Goal: Task Accomplishment & Management: Use online tool/utility

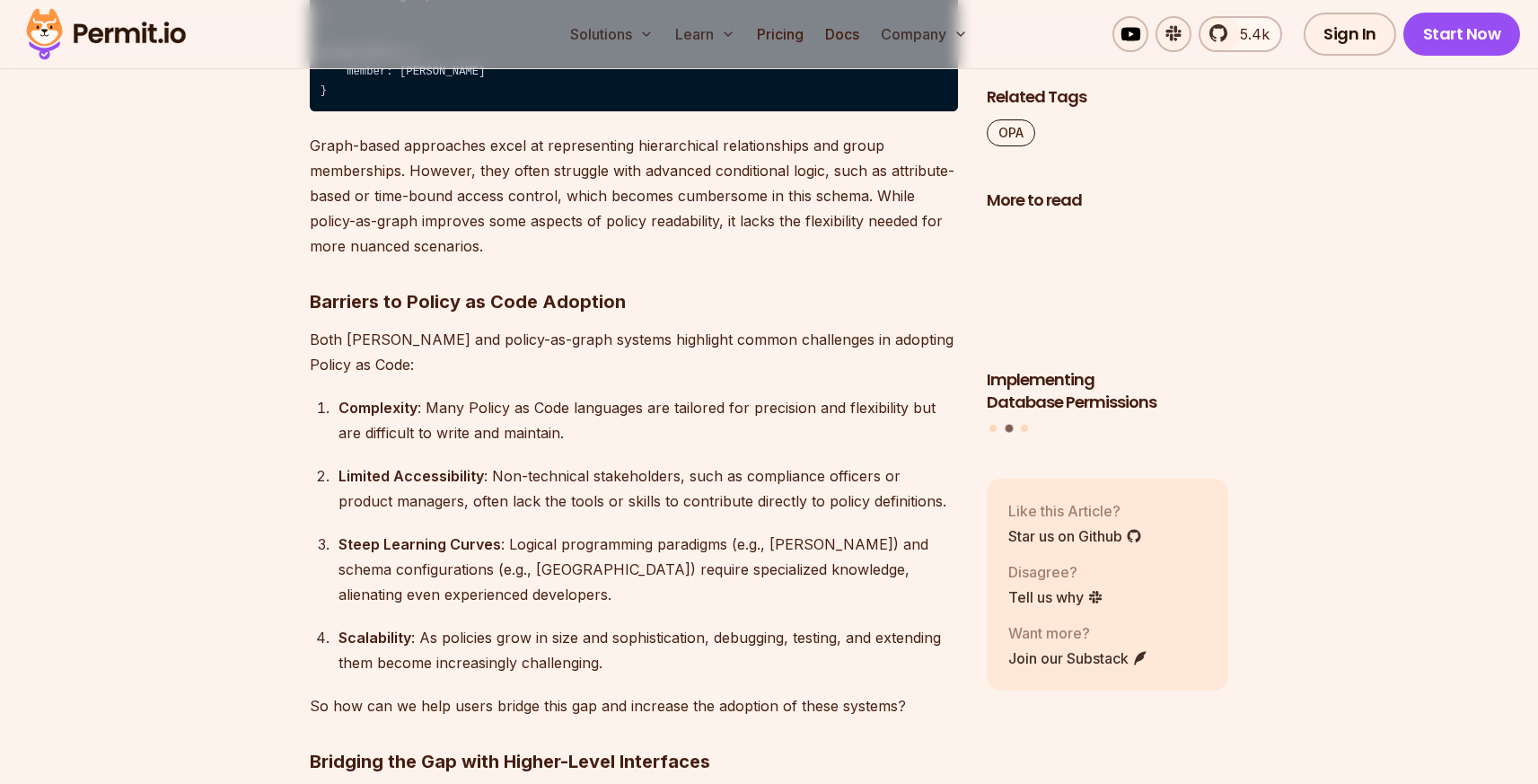
scroll to position [4125, 0]
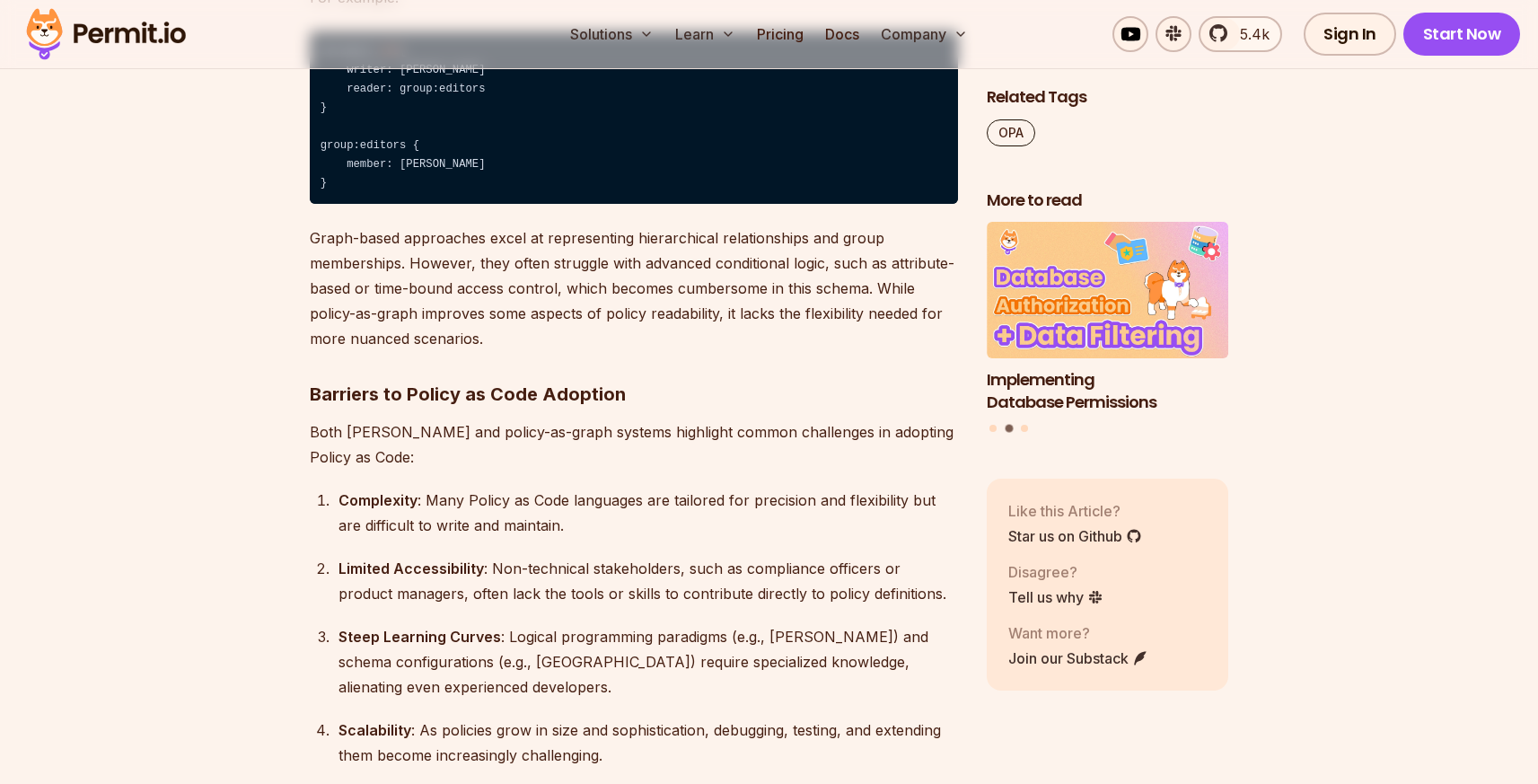
drag, startPoint x: 587, startPoint y: 318, endPoint x: 745, endPoint y: 338, distance: 159.3
drag, startPoint x: 786, startPoint y: 345, endPoint x: 548, endPoint y: 315, distance: 239.9
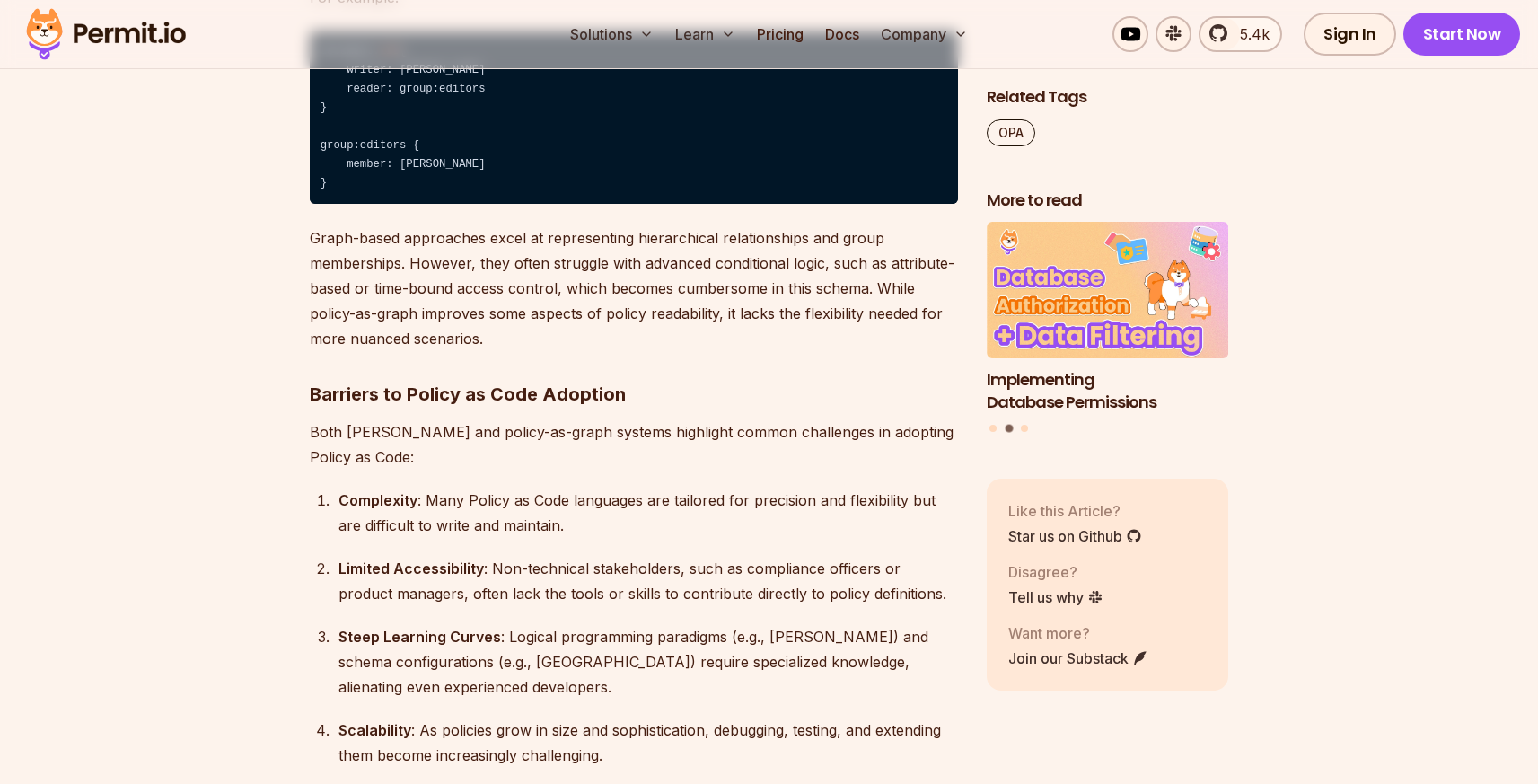
drag, startPoint x: 548, startPoint y: 315, endPoint x: 535, endPoint y: 315, distance: 13.0
drag, startPoint x: 609, startPoint y: 331, endPoint x: 716, endPoint y: 347, distance: 108.2
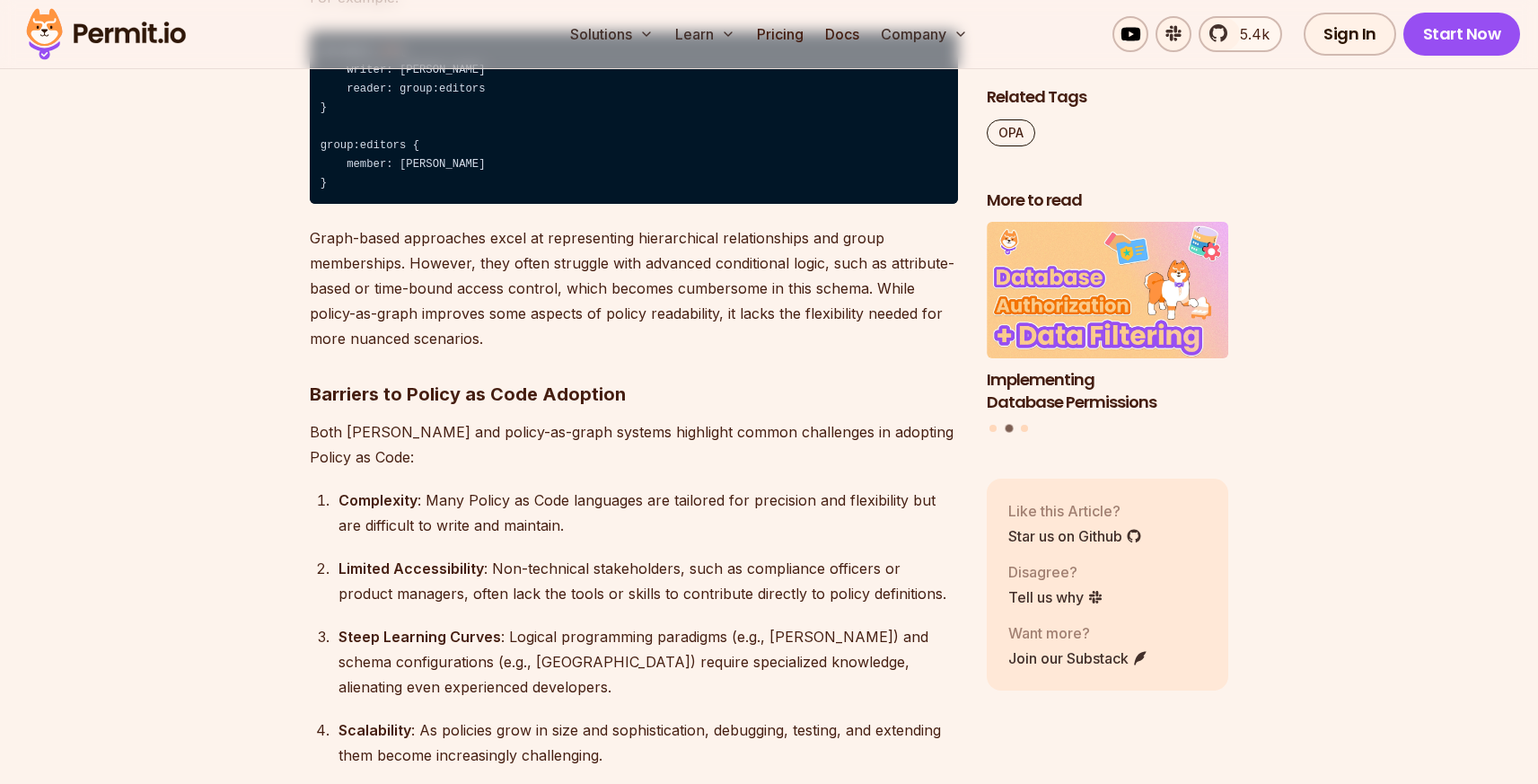
drag, startPoint x: 758, startPoint y: 344, endPoint x: 546, endPoint y: 299, distance: 216.7
drag, startPoint x: 475, startPoint y: 368, endPoint x: 522, endPoint y: 397, distance: 55.2
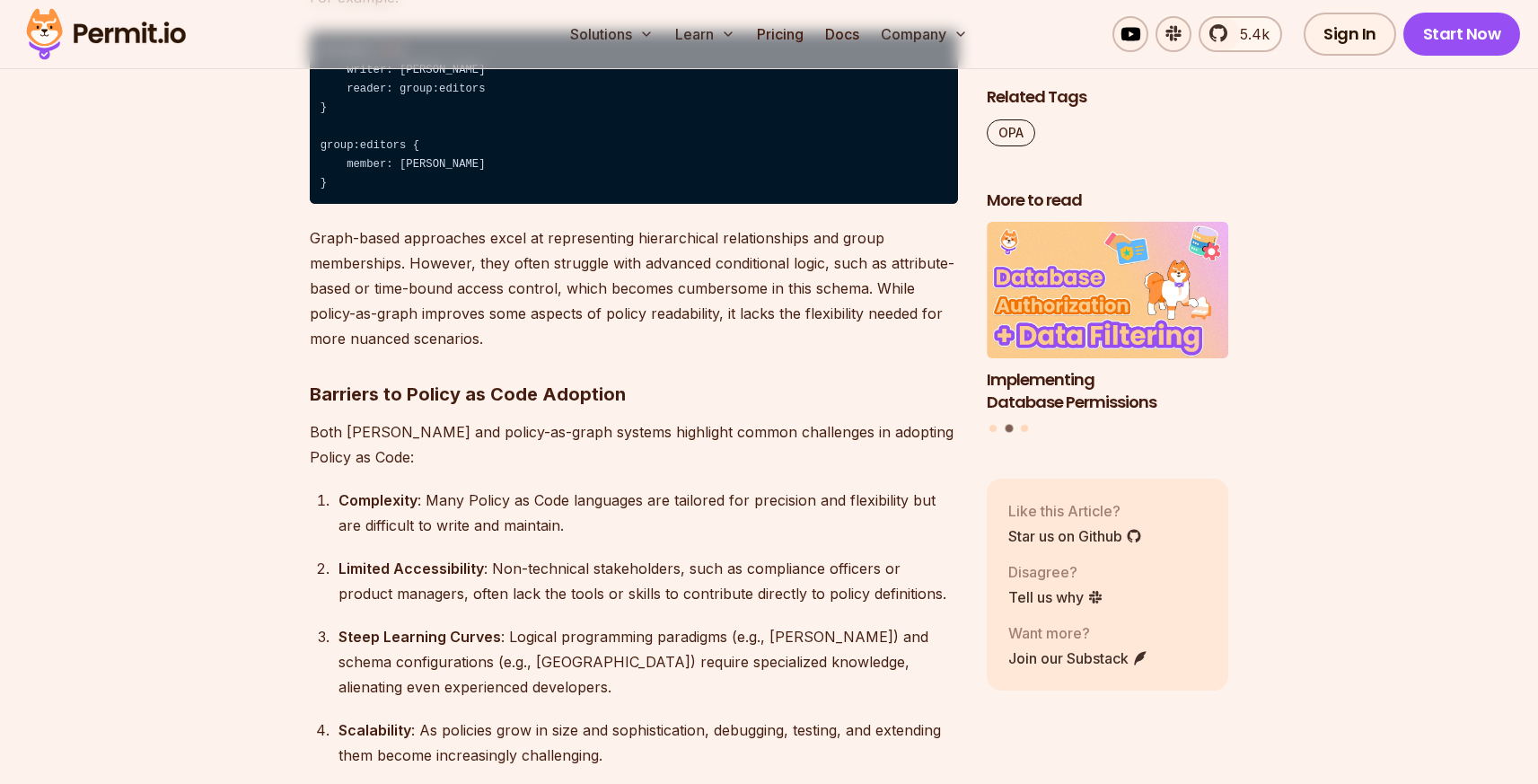
drag, startPoint x: 708, startPoint y: 409, endPoint x: 581, endPoint y: 365, distance: 134.4
drag, startPoint x: 575, startPoint y: 364, endPoint x: 467, endPoint y: 357, distance: 108.2
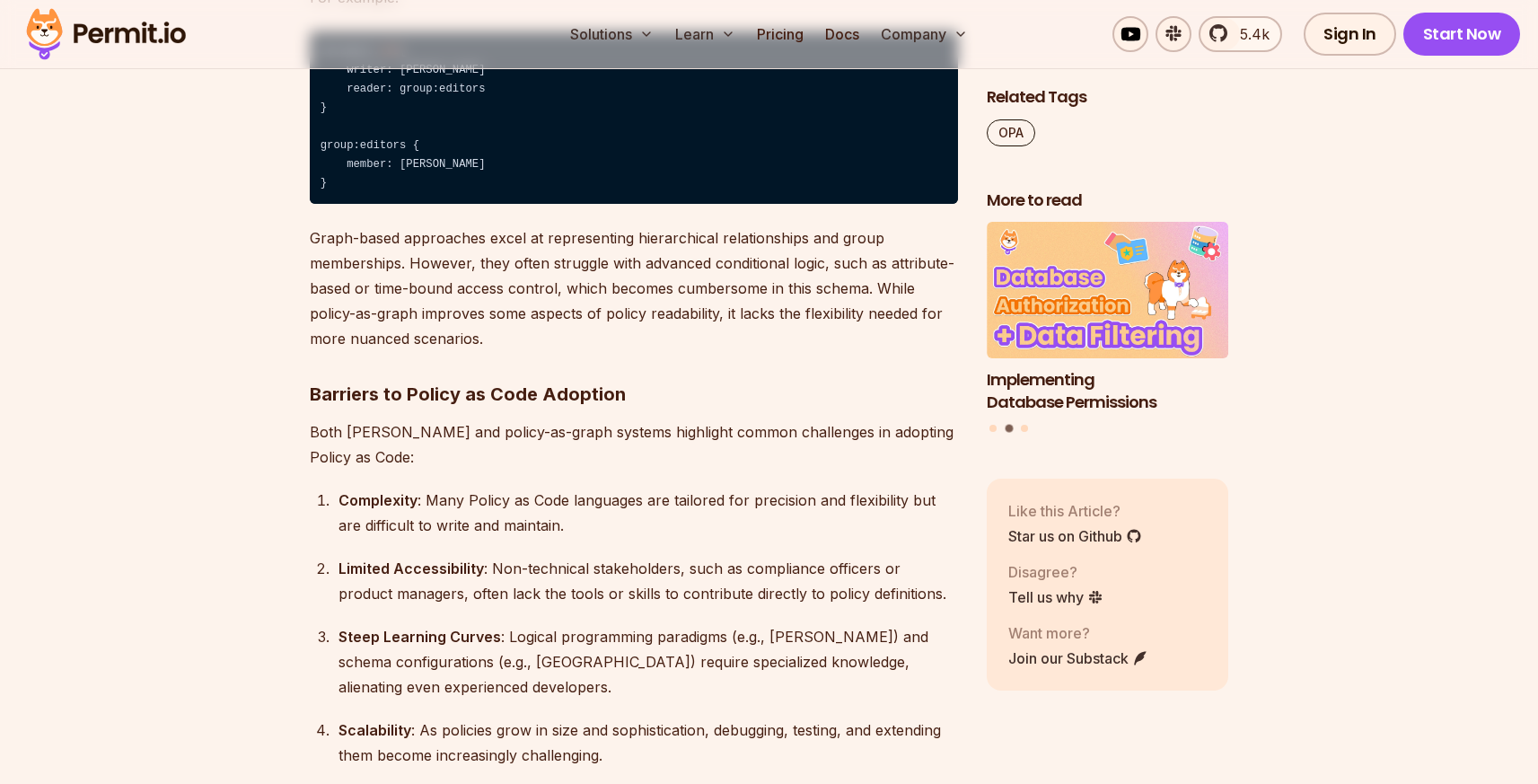
drag, startPoint x: 506, startPoint y: 415, endPoint x: 523, endPoint y: 429, distance: 22.0
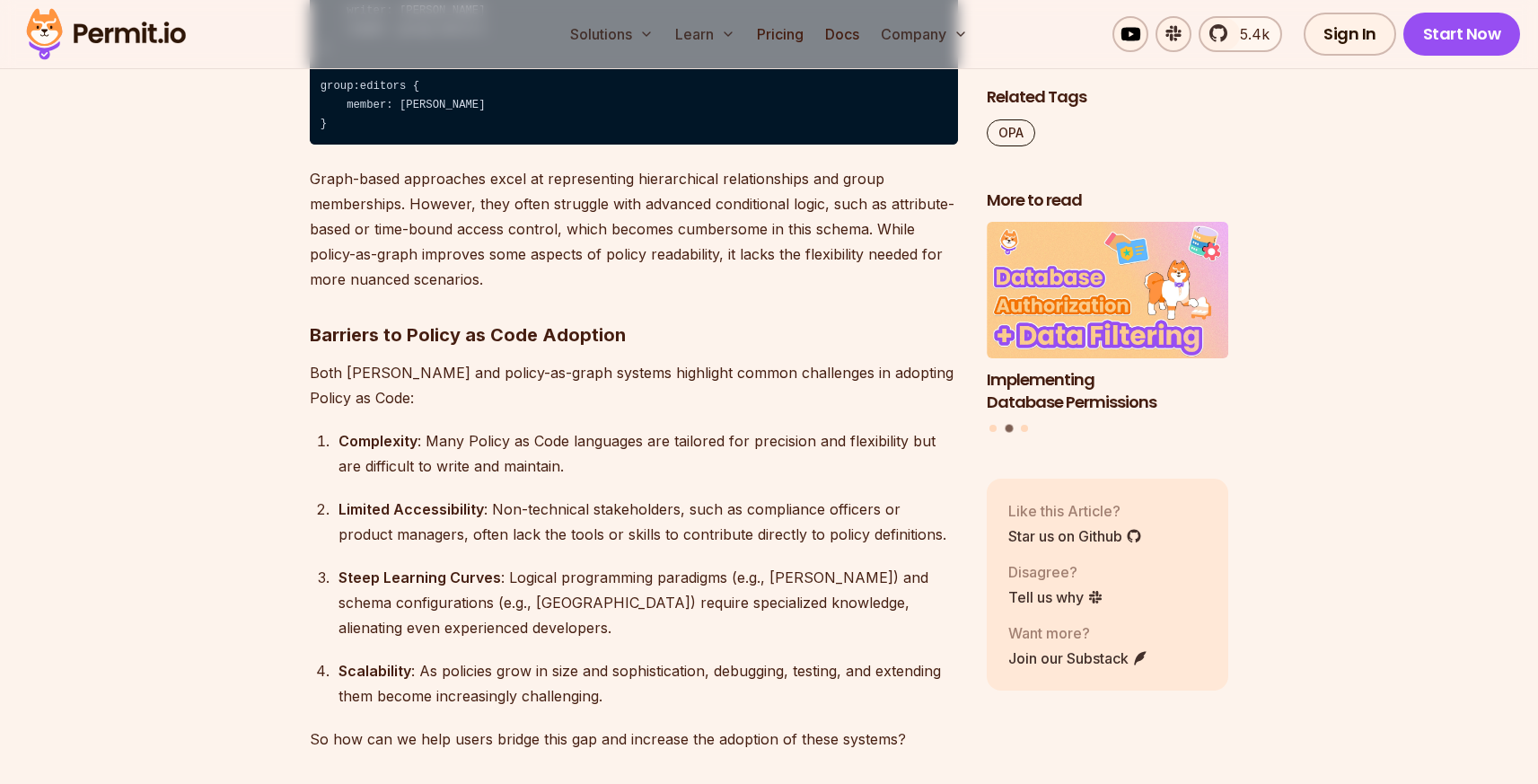
scroll to position [4227, 0]
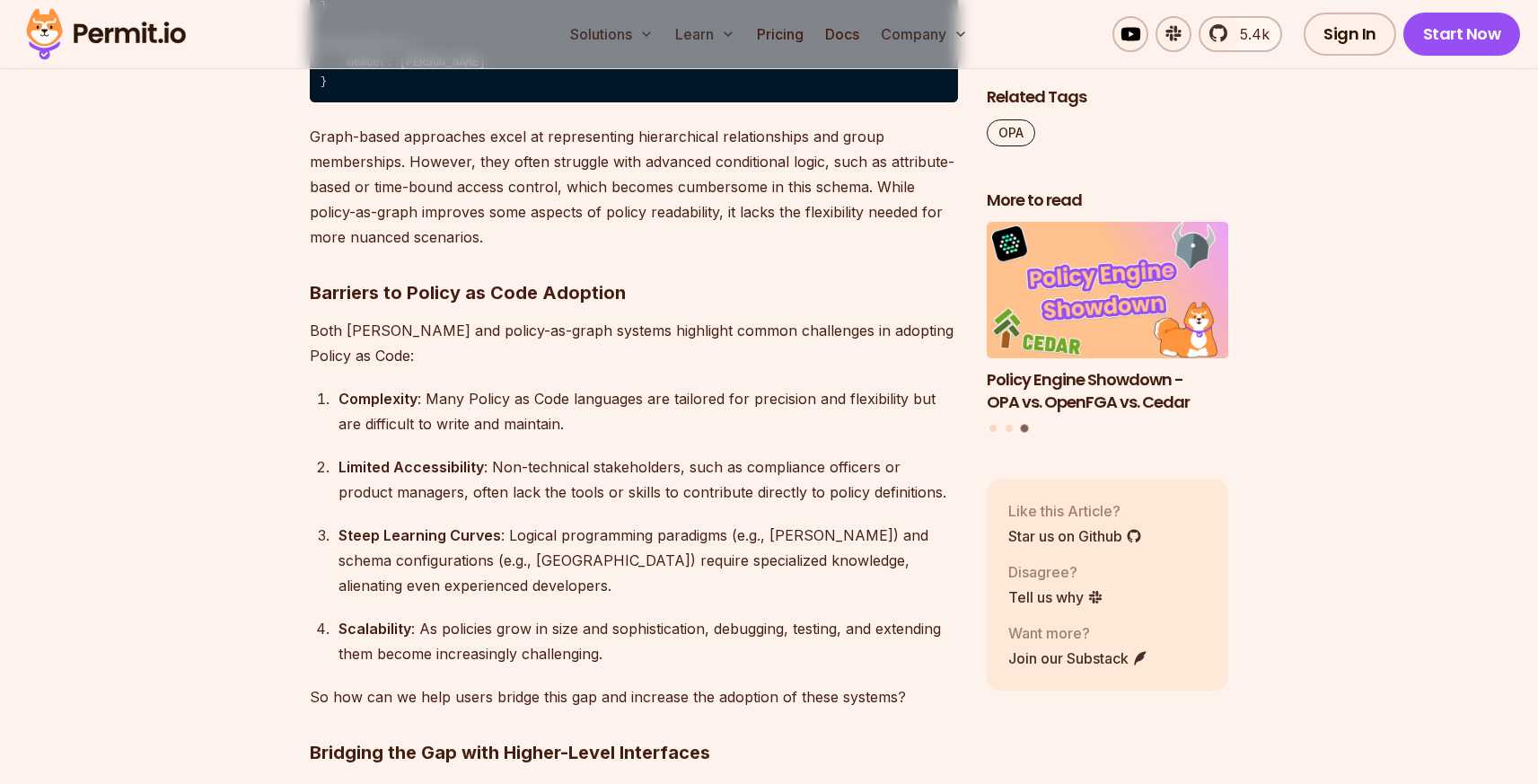
drag, startPoint x: 737, startPoint y: 402, endPoint x: 804, endPoint y: 409, distance: 67.4
drag, startPoint x: 622, startPoint y: 431, endPoint x: 660, endPoint y: 438, distance: 38.6
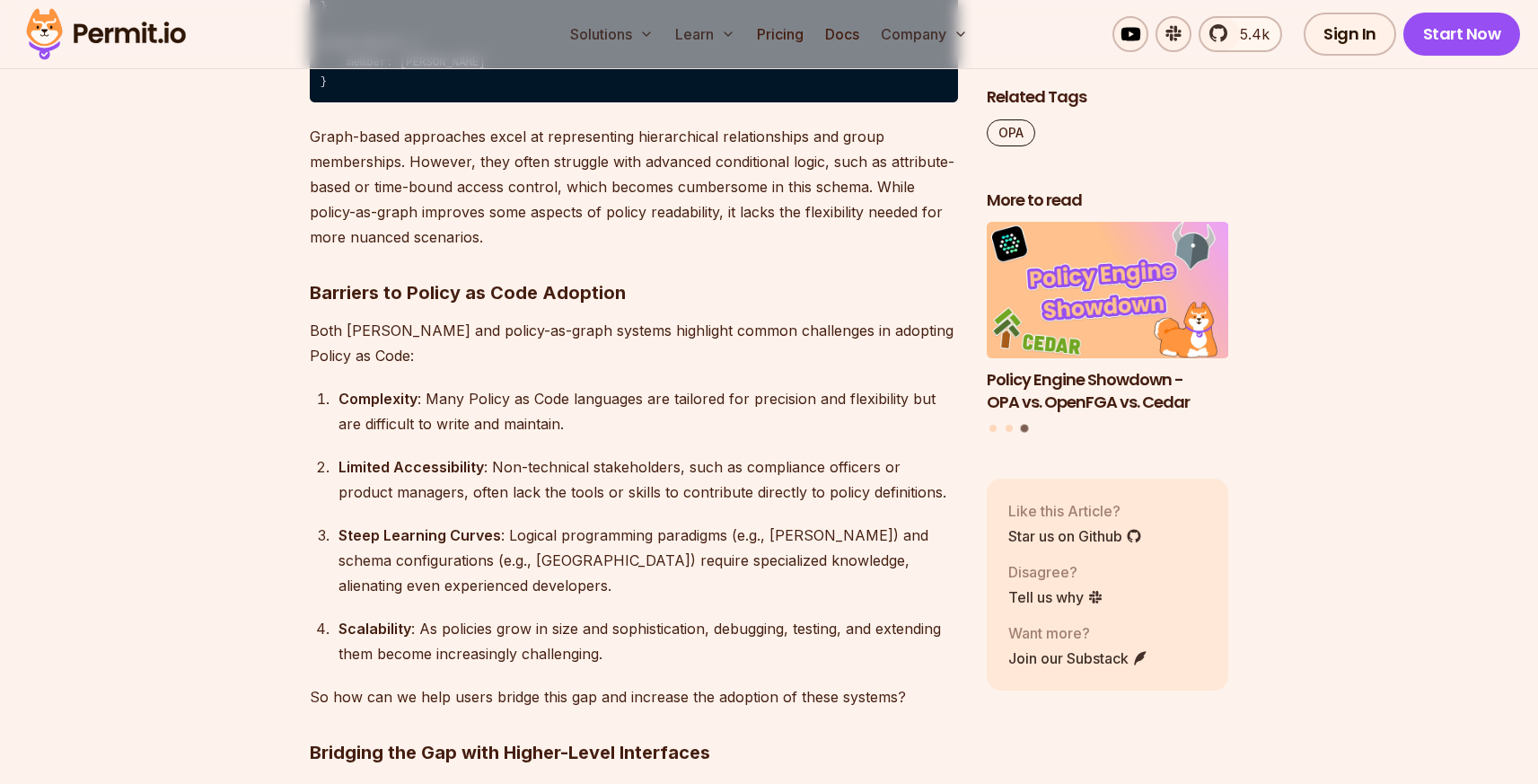
drag, startPoint x: 612, startPoint y: 404, endPoint x: 628, endPoint y: 479, distance: 76.7
drag, startPoint x: 559, startPoint y: 422, endPoint x: 625, endPoint y: 476, distance: 85.3
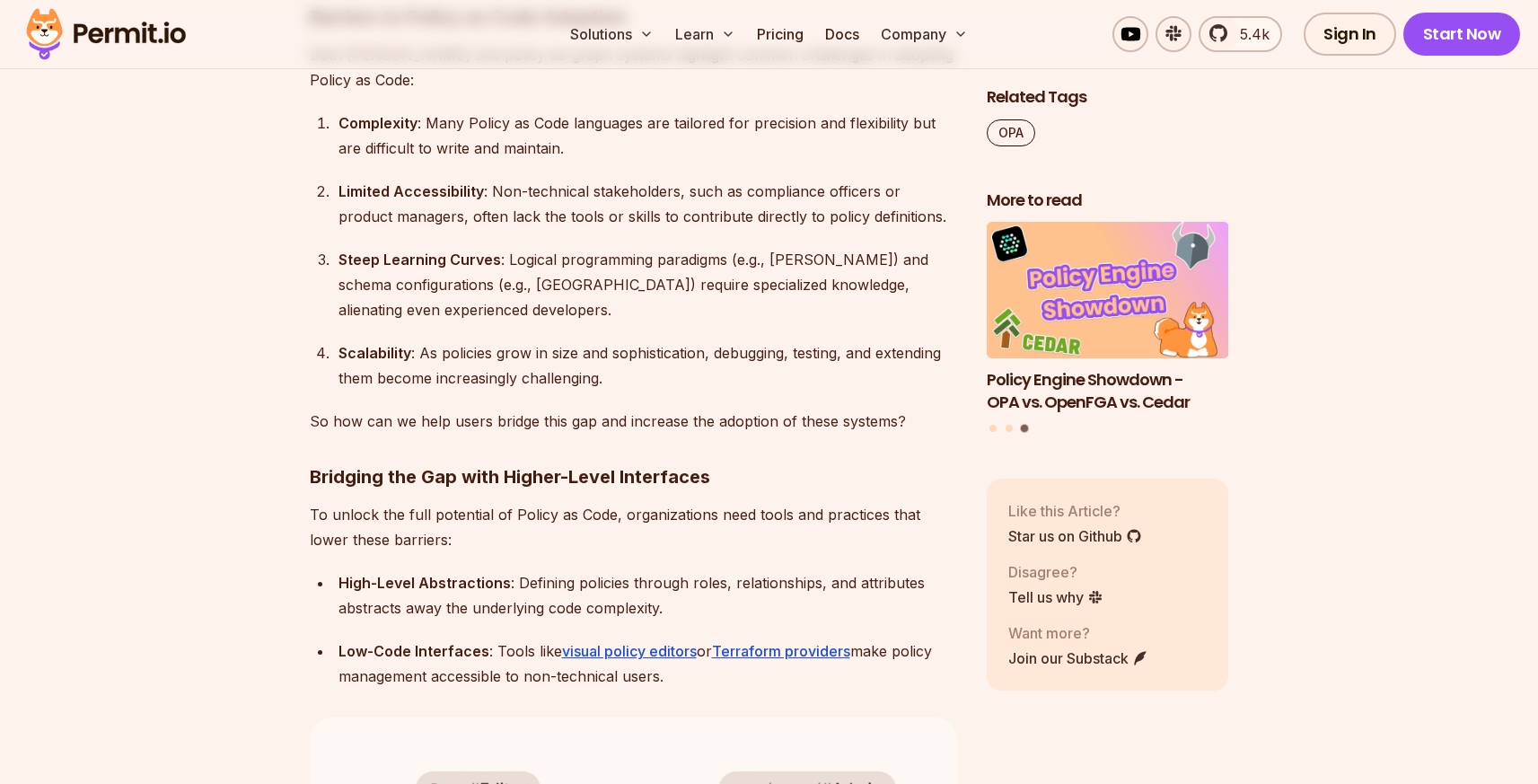
scroll to position [4595, 0]
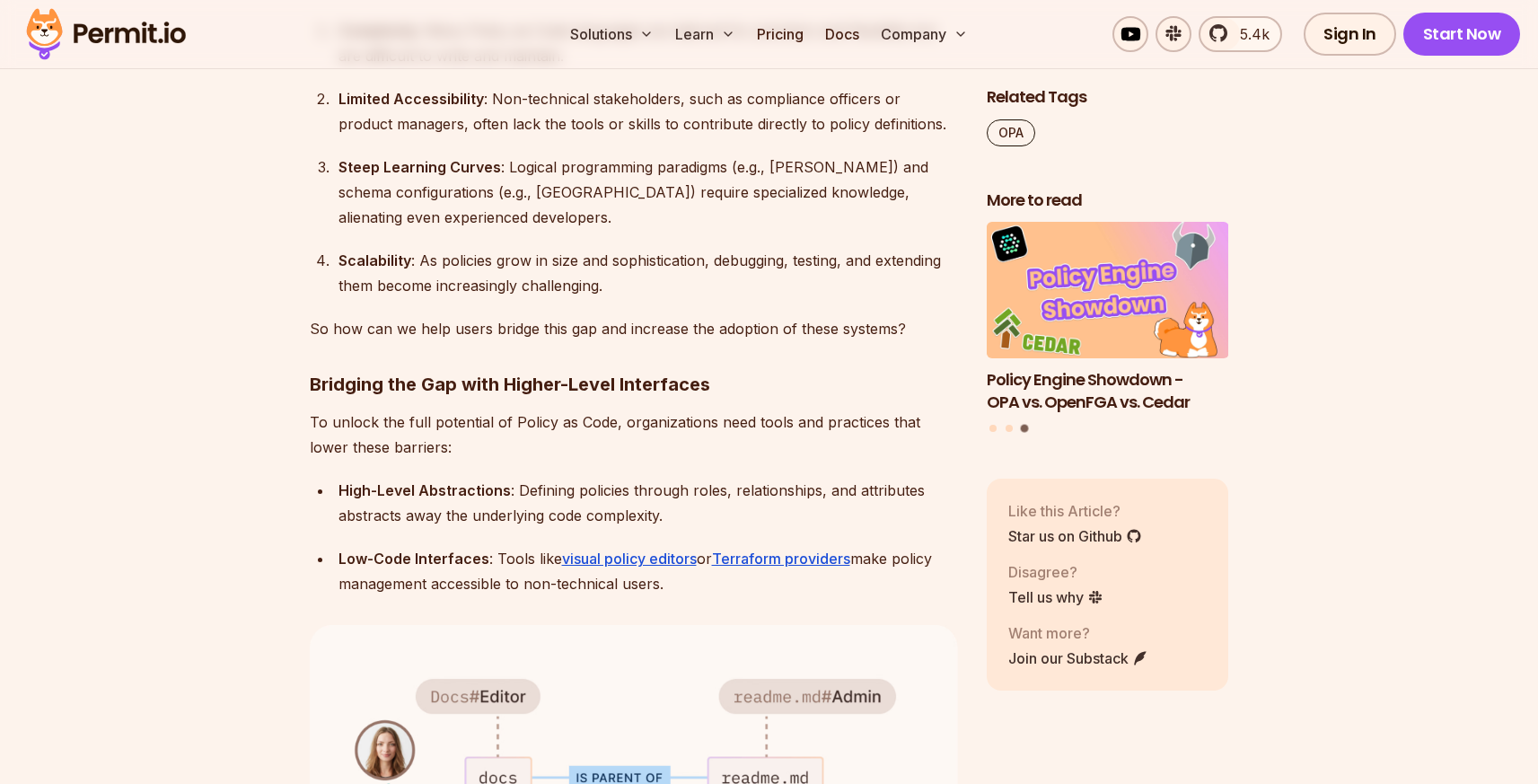
drag, startPoint x: 473, startPoint y: 395, endPoint x: 533, endPoint y: 473, distance: 98.4
drag, startPoint x: 533, startPoint y: 473, endPoint x: 292, endPoint y: 362, distance: 265.3
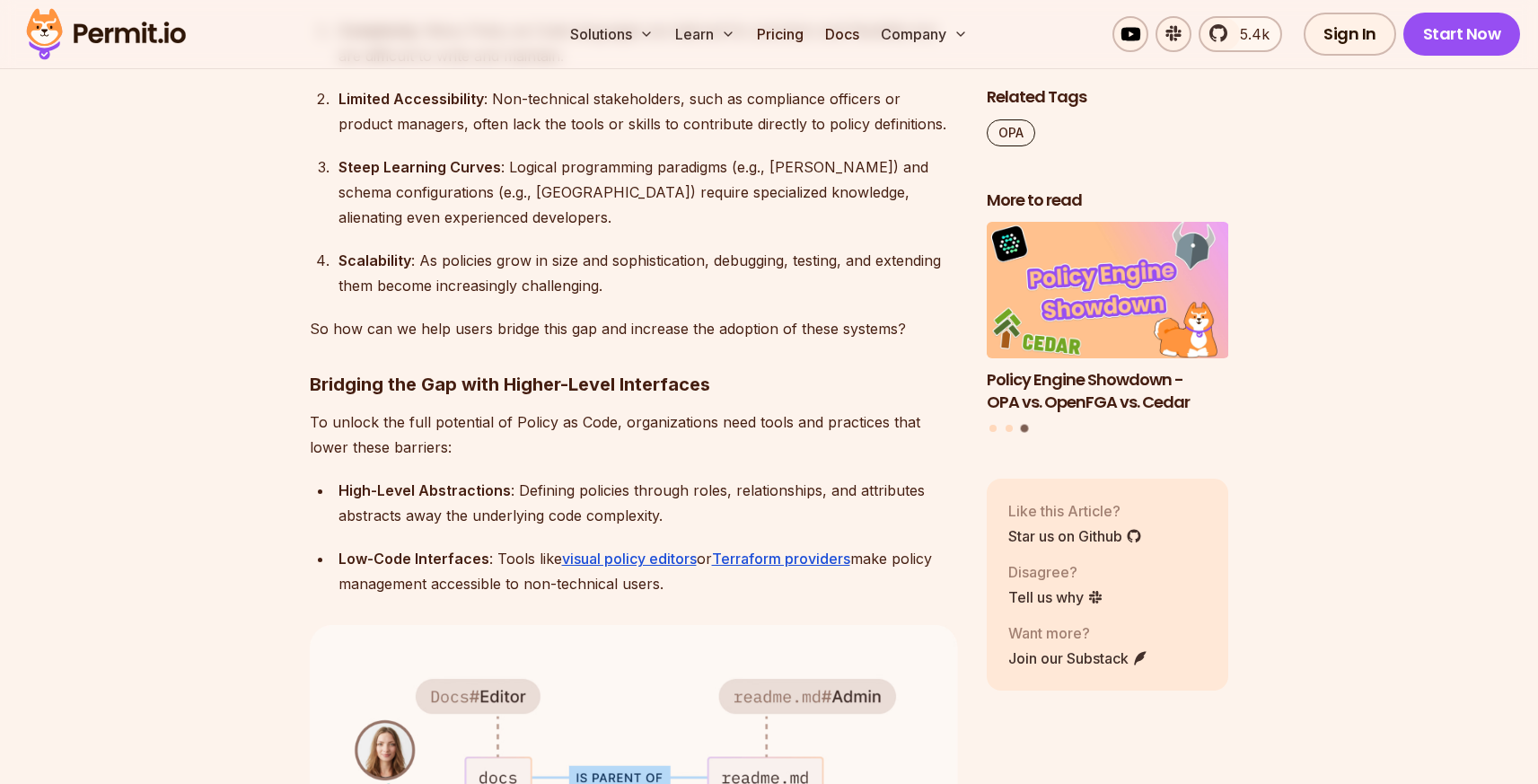
drag, startPoint x: 305, startPoint y: 357, endPoint x: 520, endPoint y: 475, distance: 245.3
drag, startPoint x: 596, startPoint y: 480, endPoint x: 308, endPoint y: 352, distance: 315.2
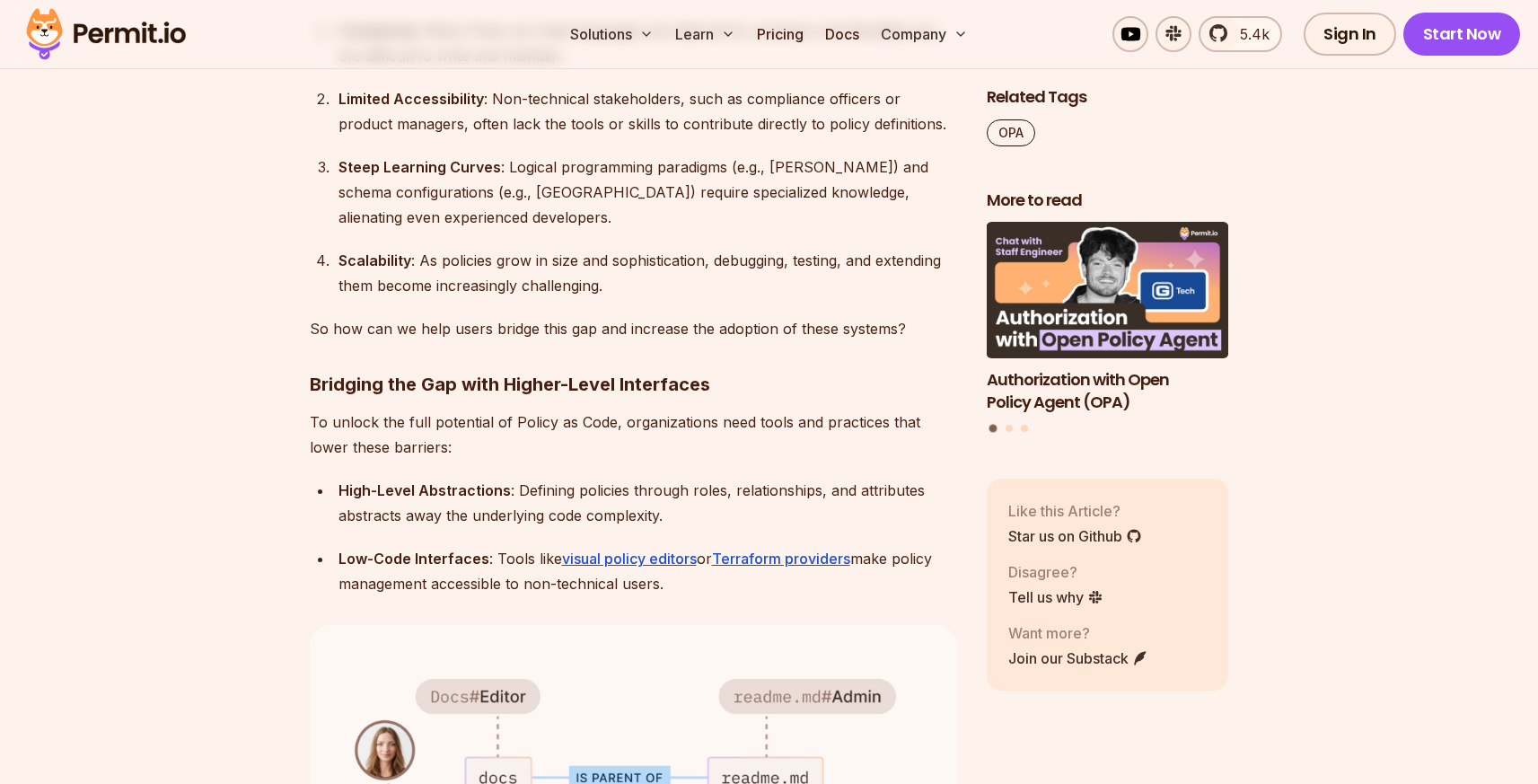
drag, startPoint x: 276, startPoint y: 350, endPoint x: 535, endPoint y: 464, distance: 283.0
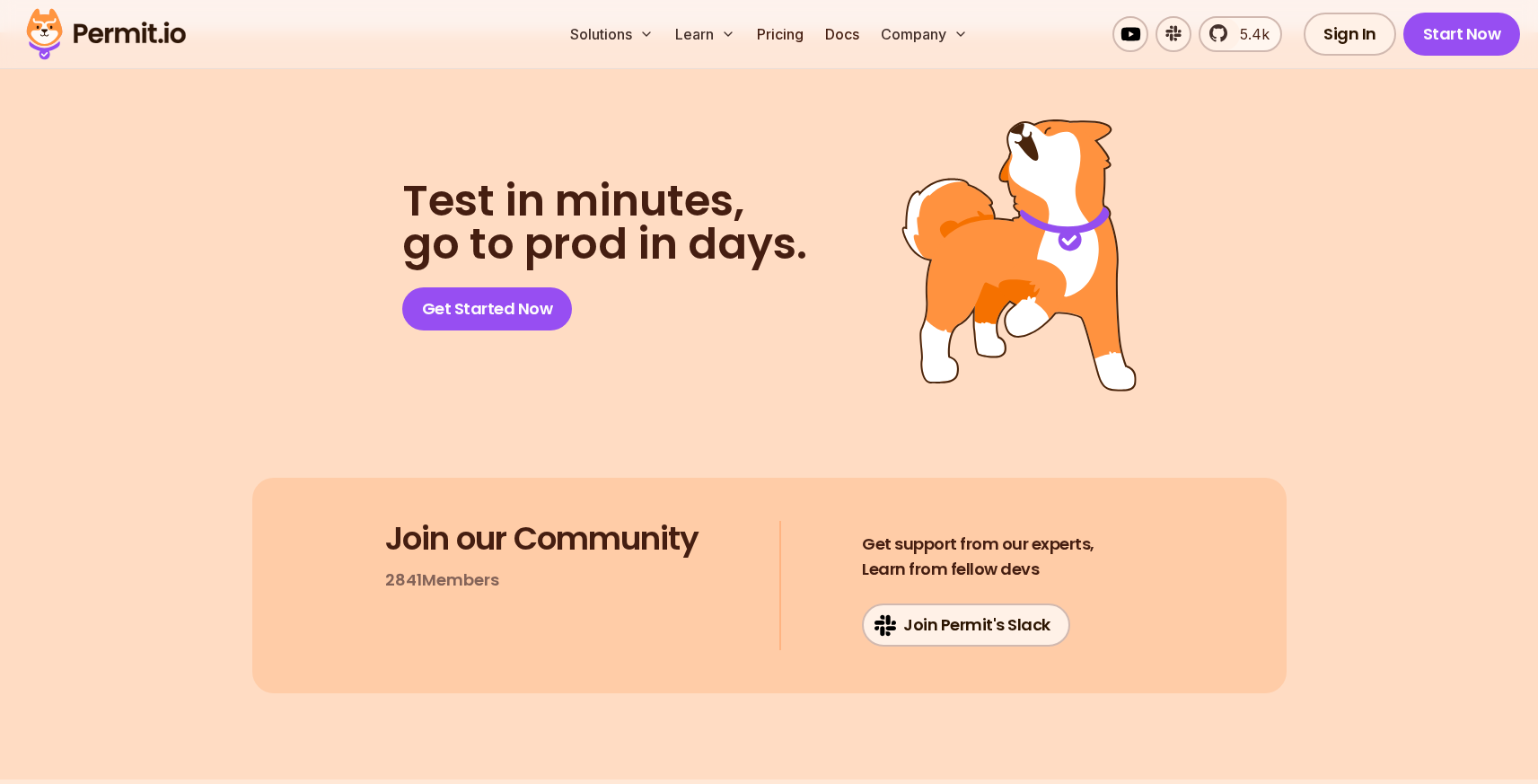
scroll to position [7335, 0]
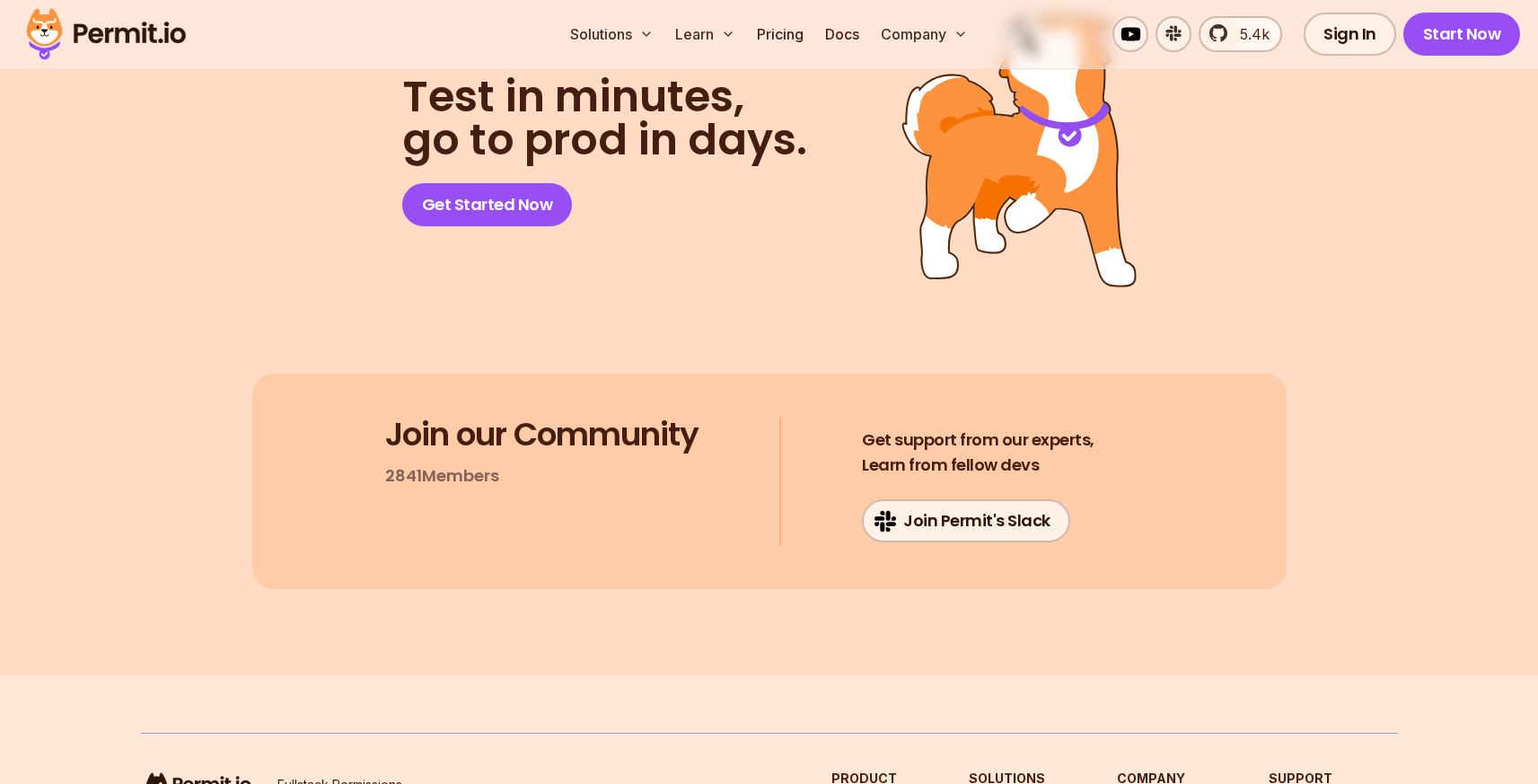
drag, startPoint x: 604, startPoint y: 371, endPoint x: 676, endPoint y: 377, distance: 72.2
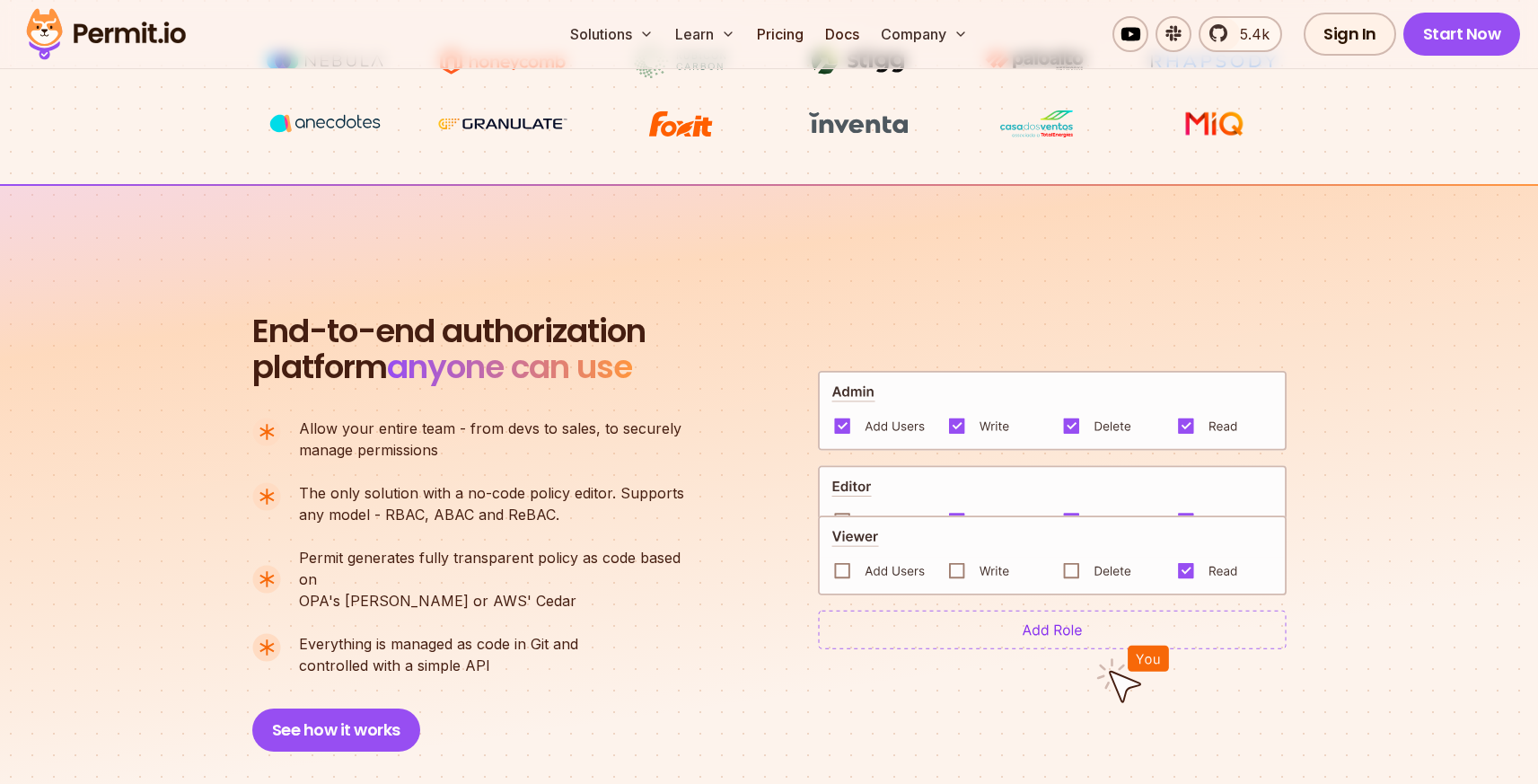
scroll to position [1141, 0]
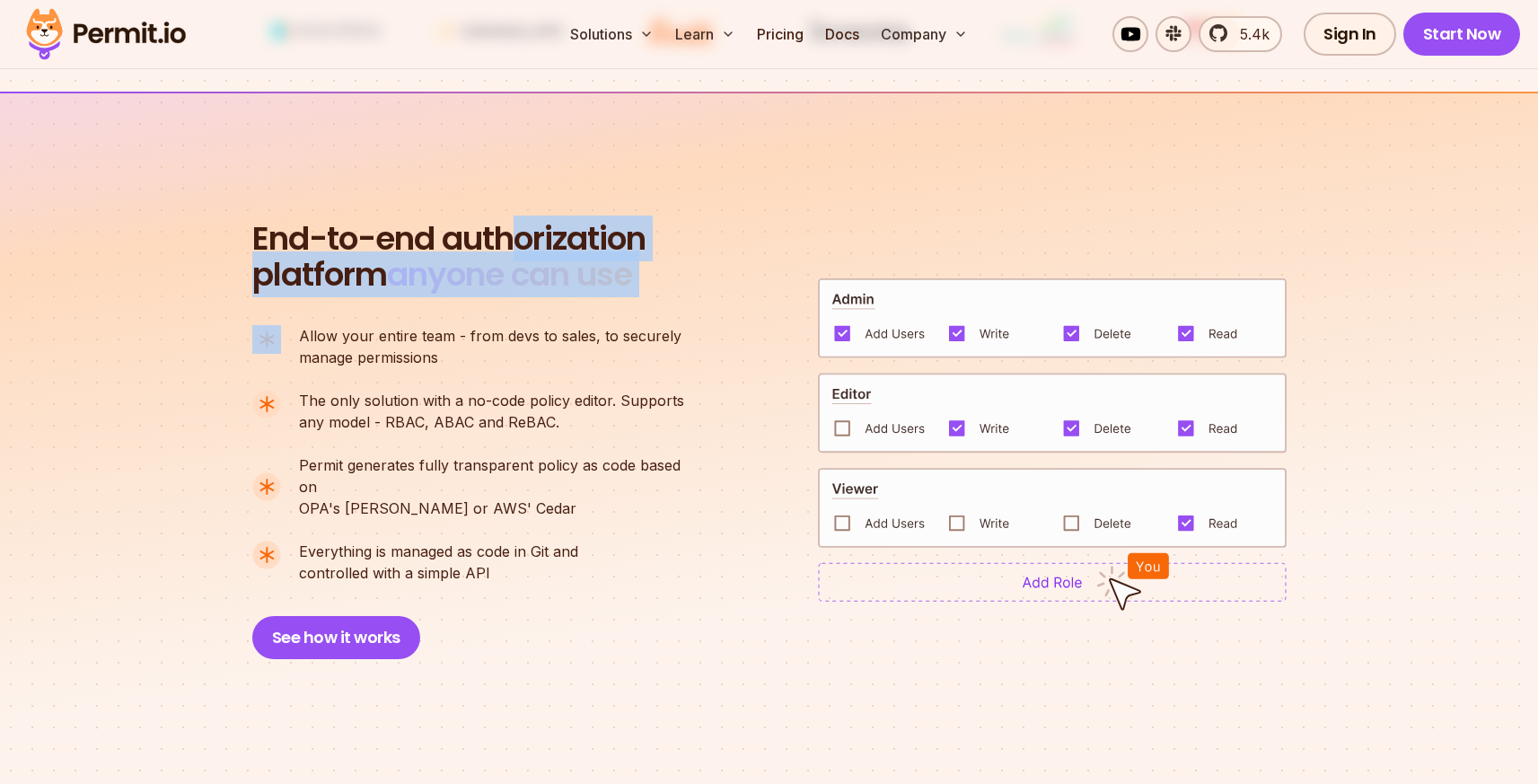
drag, startPoint x: 517, startPoint y: 243, endPoint x: 697, endPoint y: 289, distance: 185.8
click at [697, 289] on div "End-to-end authorization platform anyone can use A no-code authorization platfo…" at bounding box center [477, 439] width 449 height 438
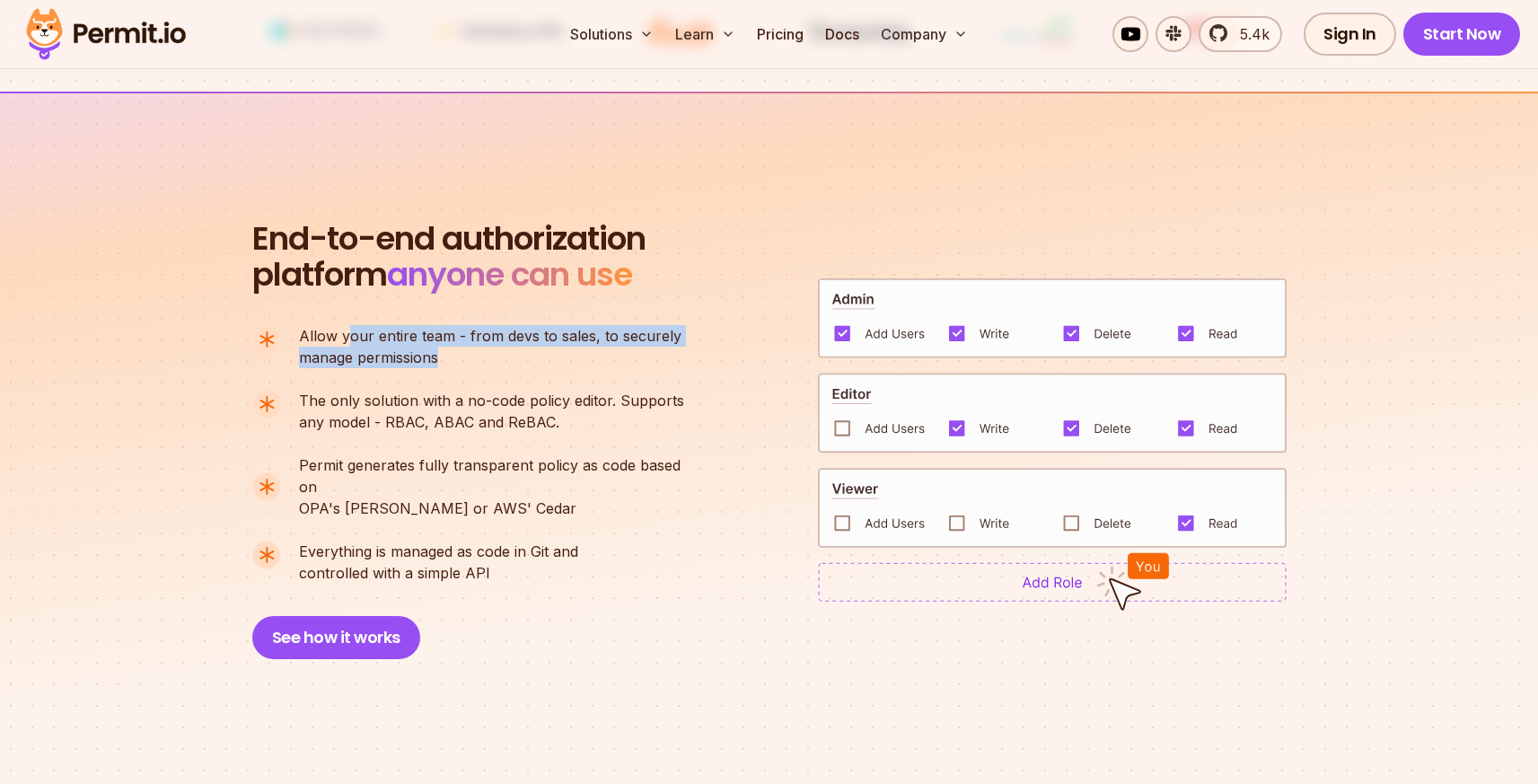
drag, startPoint x: 376, startPoint y: 335, endPoint x: 466, endPoint y: 369, distance: 96.2
click at [466, 369] on ul "Allow your entire team - from devs to sales, to securely manage permissions The…" at bounding box center [476, 454] width 447 height 259
click at [467, 369] on ul "Allow your entire team - from devs to sales, to securely manage permissions The…" at bounding box center [476, 454] width 447 height 259
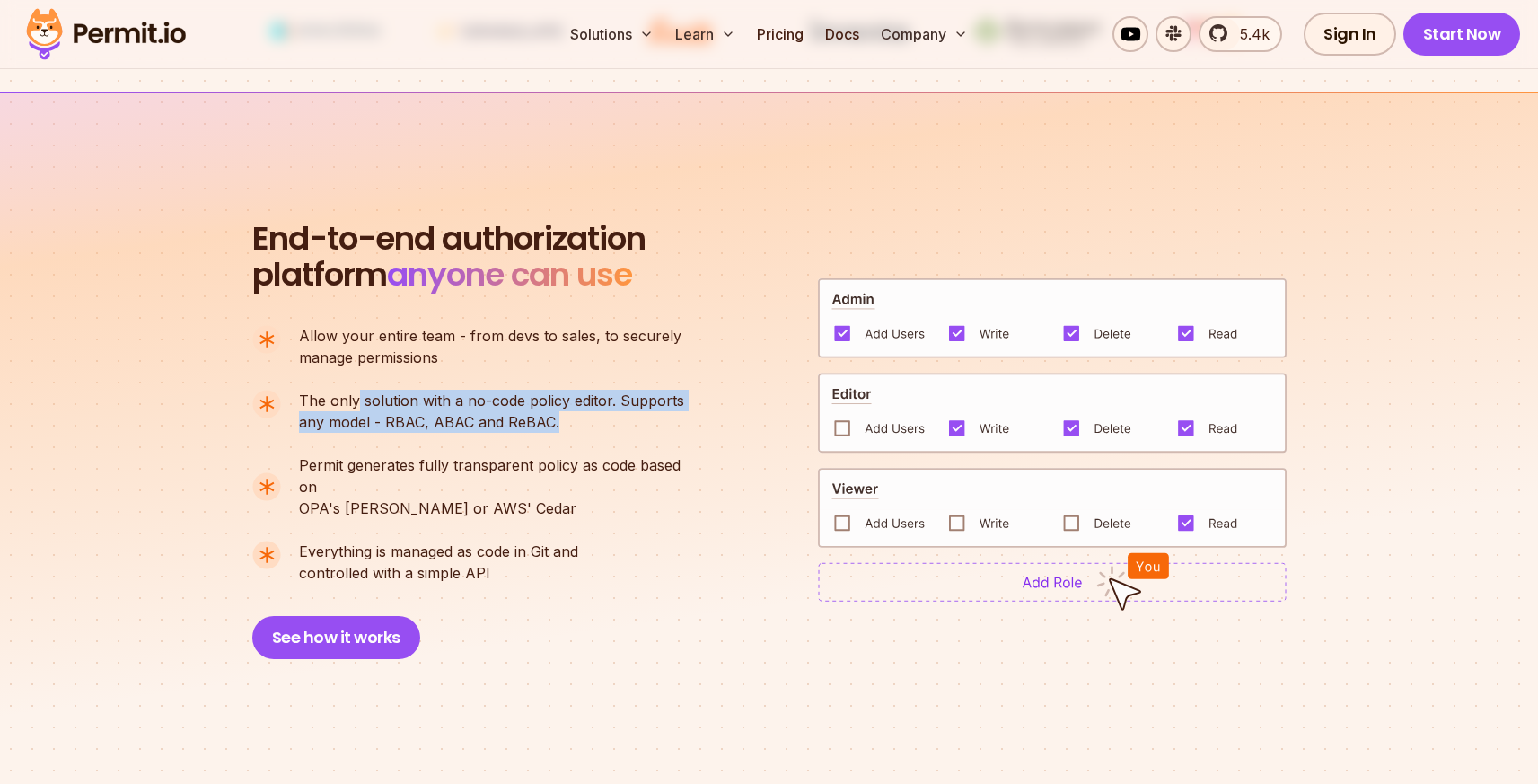
drag, startPoint x: 383, startPoint y: 403, endPoint x: 601, endPoint y: 437, distance: 220.6
click at [601, 437] on ul "Allow your entire team - from devs to sales, to securely manage permissions The…" at bounding box center [476, 454] width 447 height 259
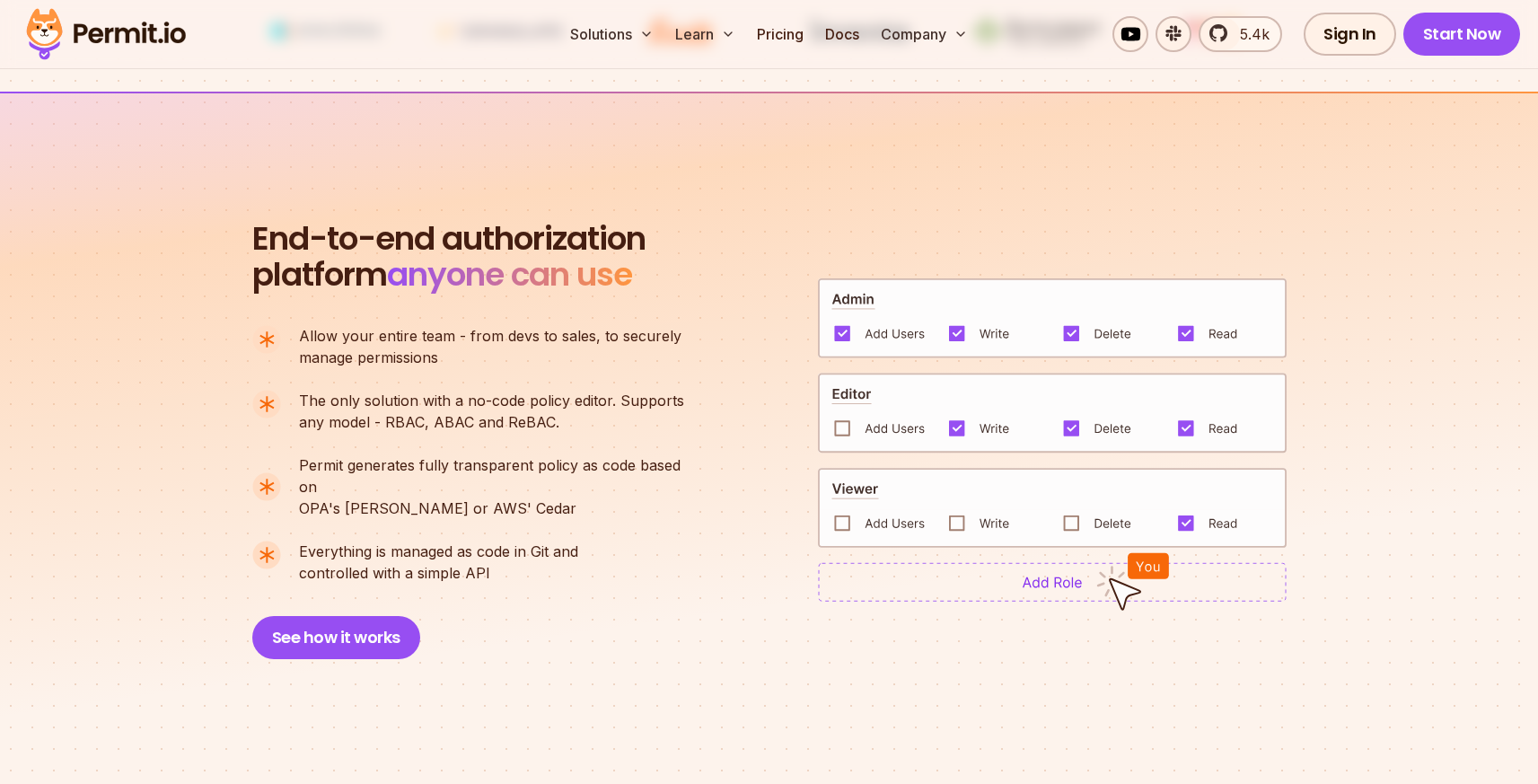
drag, startPoint x: 601, startPoint y: 437, endPoint x: 615, endPoint y: 430, distance: 15.7
click at [601, 437] on ul "Allow your entire team - from devs to sales, to securely manage permissions The…" at bounding box center [476, 454] width 447 height 259
drag, startPoint x: 489, startPoint y: 422, endPoint x: 374, endPoint y: 408, distance: 115.8
click at [387, 411] on p "The only solution with a no-code policy editor. Supports any model - RBAC, ABAC…" at bounding box center [492, 411] width 385 height 43
drag, startPoint x: 374, startPoint y: 408, endPoint x: 332, endPoint y: 397, distance: 43.4
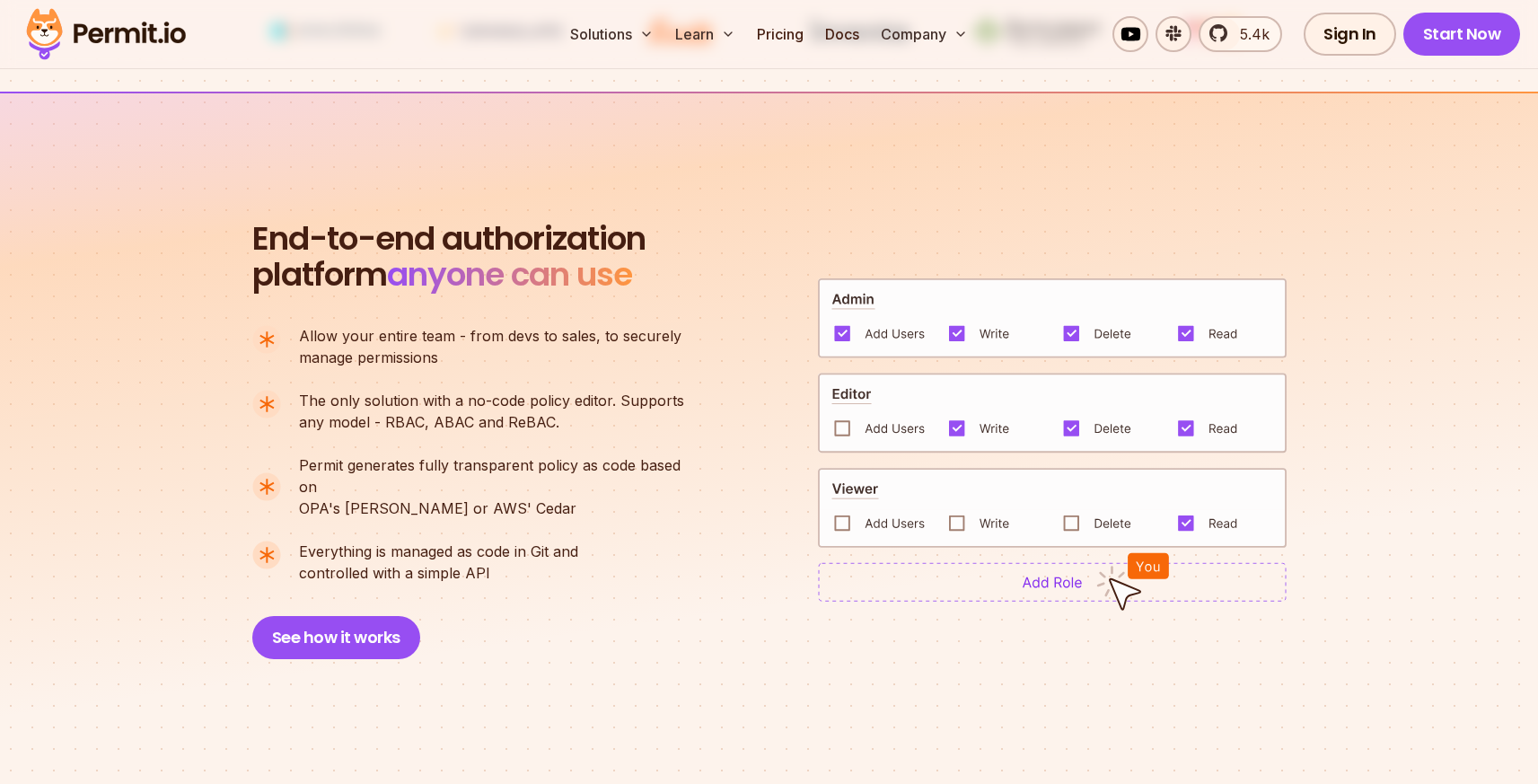
click at [373, 408] on span "The only solution with a no-code policy editor. Supports" at bounding box center [492, 401] width 385 height 21
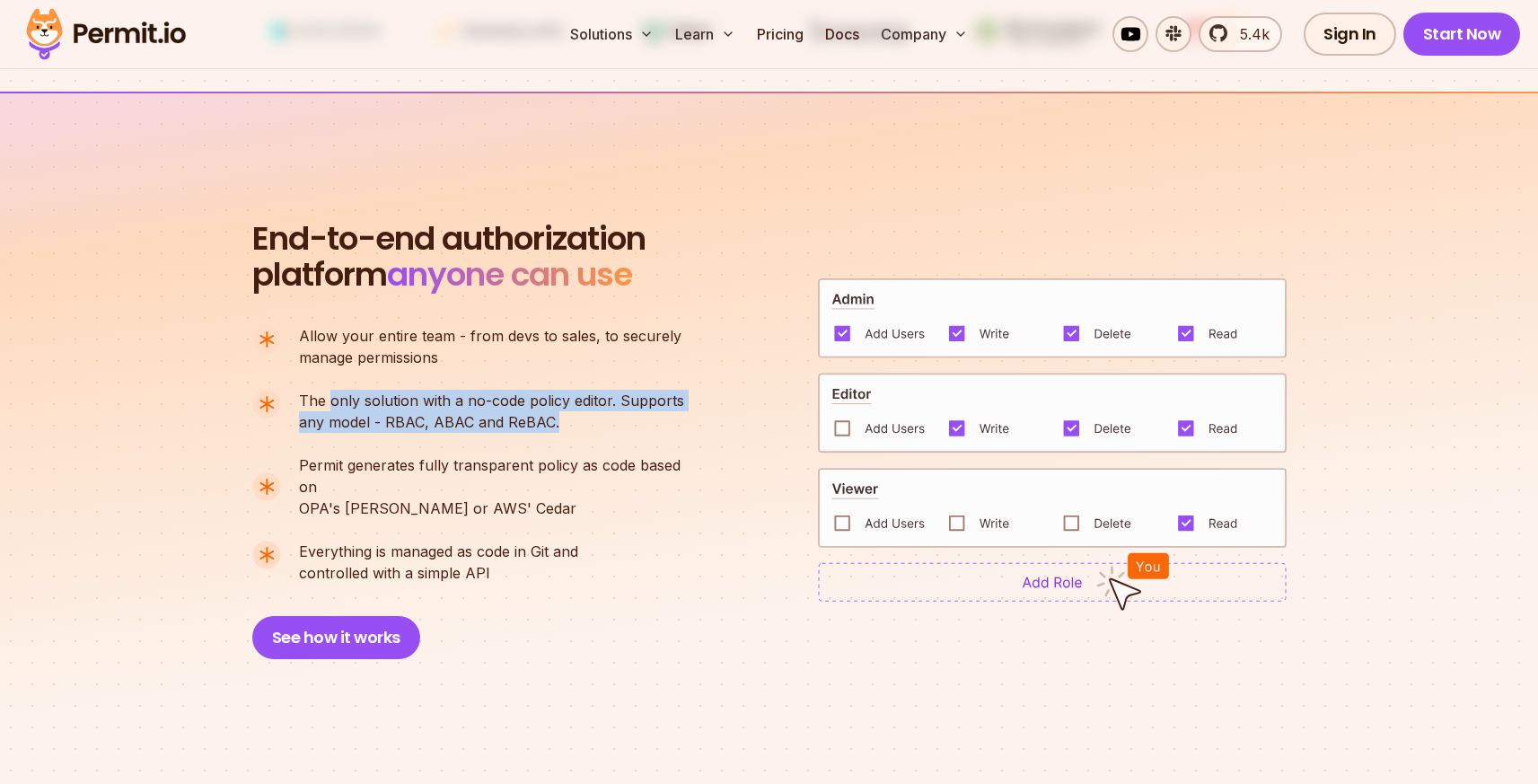
drag, startPoint x: 329, startPoint y: 392, endPoint x: 601, endPoint y: 442, distance: 276.6
click at [601, 442] on ul "Allow your entire team - from devs to sales, to securely manage permissions The…" at bounding box center [476, 454] width 447 height 259
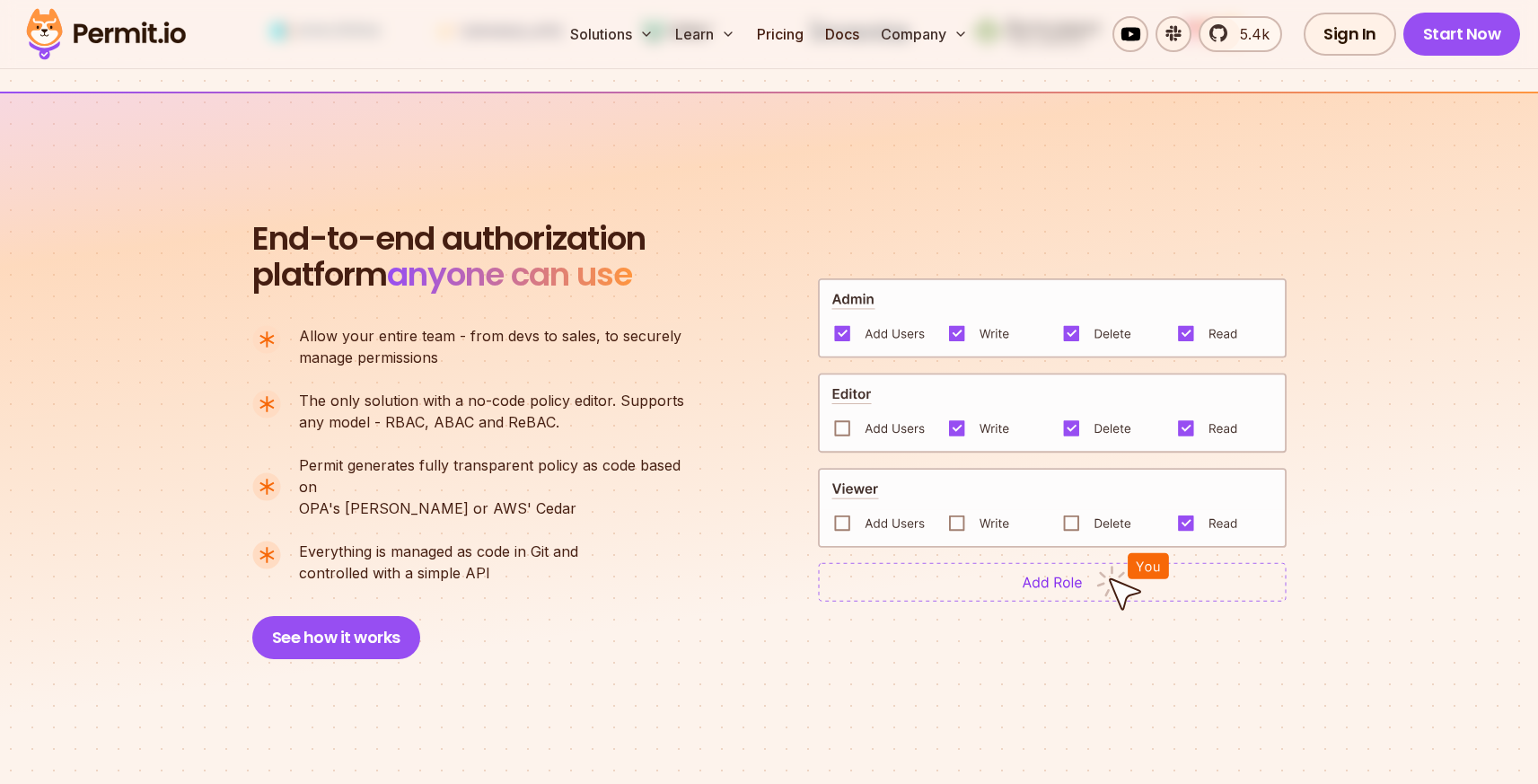
click at [601, 442] on ul "Allow your entire team - from devs to sales, to securely manage permissions The…" at bounding box center [476, 454] width 447 height 259
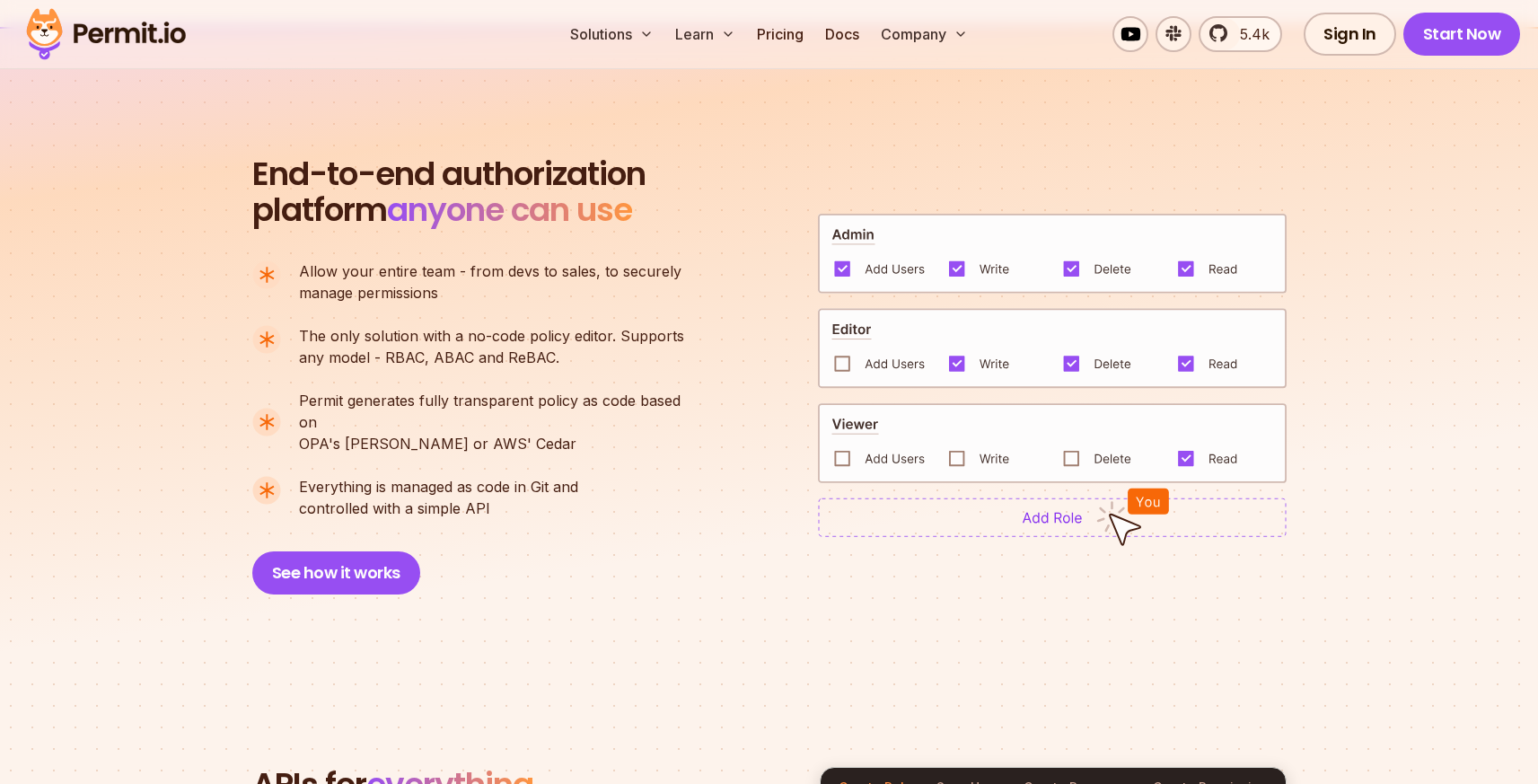
drag, startPoint x: 367, startPoint y: 399, endPoint x: 461, endPoint y: 415, distance: 95.4
click at [461, 415] on p "Permit generates fully transparent policy as code based on OPA's Rego or AWS' C…" at bounding box center [500, 422] width 401 height 64
click at [463, 415] on p "Permit generates fully transparent policy as code based on OPA's Rego or AWS' C…" at bounding box center [500, 422] width 401 height 64
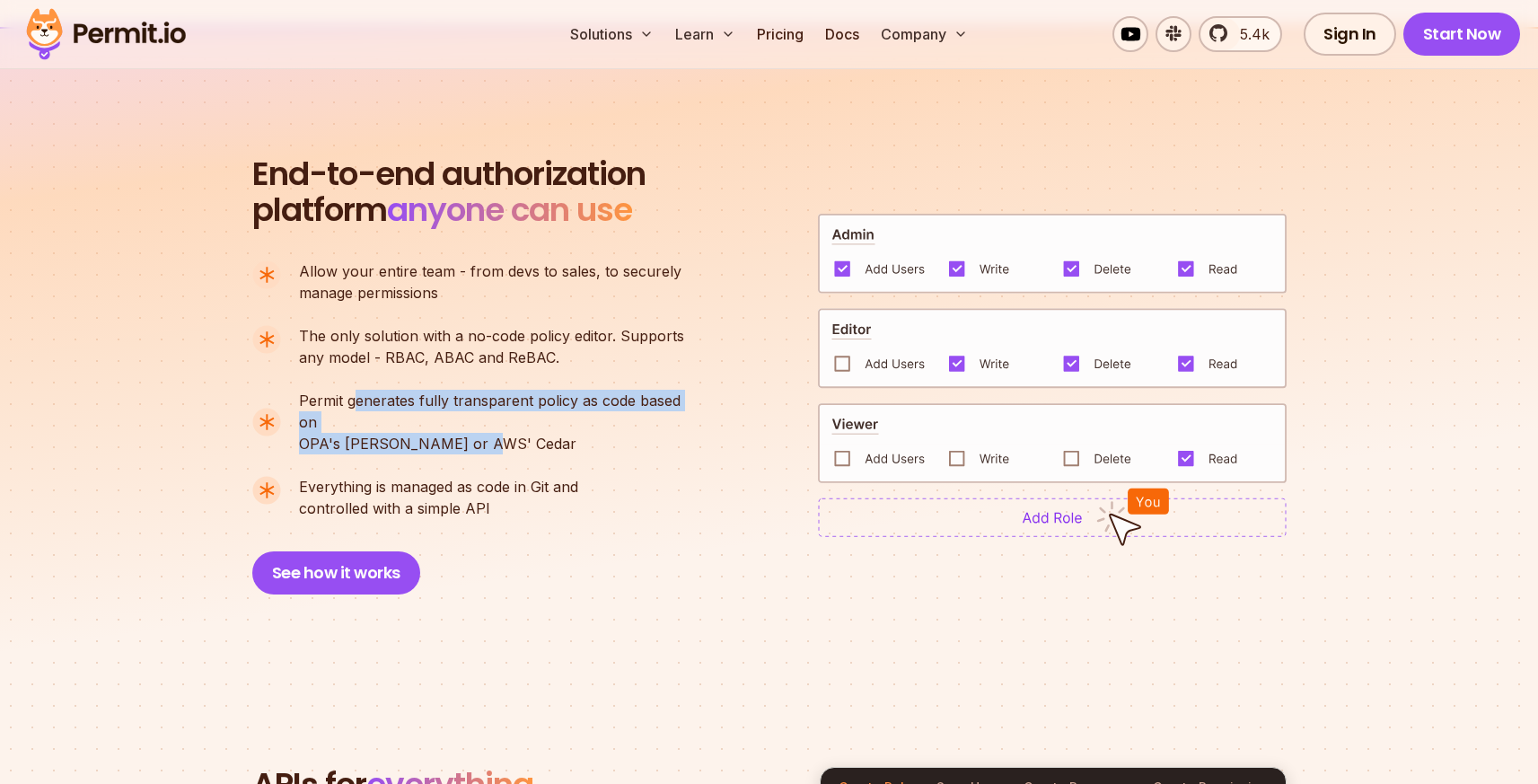
drag, startPoint x: 489, startPoint y: 421, endPoint x: 340, endPoint y: 390, distance: 152.2
click at [354, 393] on p "Permit generates fully transparent policy as code based on OPA's Rego or AWS' C…" at bounding box center [500, 422] width 401 height 64
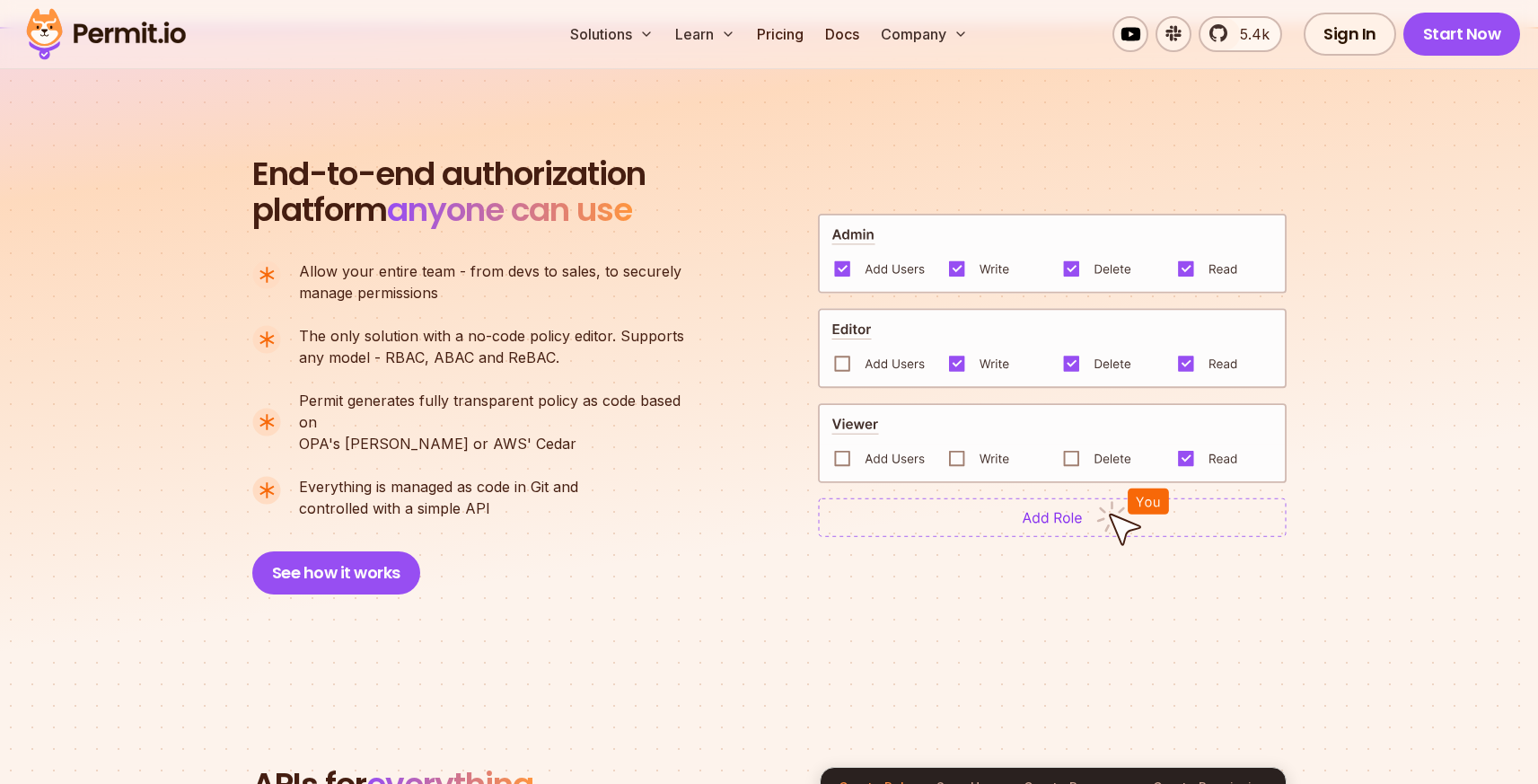
drag, startPoint x: 340, startPoint y: 390, endPoint x: 353, endPoint y: 390, distance: 13.0
click at [339, 390] on span "Permit generates fully transparent policy as code based on" at bounding box center [500, 411] width 401 height 43
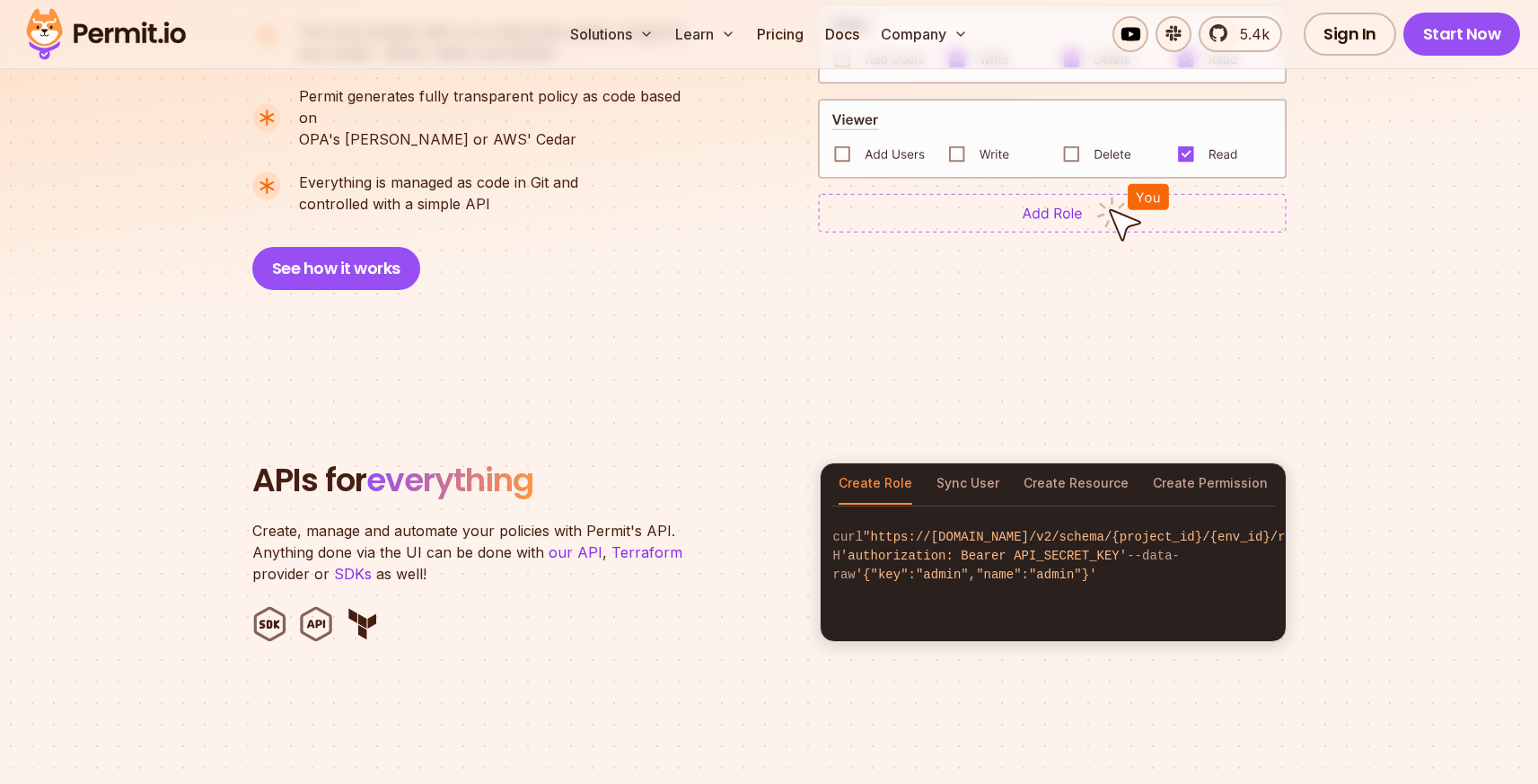
scroll to position [1567, 0]
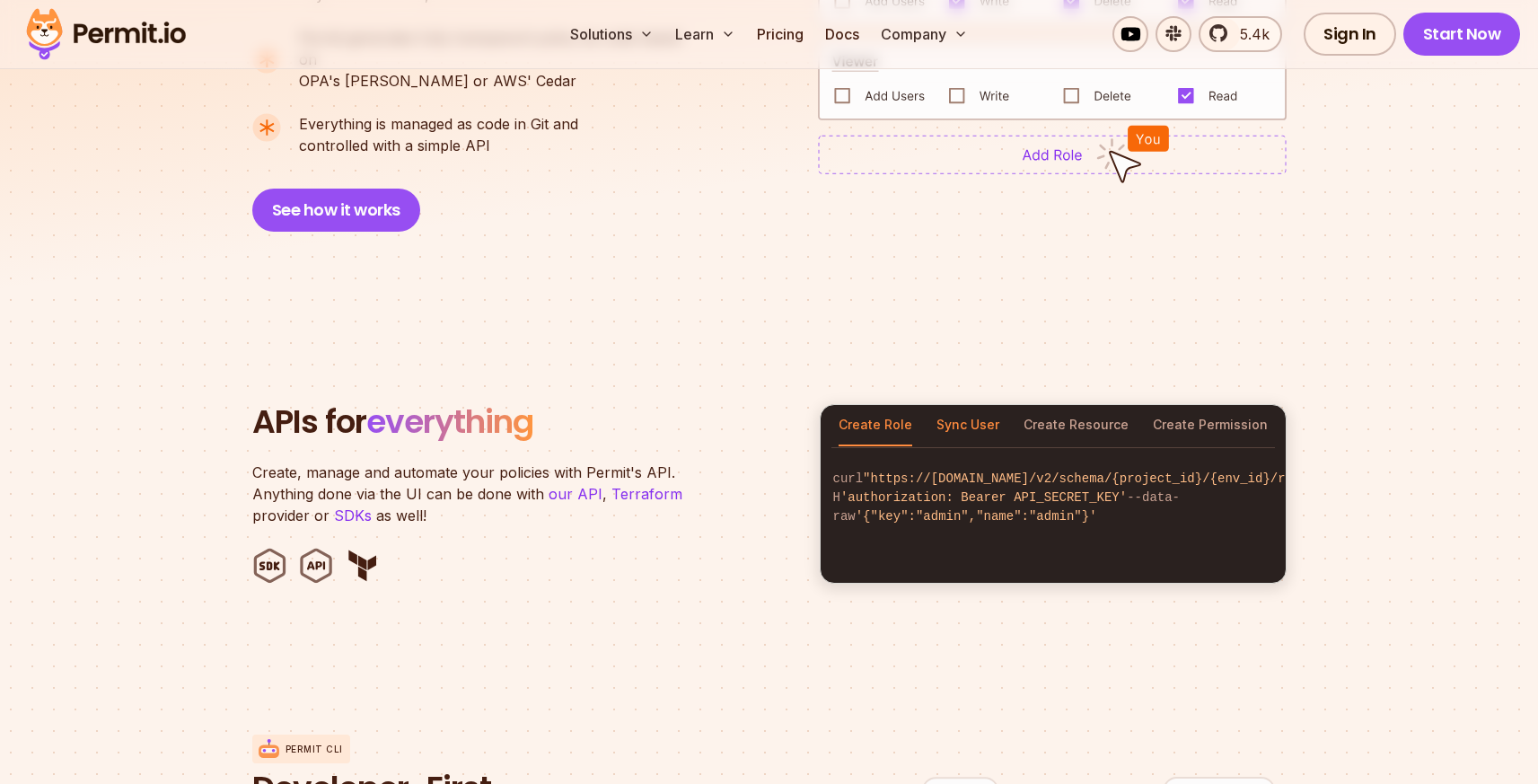
click at [972, 405] on button "Sync User" at bounding box center [968, 425] width 63 height 41
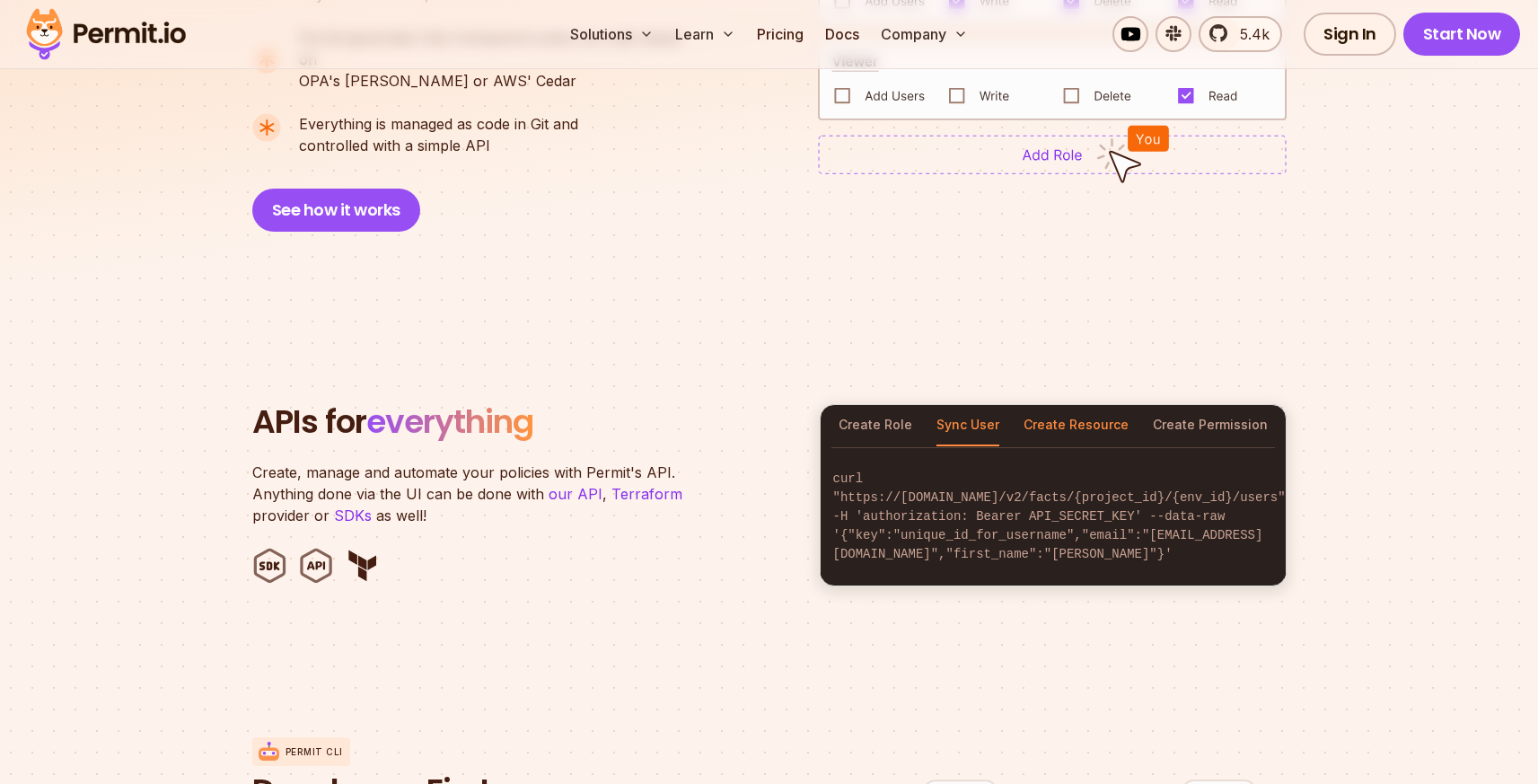
click at [1070, 404] on button "Create Resource" at bounding box center [1077, 425] width 105 height 41
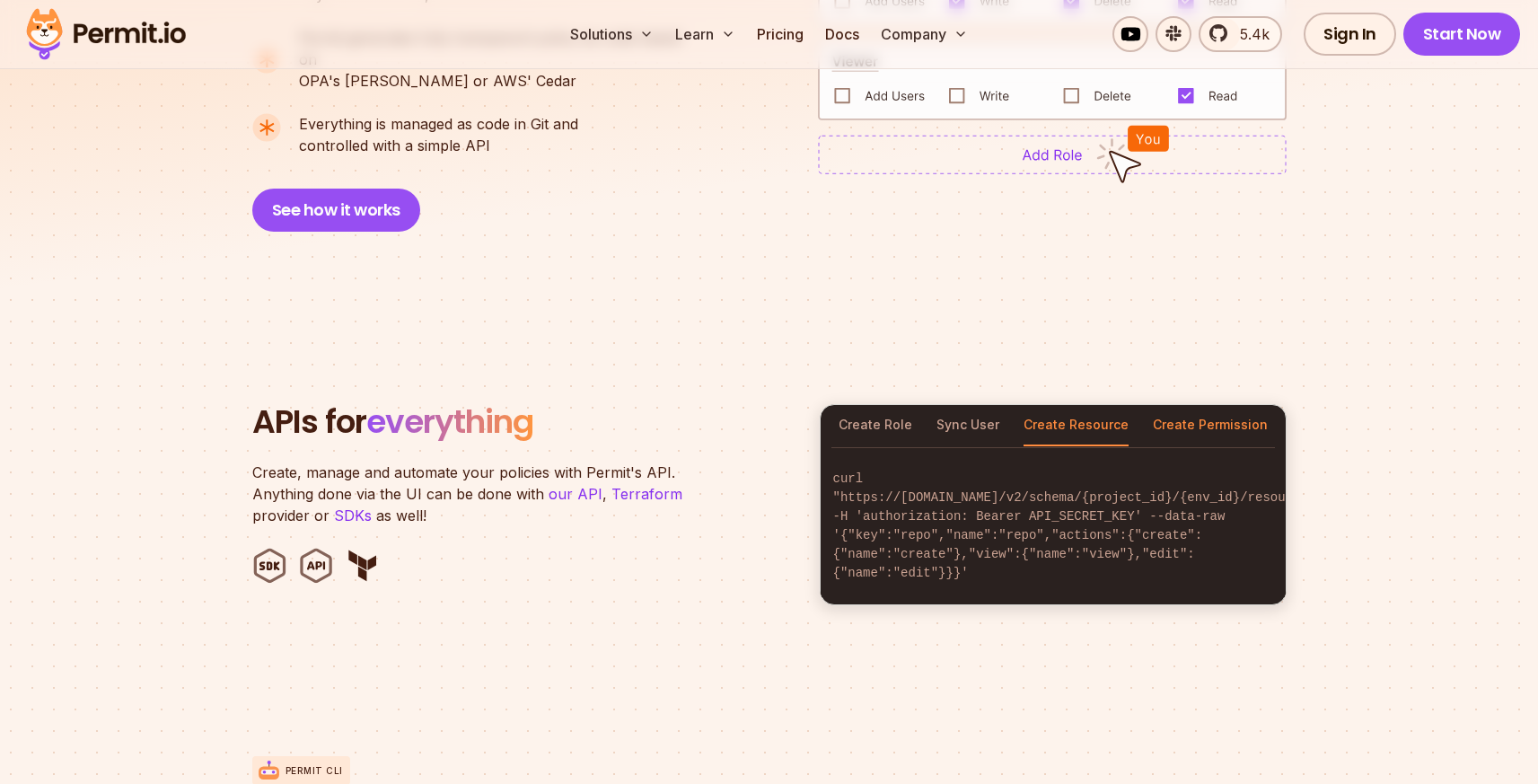
click at [1187, 411] on button "Create Permission" at bounding box center [1211, 425] width 115 height 41
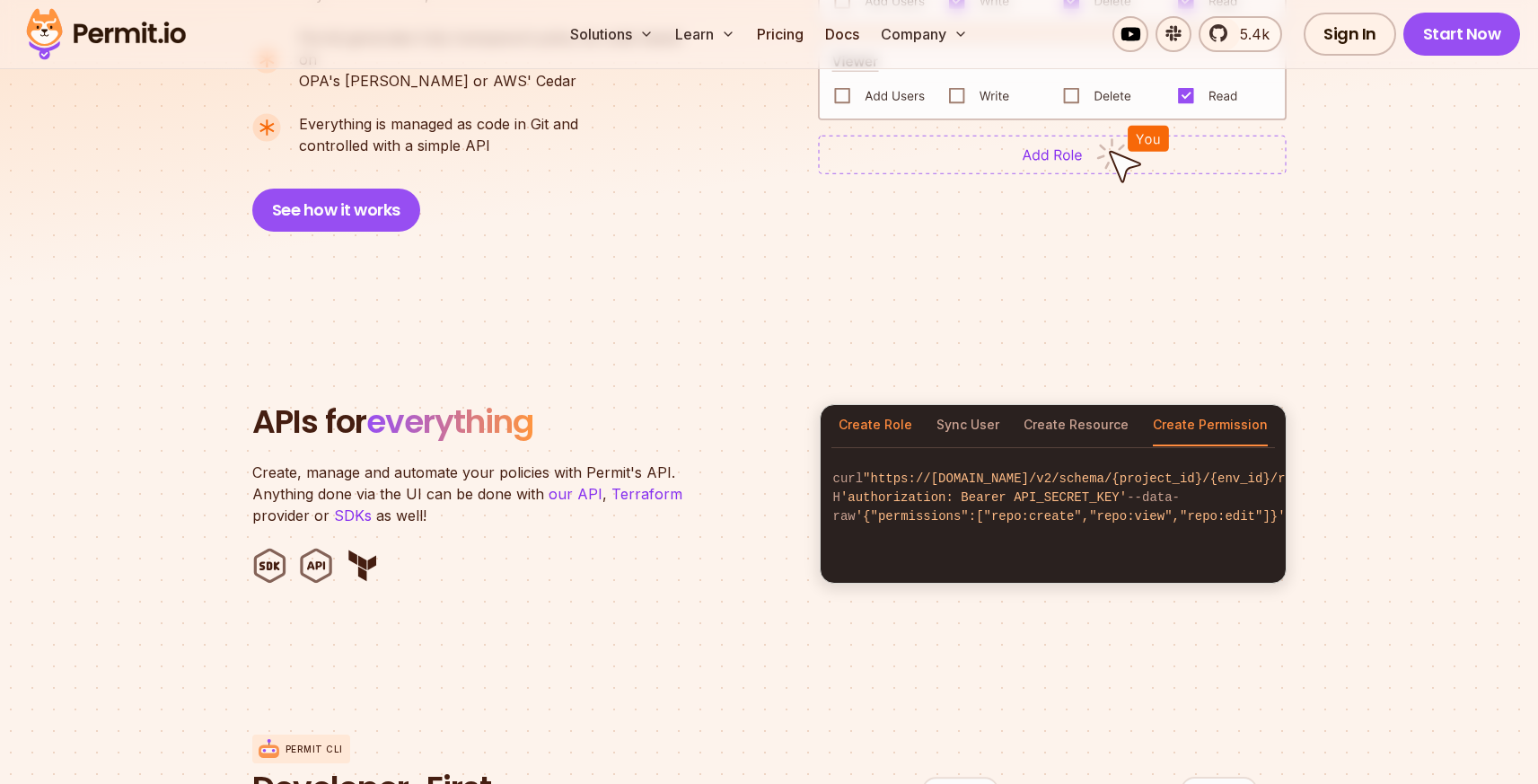
click at [854, 404] on button "Create Role" at bounding box center [875, 425] width 74 height 41
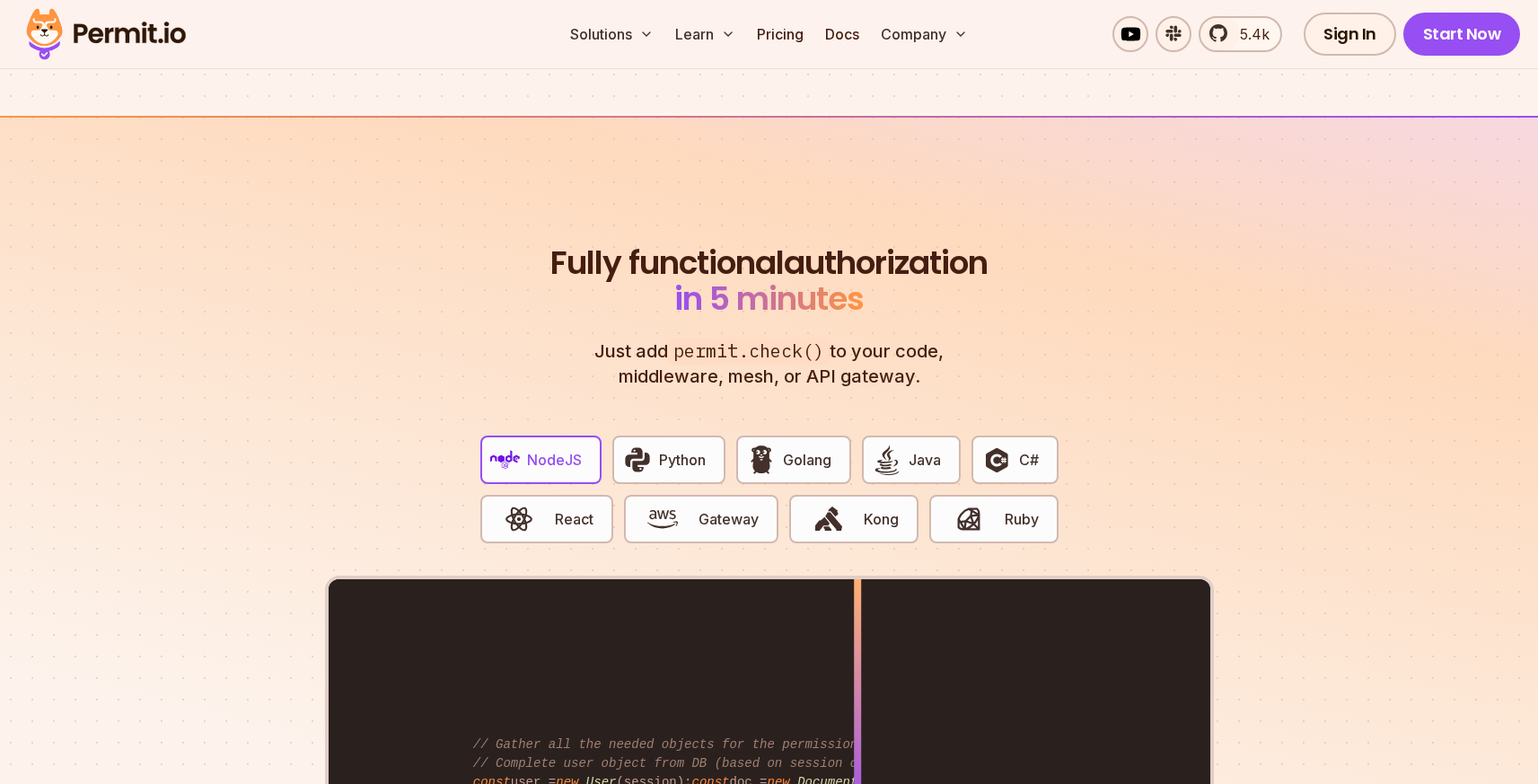
scroll to position [3321, 0]
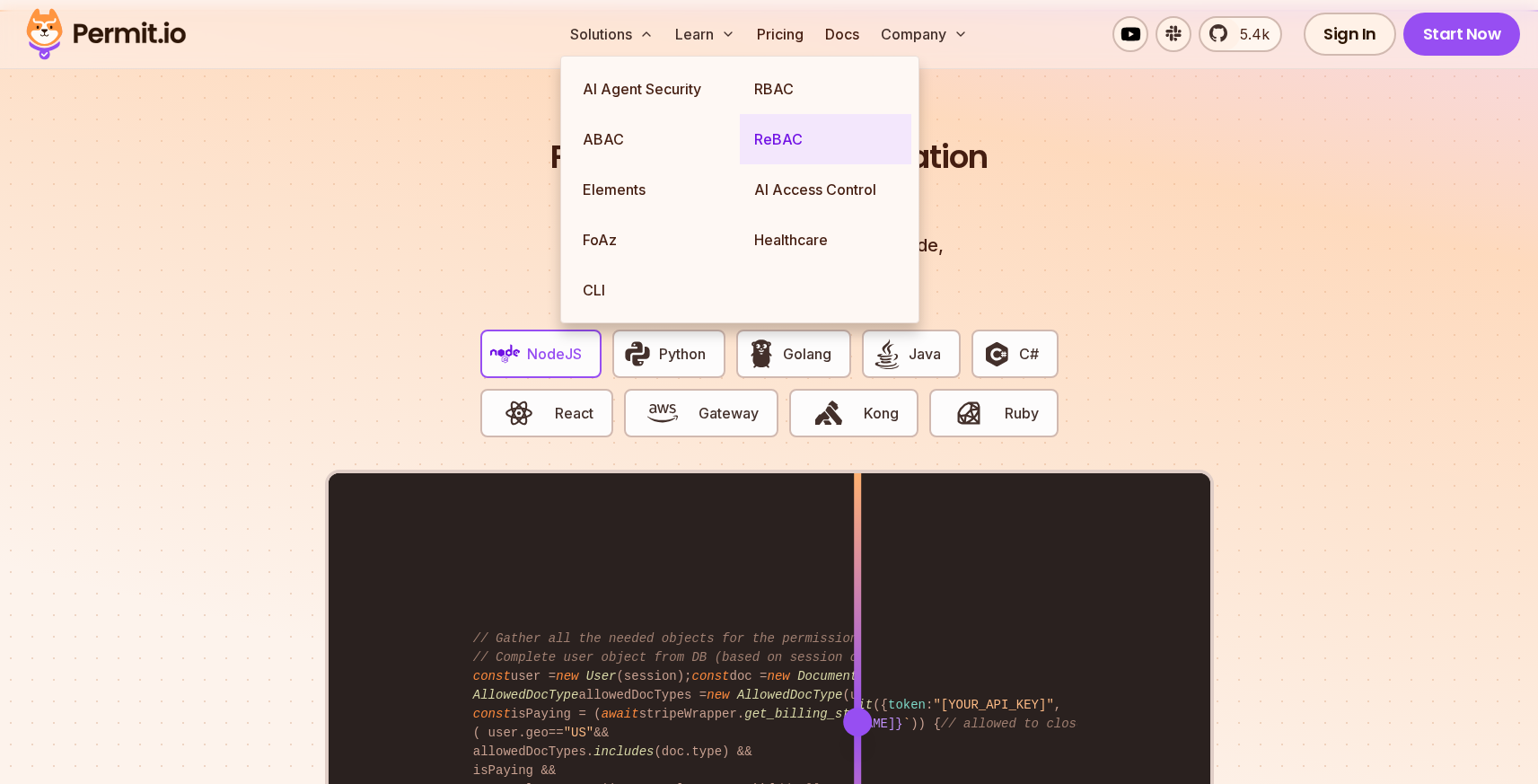
click at [781, 135] on link "ReBAC" at bounding box center [826, 139] width 172 height 50
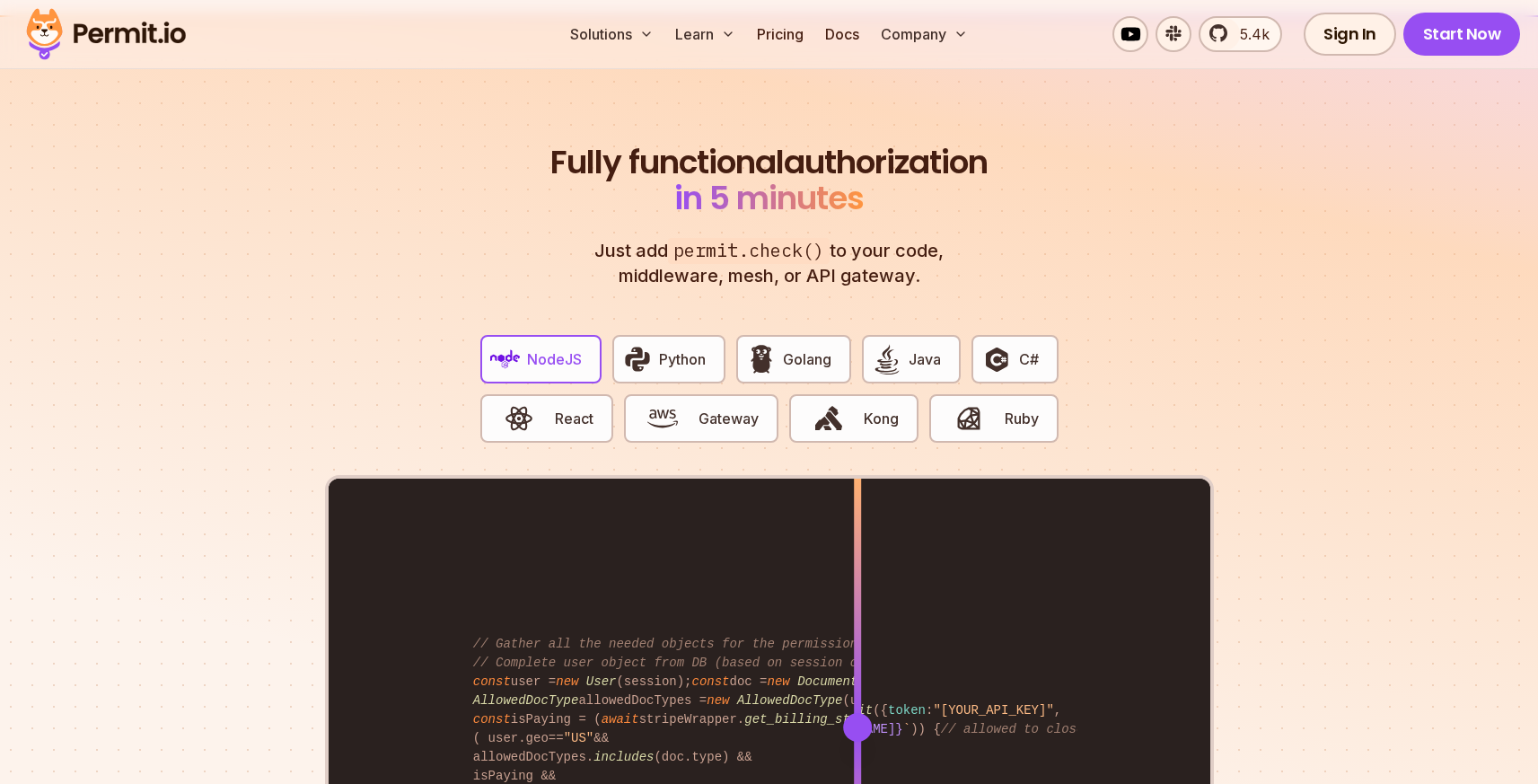
scroll to position [3321, 0]
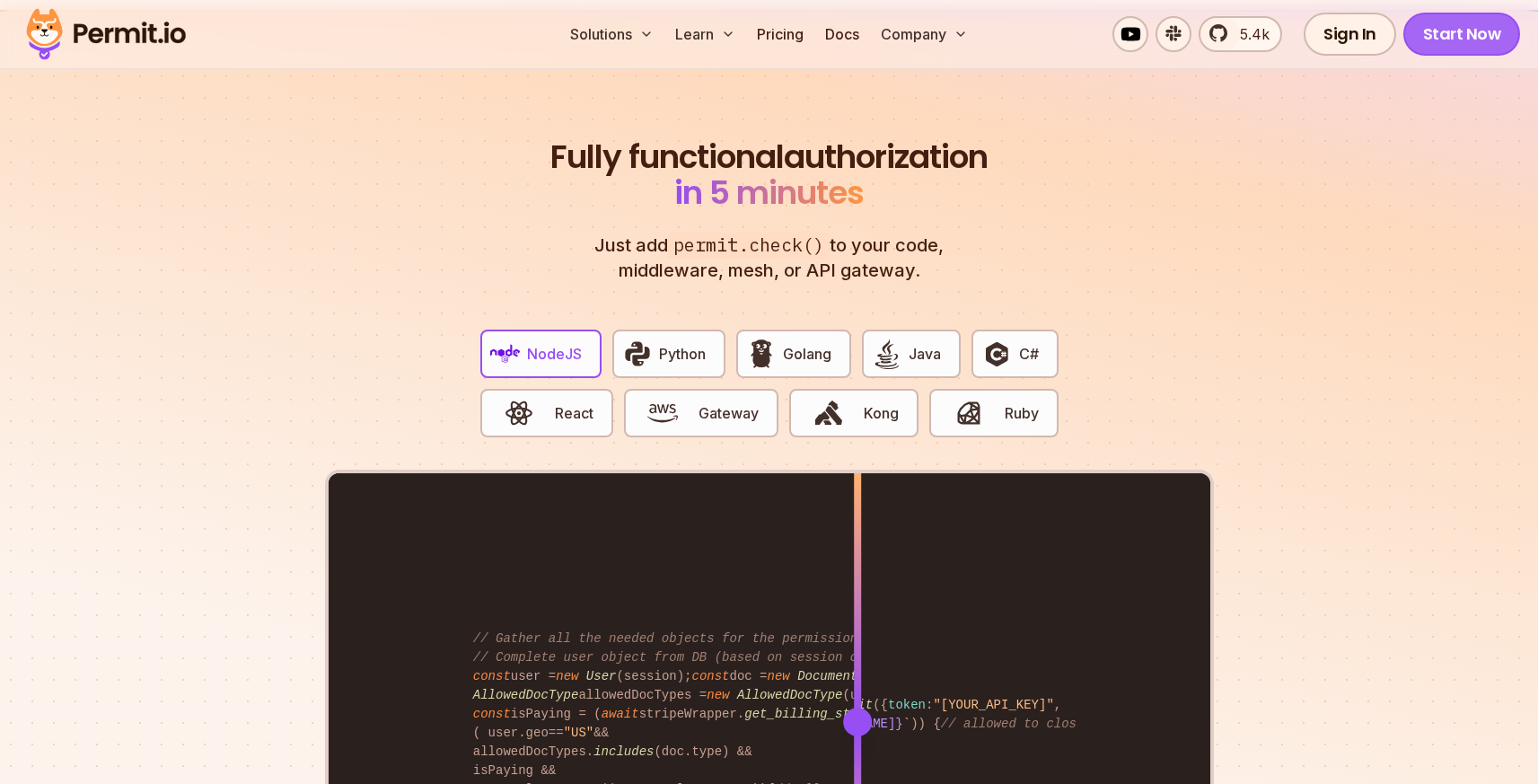
click at [1448, 38] on link "Start Now" at bounding box center [1462, 34] width 118 height 43
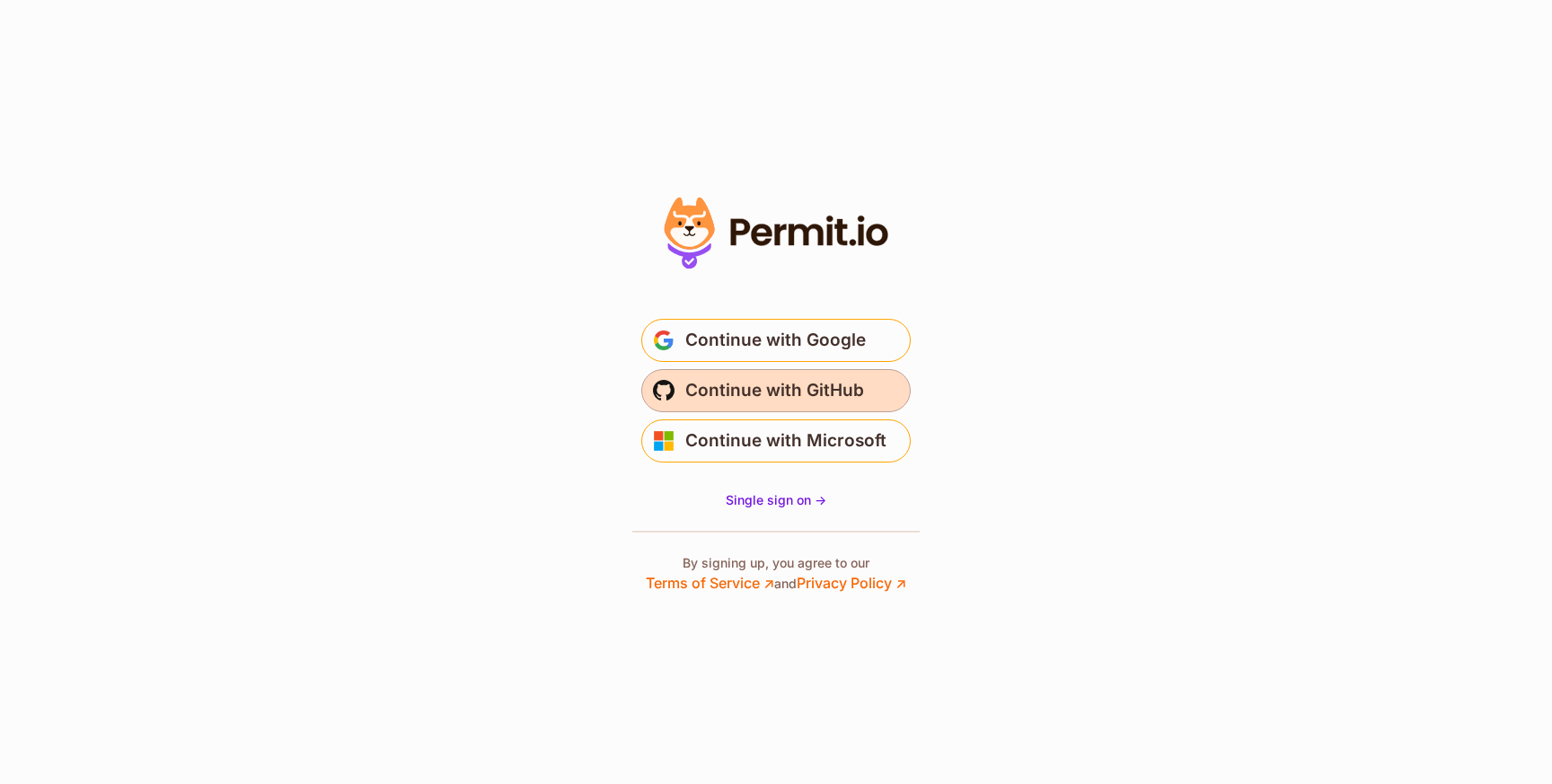
click at [757, 386] on span "Continue with GitHub" at bounding box center [775, 390] width 178 height 29
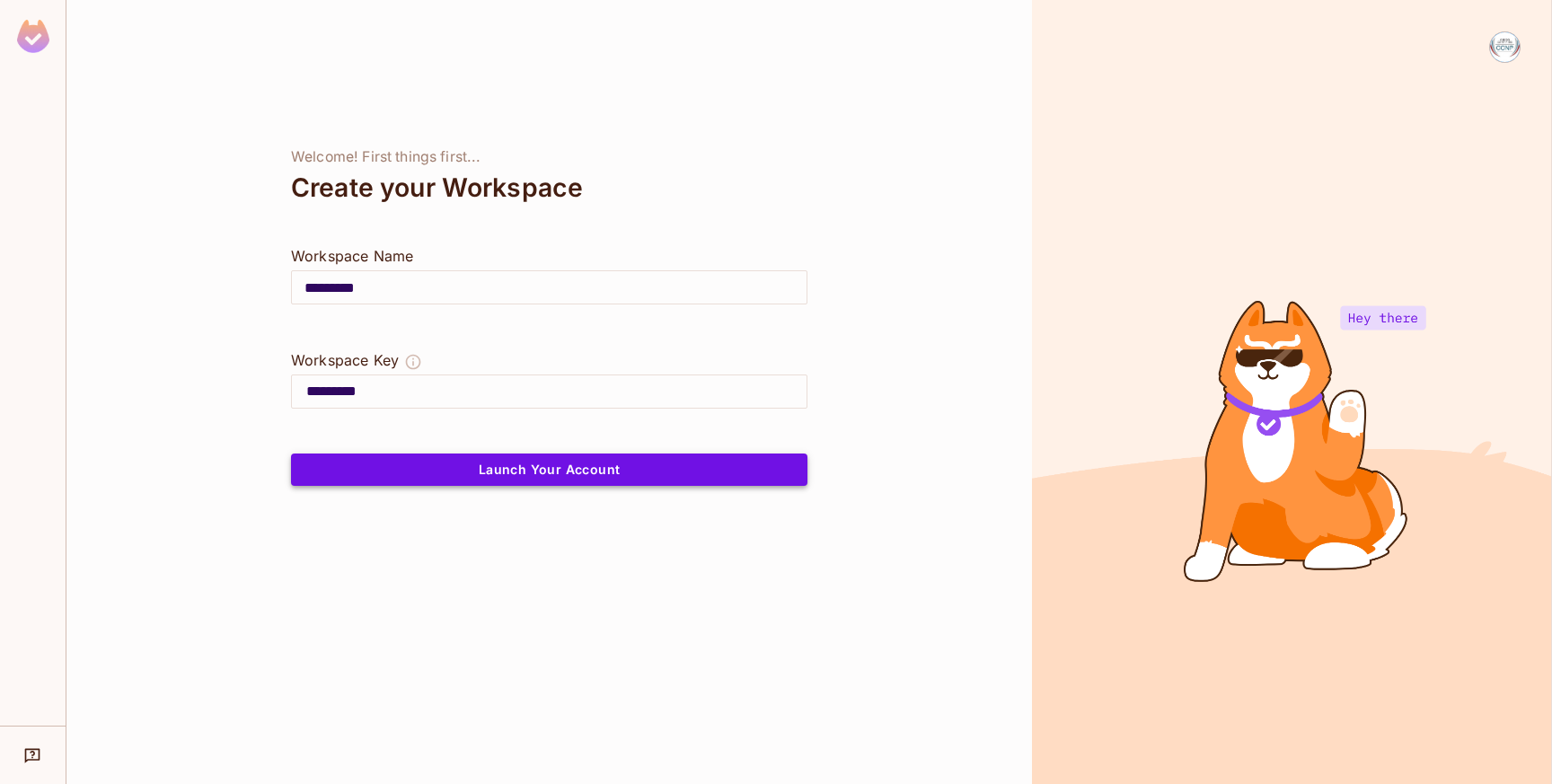
click at [469, 473] on button "Launch Your Account" at bounding box center [548, 470] width 517 height 33
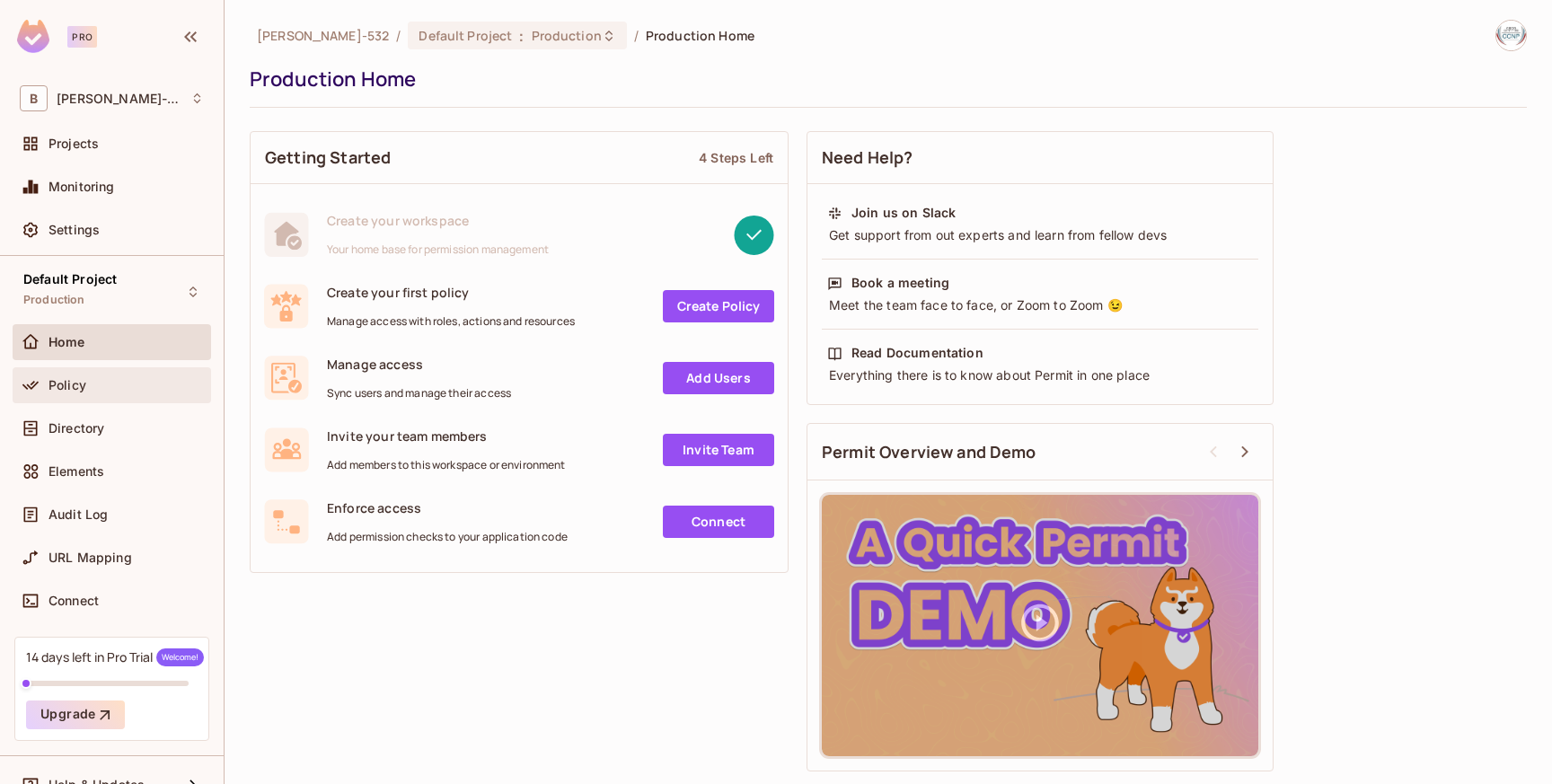
click at [131, 375] on div "Policy" at bounding box center [112, 385] width 184 height 21
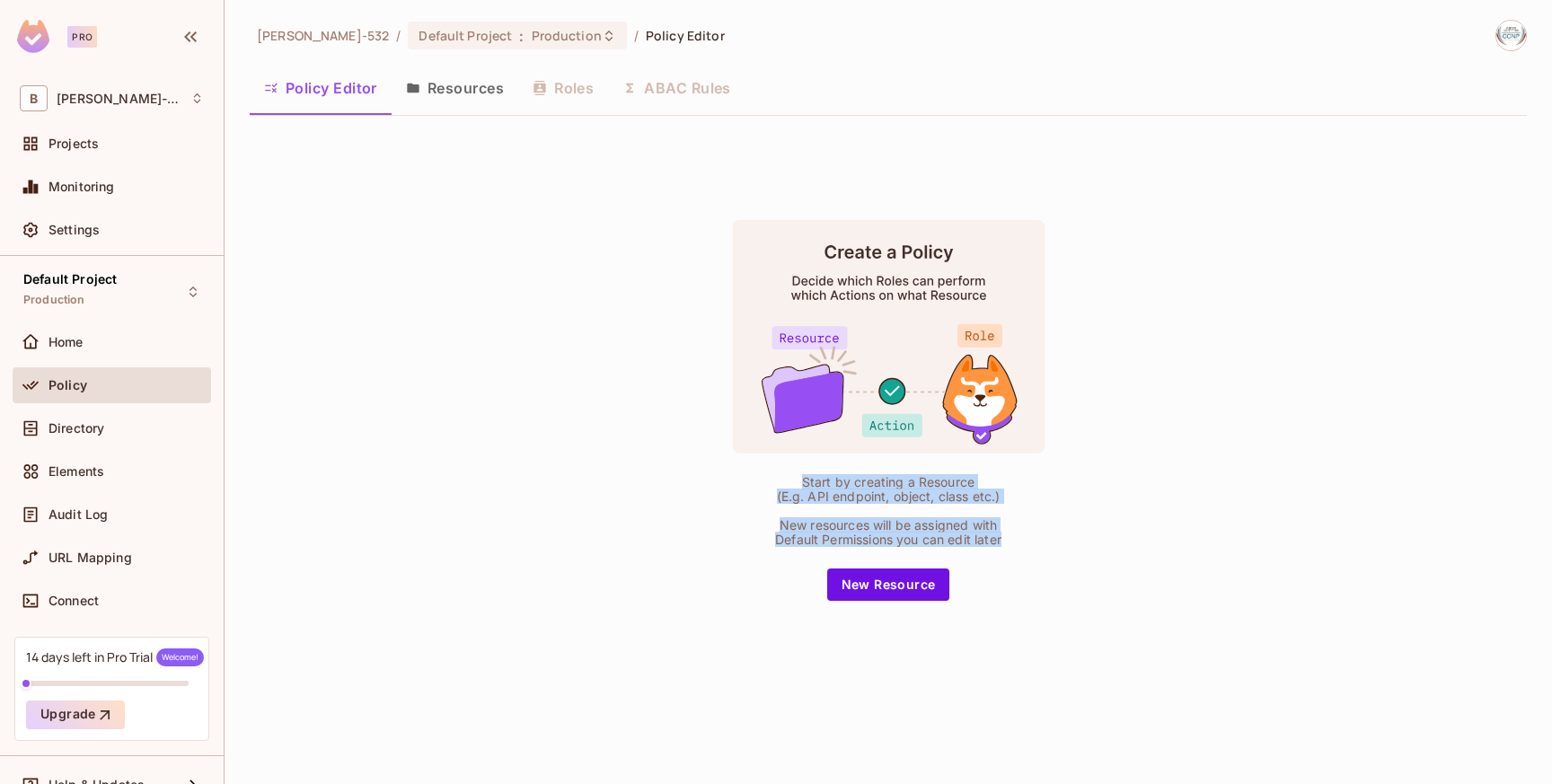
drag, startPoint x: 798, startPoint y: 484, endPoint x: 1013, endPoint y: 541, distance: 222.4
click at [1013, 541] on div "Start by creating a Resource (E.g. API endpoint, object, class etc.) New resour…" at bounding box center [888, 410] width 449 height 381
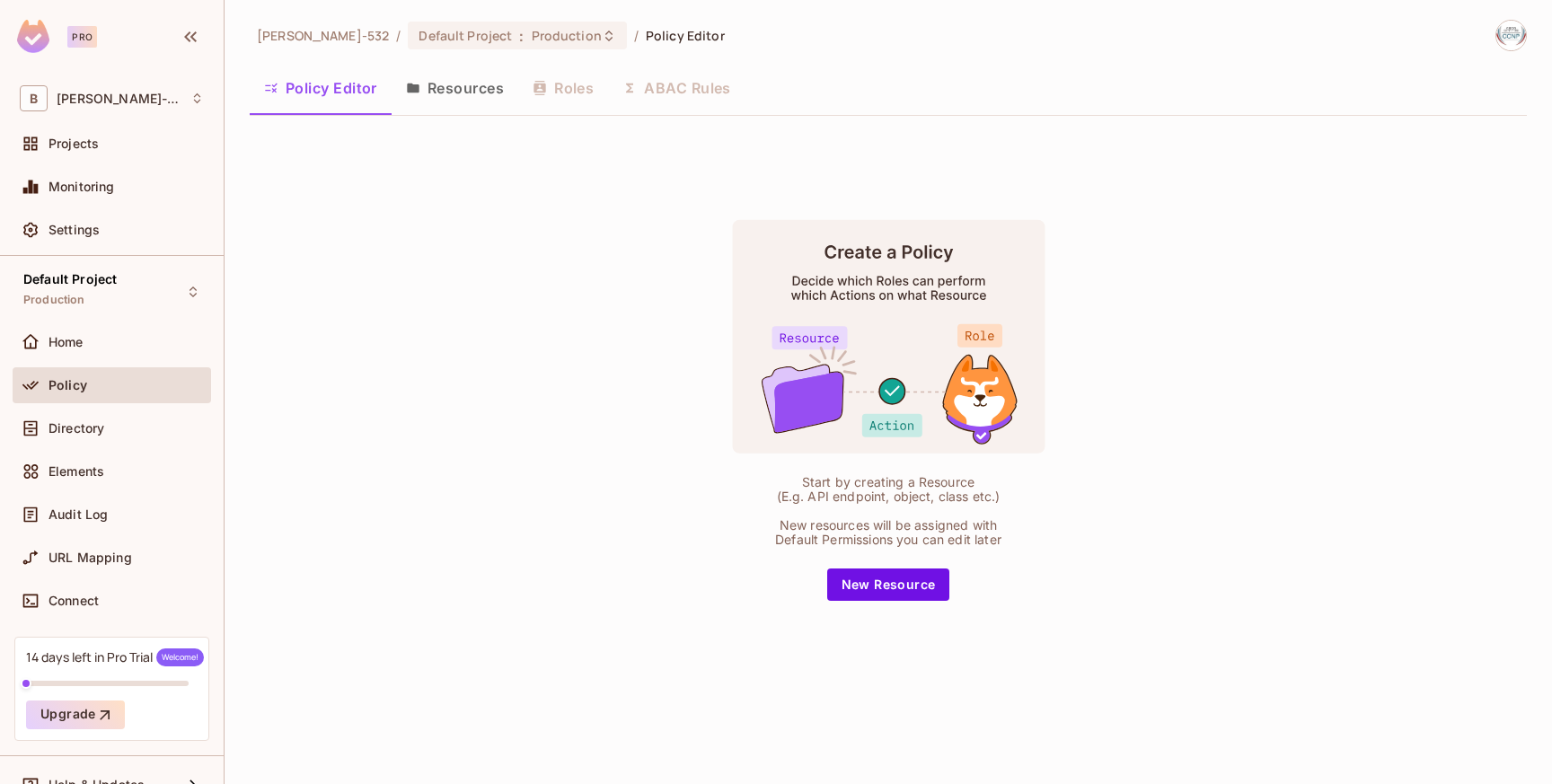
click at [1014, 544] on div "Start by creating a Resource (E.g. API endpoint, object, class etc.) New resour…" at bounding box center [888, 410] width 449 height 381
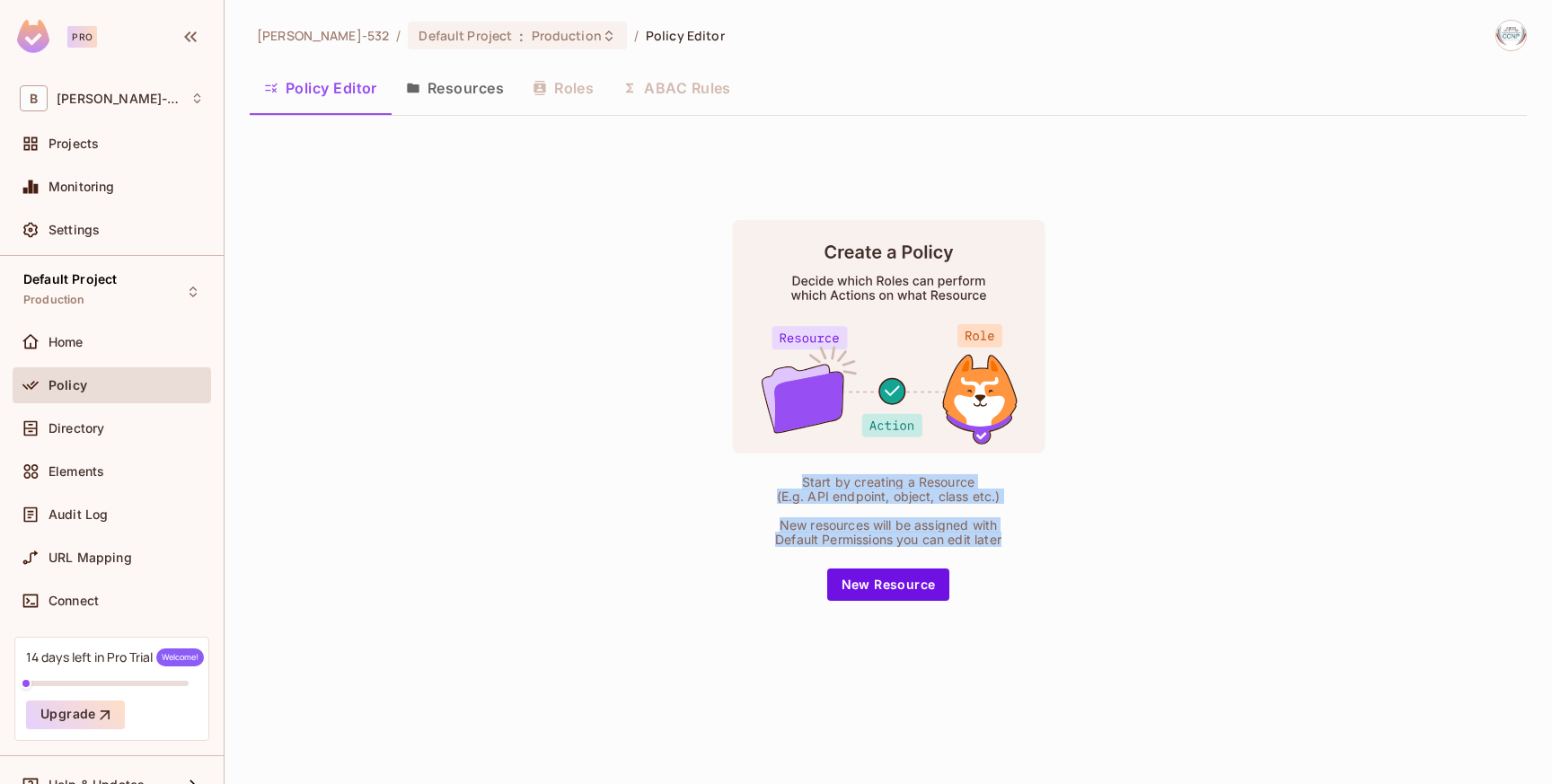
drag, startPoint x: 1031, startPoint y: 551, endPoint x: 748, endPoint y: 456, distance: 298.5
click at [748, 456] on div "Start by creating a Resource (E.g. API endpoint, object, class etc.) New resour…" at bounding box center [888, 410] width 449 height 381
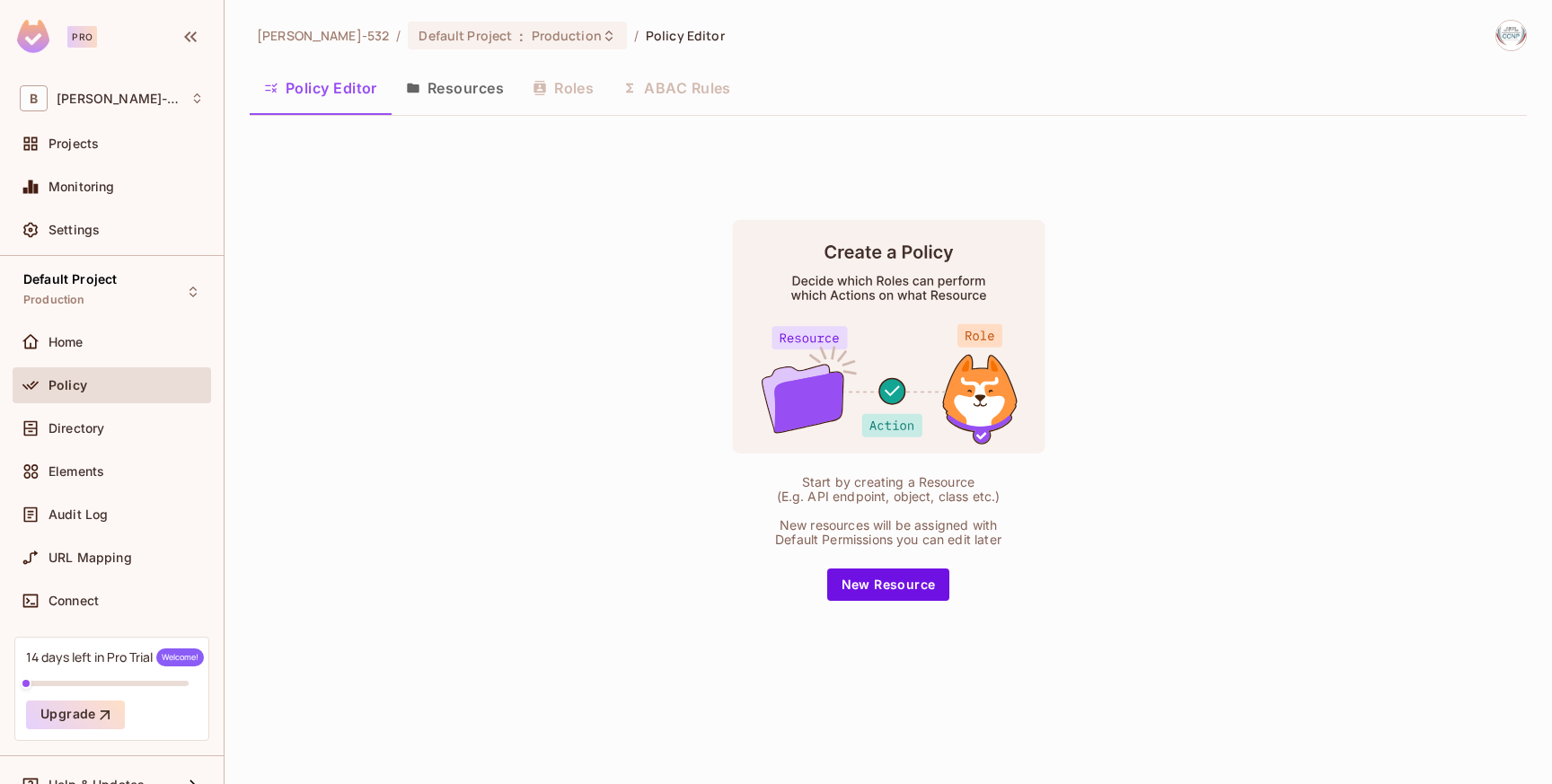
click at [749, 456] on div at bounding box center [888, 339] width 313 height 241
click at [469, 81] on button "Resources" at bounding box center [454, 87] width 127 height 45
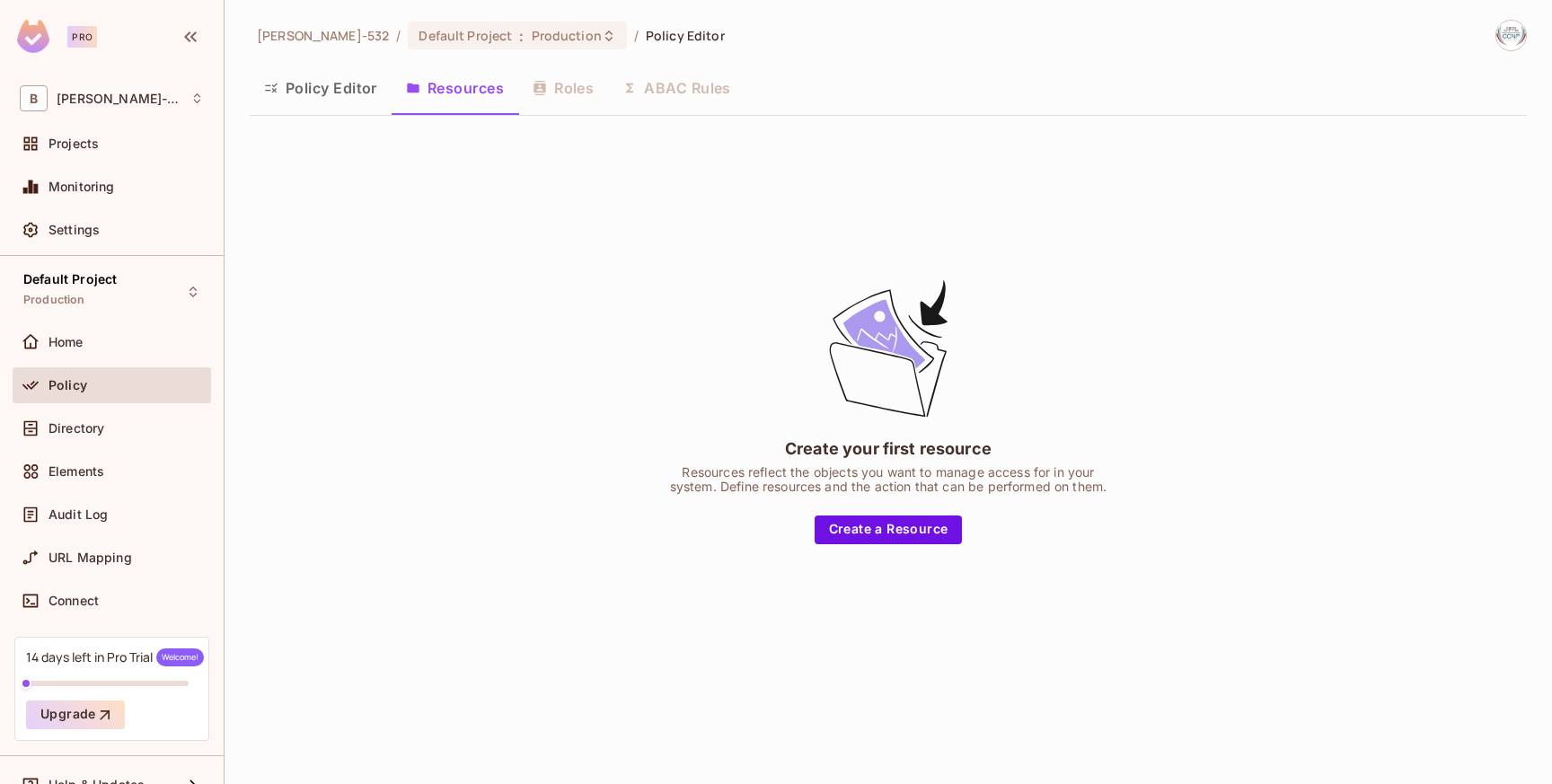
click at [309, 84] on button "Policy Editor" at bounding box center [320, 87] width 142 height 45
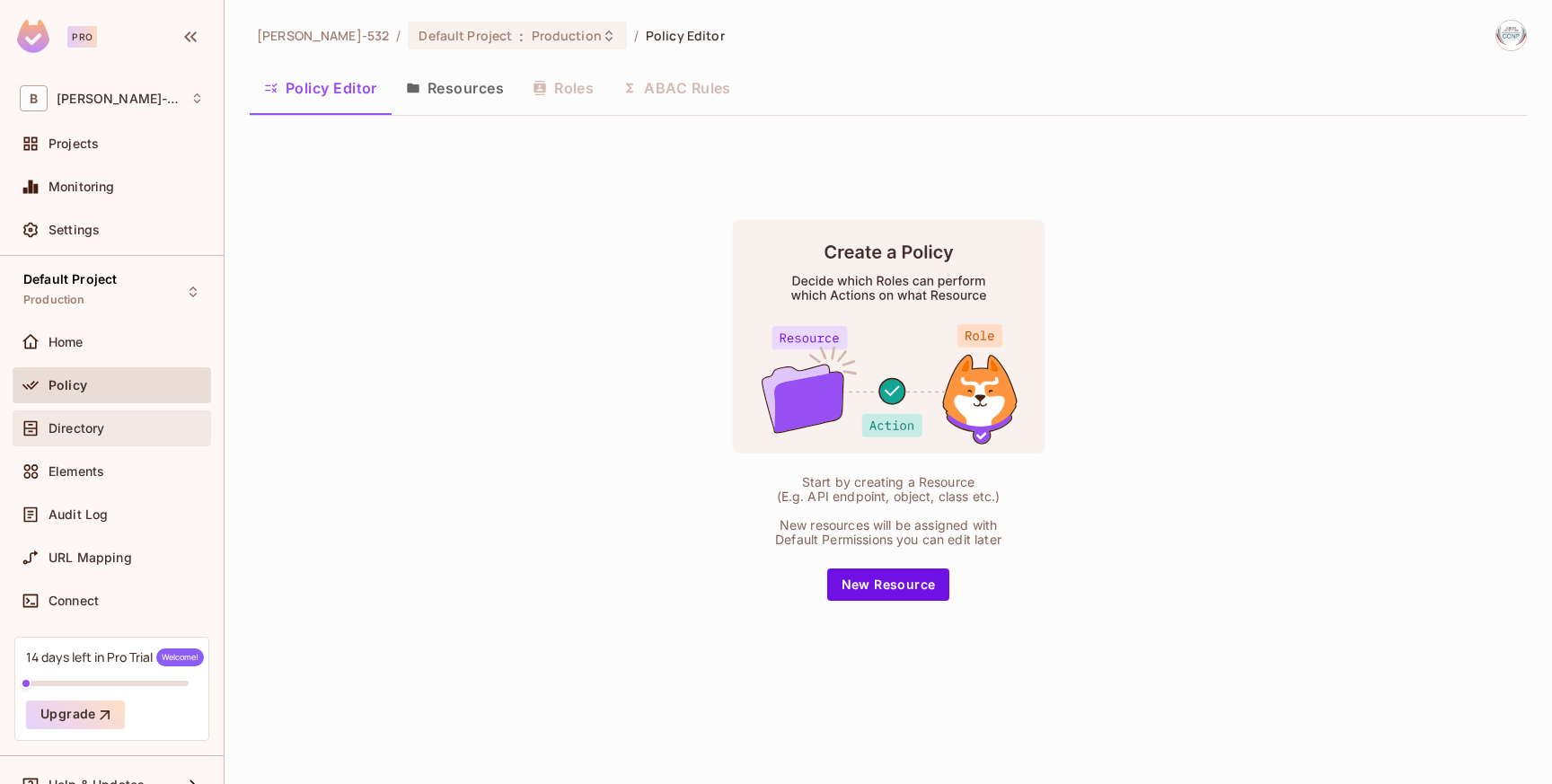
click at [110, 429] on div "Directory" at bounding box center [127, 427] width 155 height 14
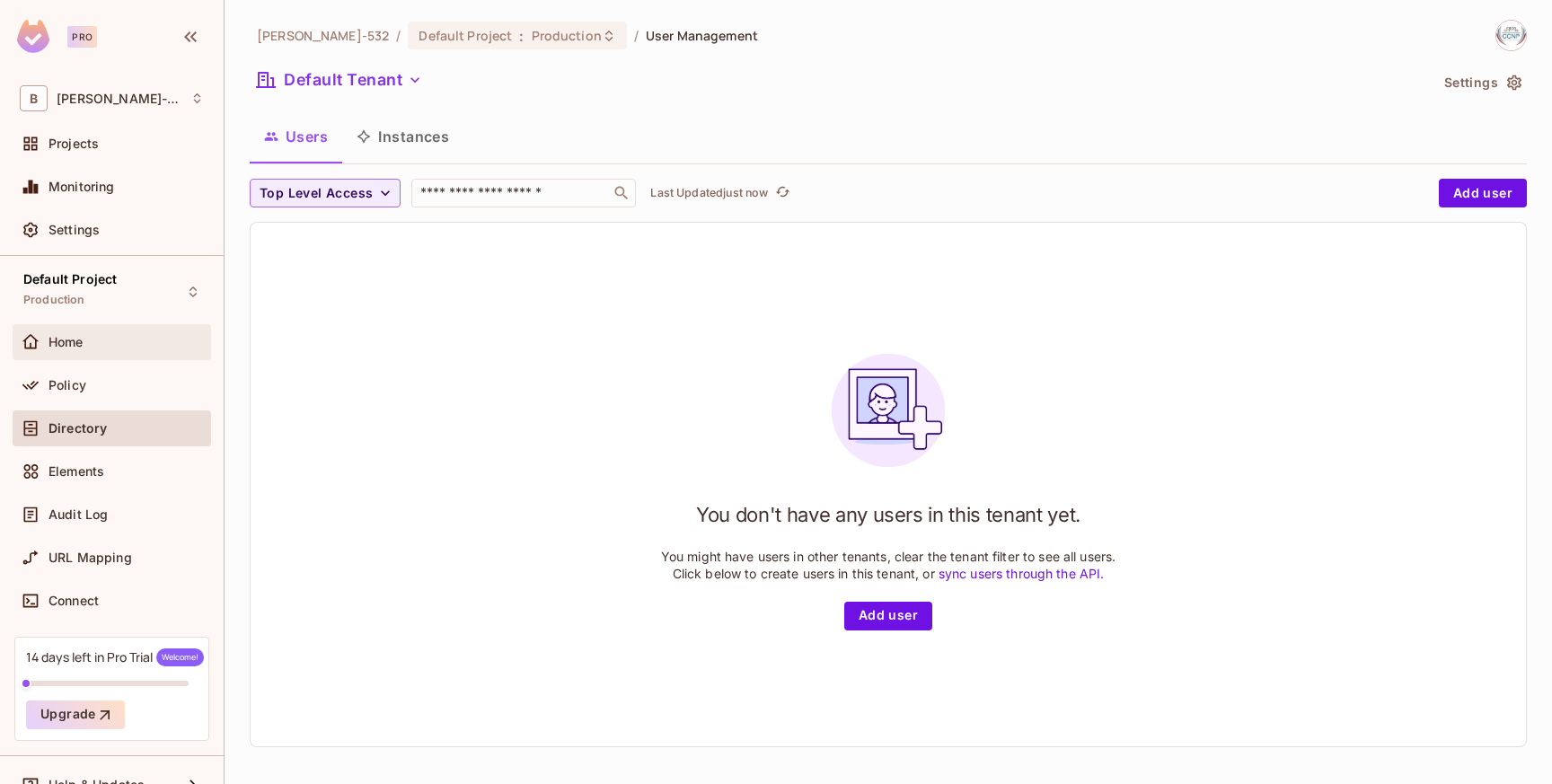
click at [121, 339] on div "Home" at bounding box center [127, 341] width 155 height 14
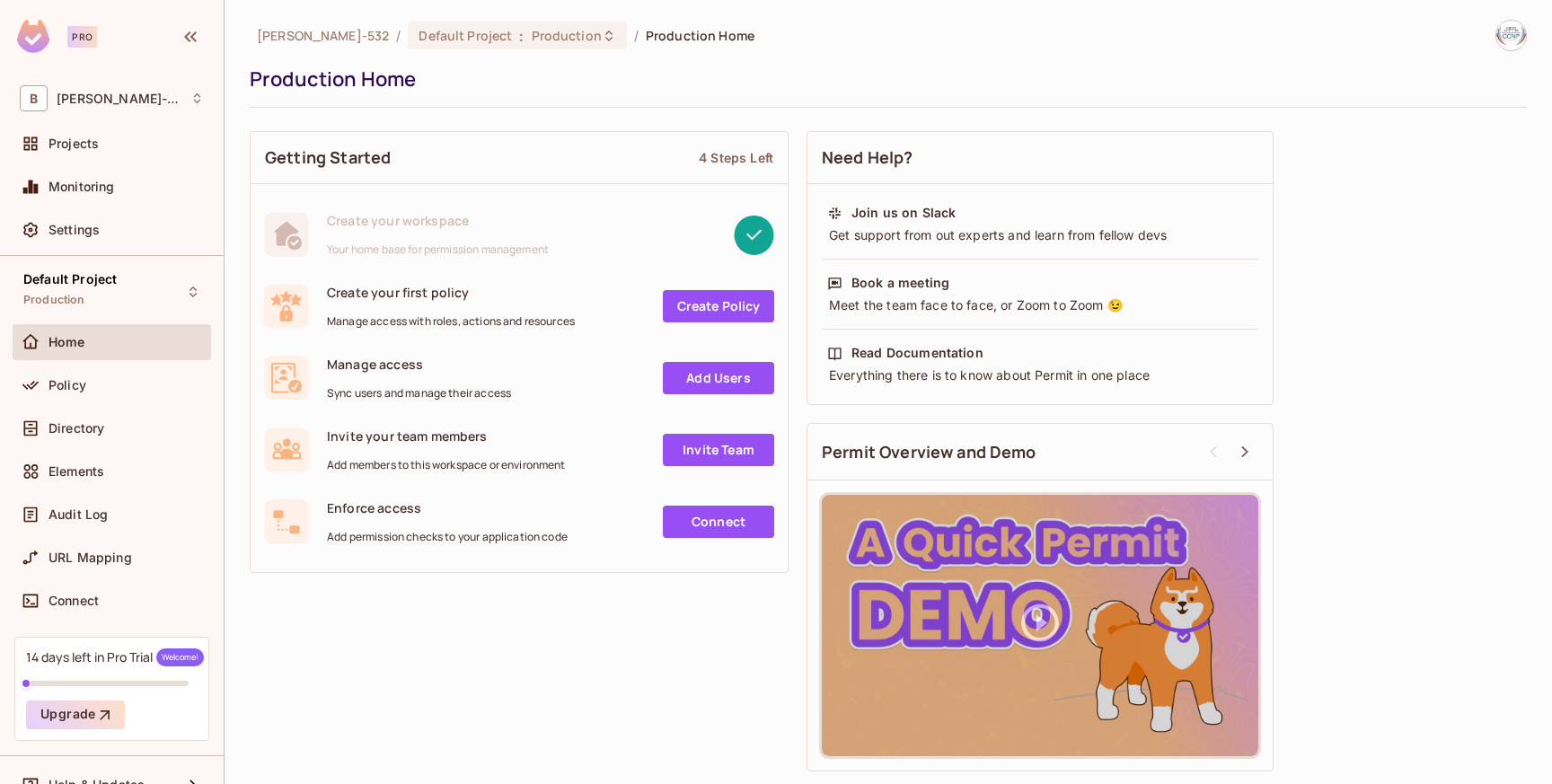
click at [698, 305] on link "Create Policy" at bounding box center [718, 307] width 111 height 33
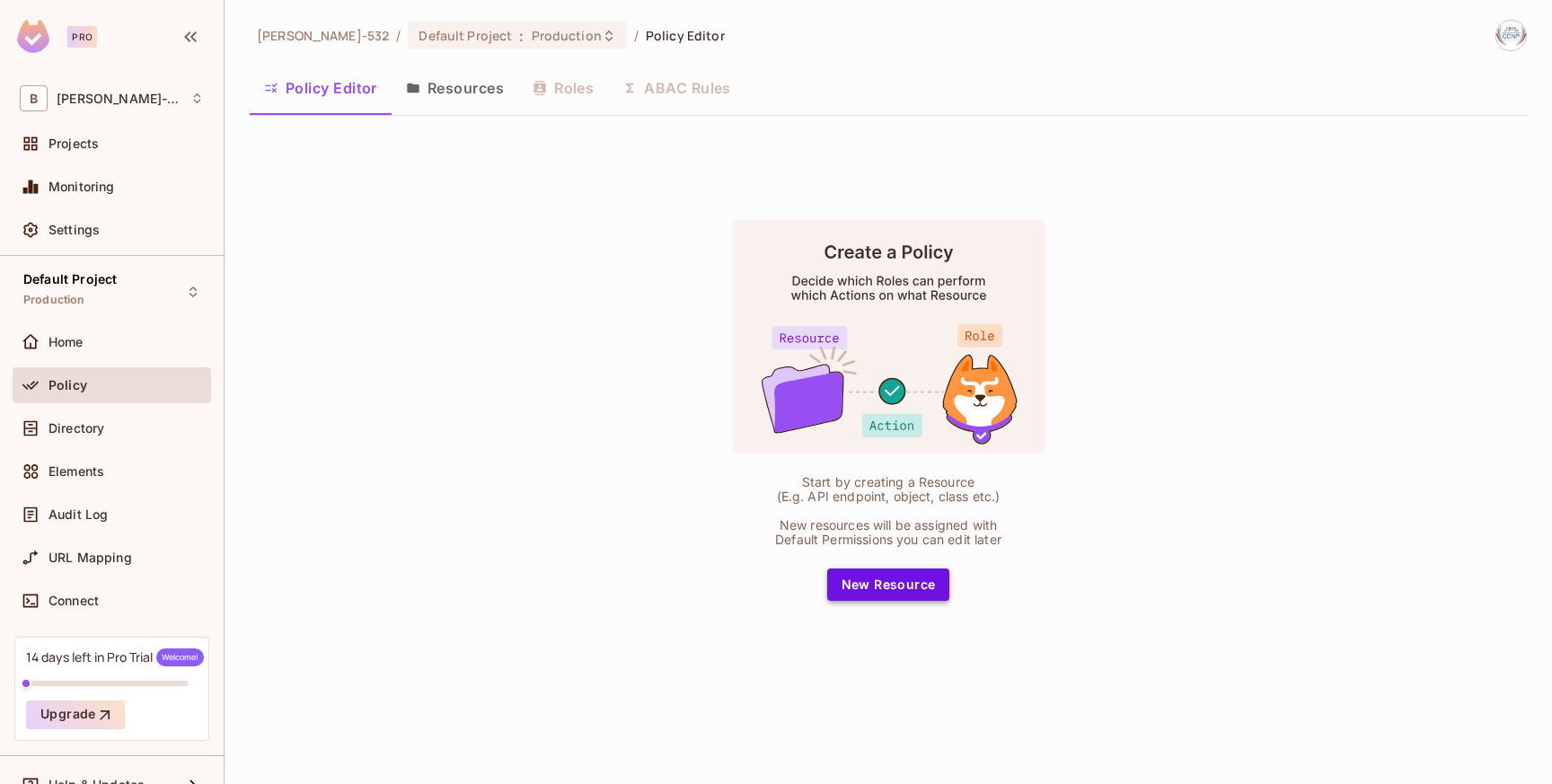
click at [875, 593] on button "New Resource" at bounding box center [889, 585] width 123 height 33
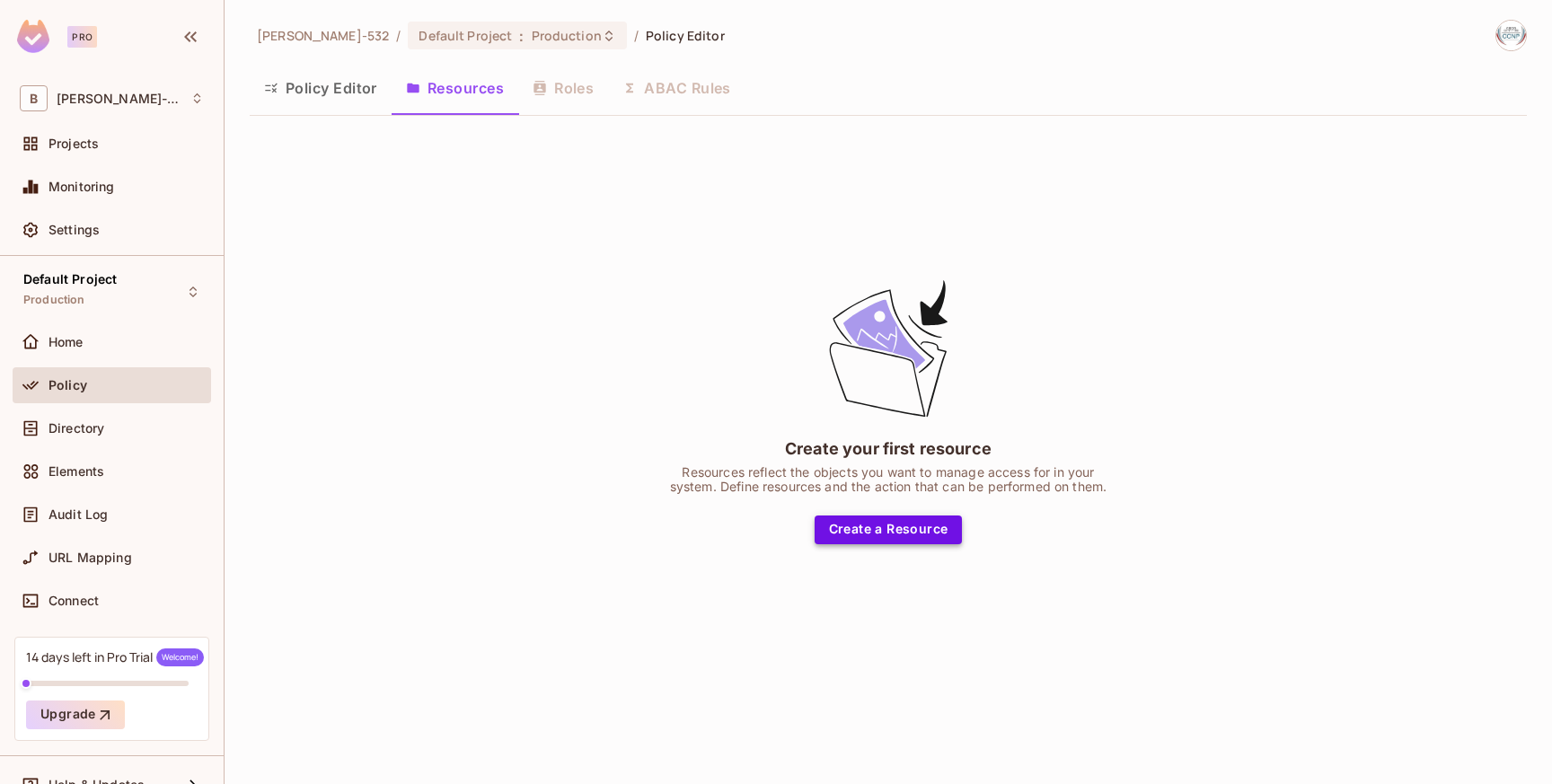
click at [883, 535] on button "Create a Resource" at bounding box center [889, 530] width 149 height 29
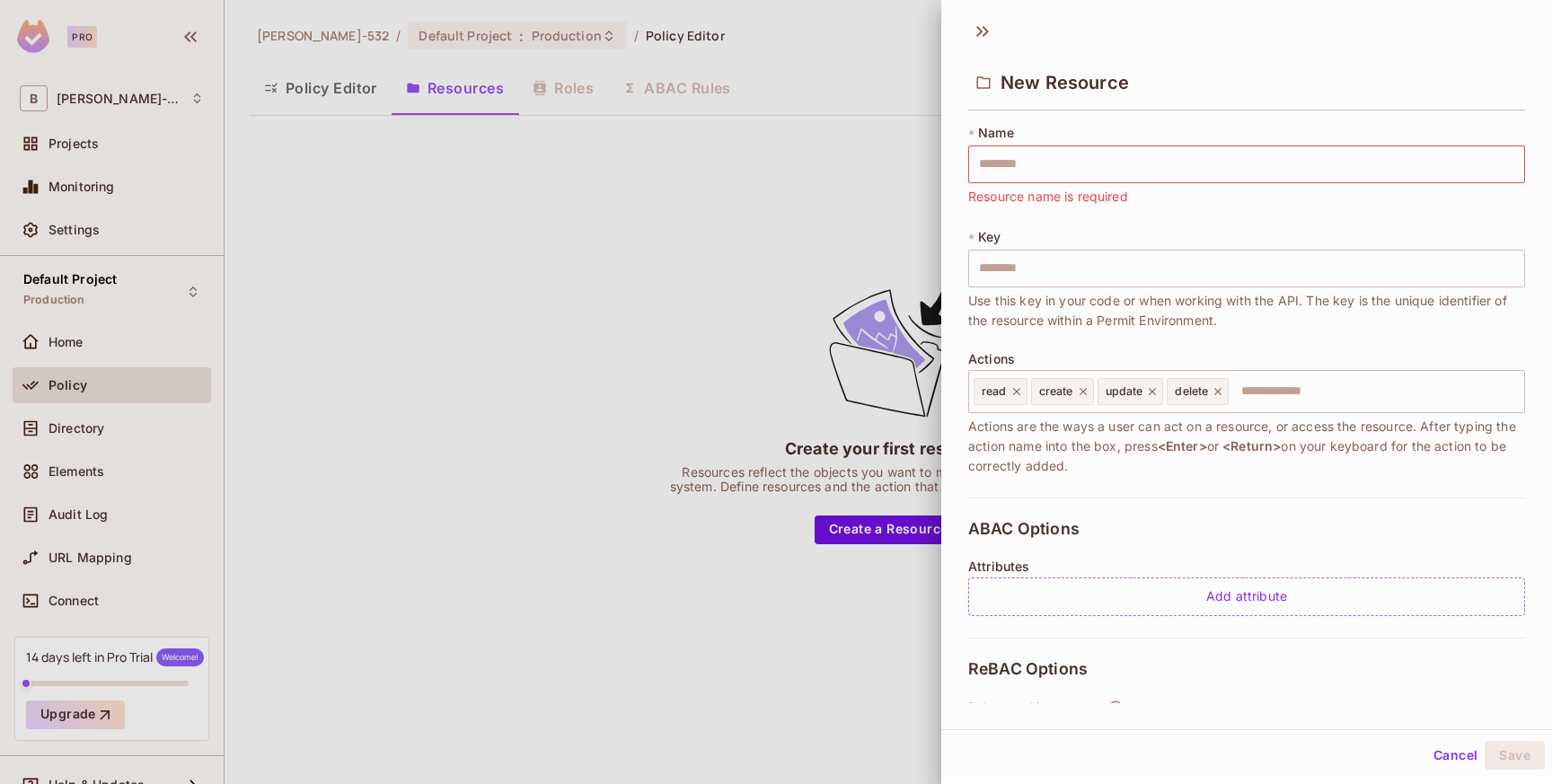
drag, startPoint x: 1289, startPoint y: 426, endPoint x: 1290, endPoint y: 458, distance: 32.0
click at [1290, 458] on span "Actions are the ways a user can act on a resource, or access the resource. Afte…" at bounding box center [1246, 447] width 557 height 59
click at [641, 175] on div at bounding box center [776, 392] width 1552 height 784
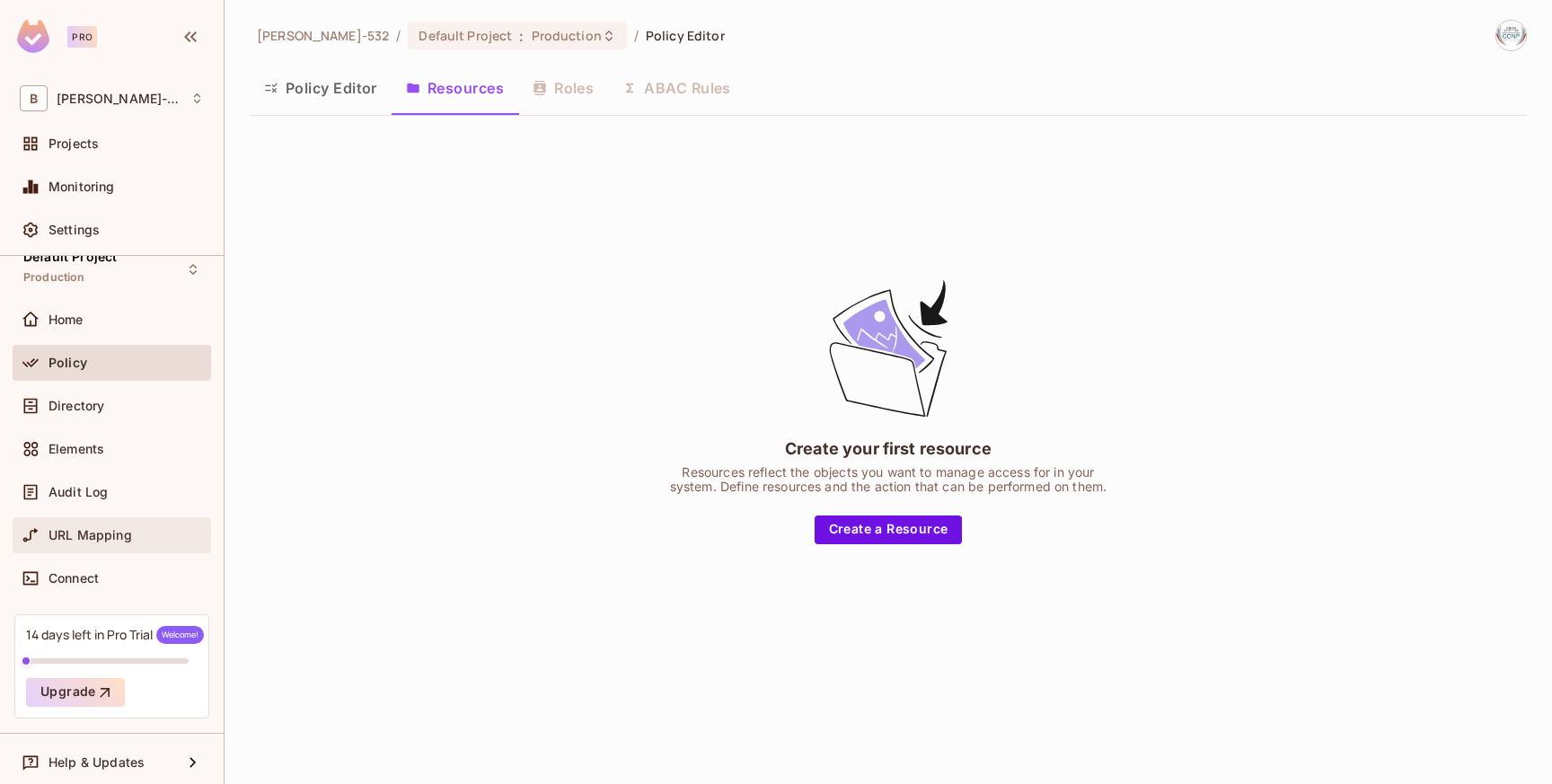
scroll to position [29, 0]
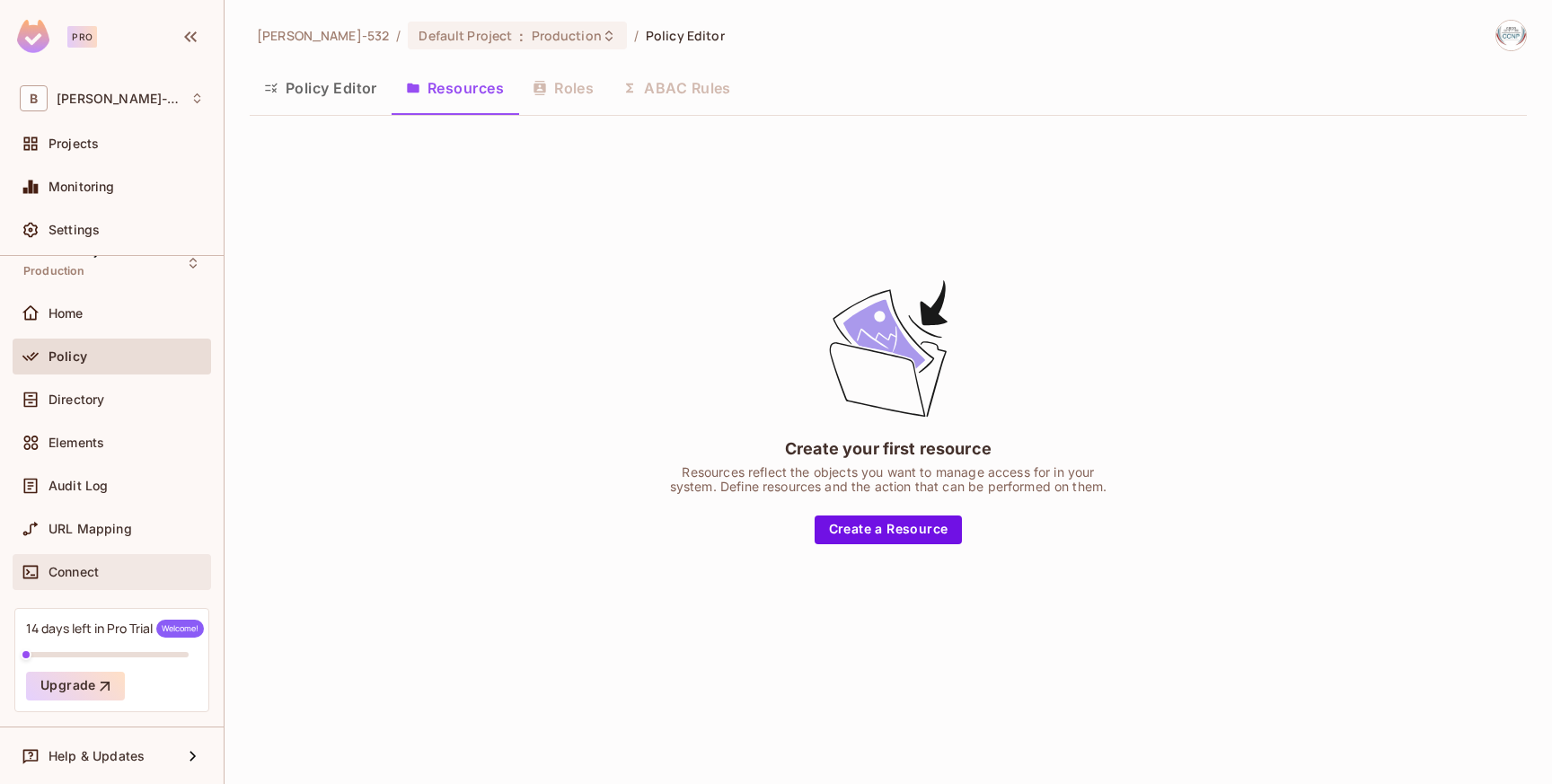
click at [125, 567] on div "Connect" at bounding box center [127, 571] width 155 height 14
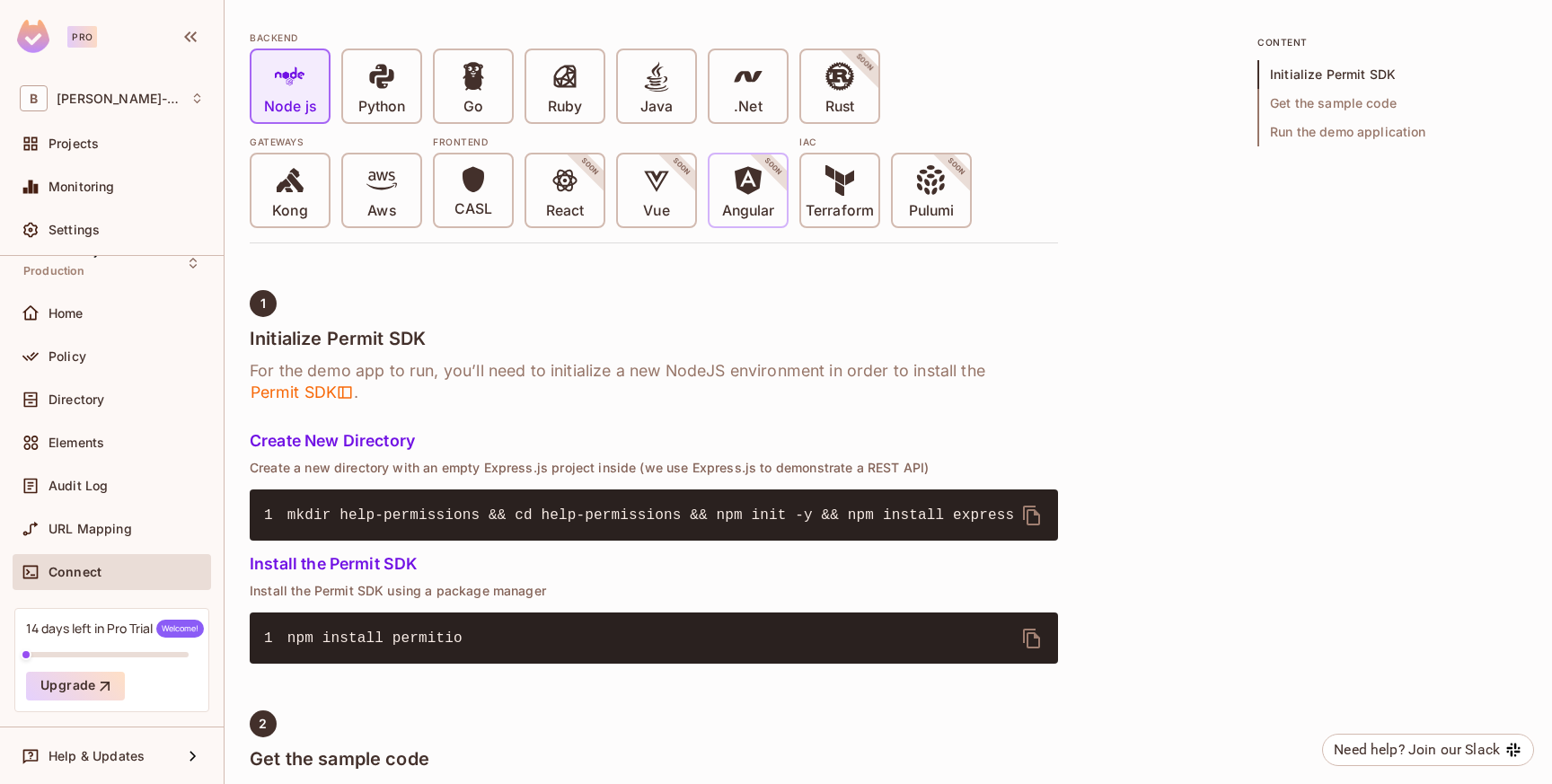
scroll to position [351, 0]
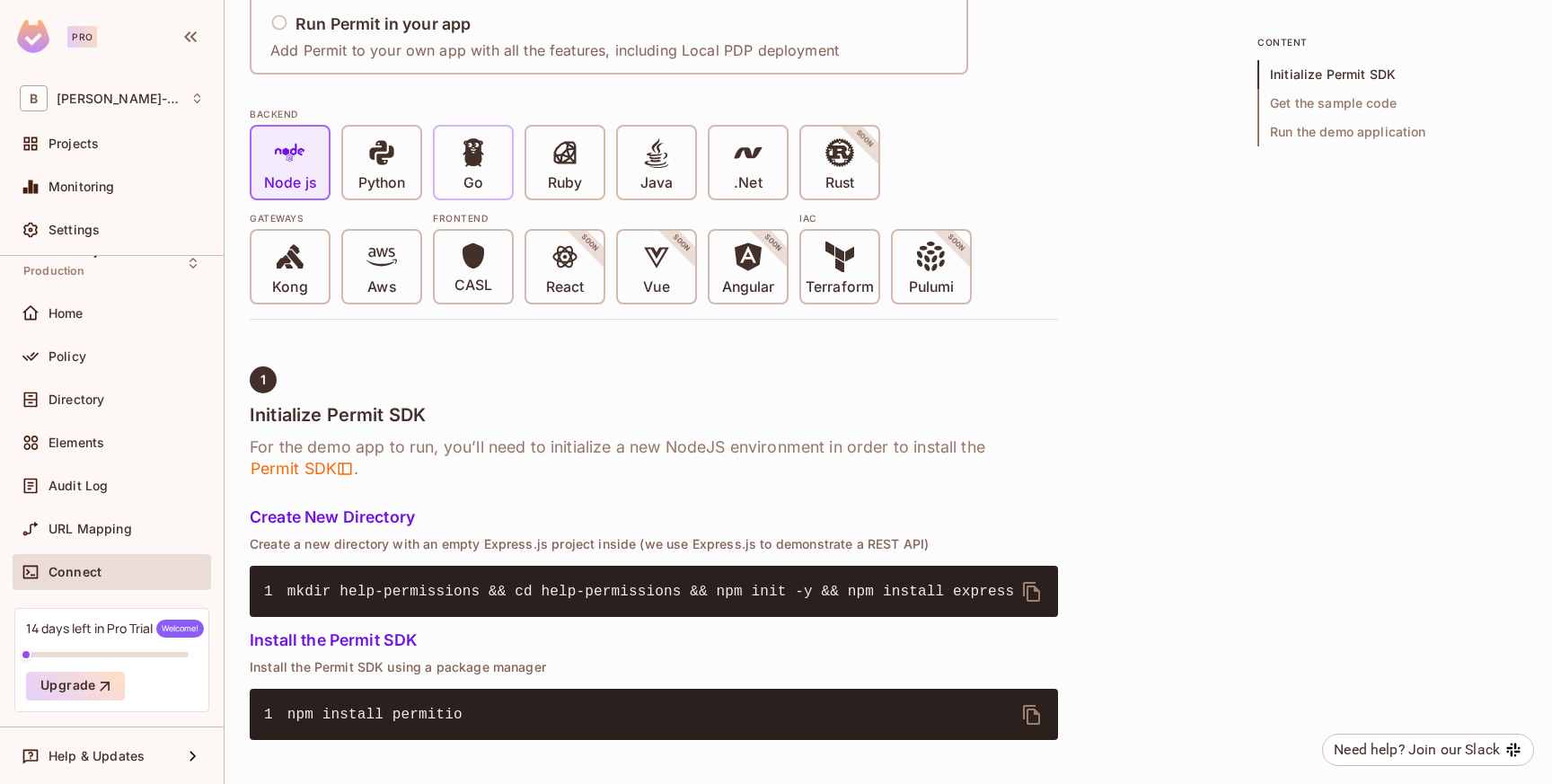
click at [475, 175] on p "Go" at bounding box center [473, 183] width 20 height 18
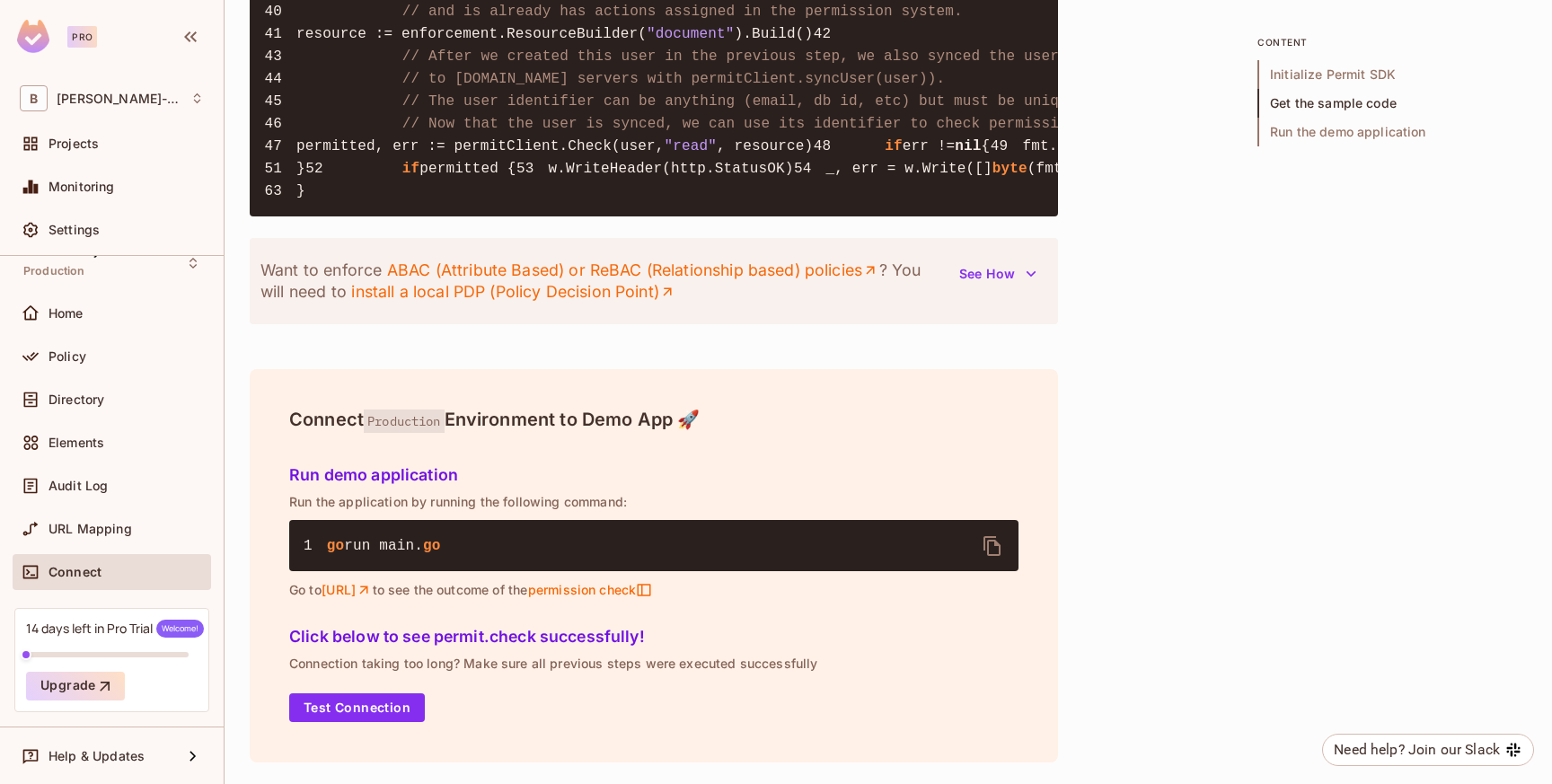
scroll to position [2738, 0]
click at [111, 387] on div "Directory" at bounding box center [111, 399] width 198 height 35
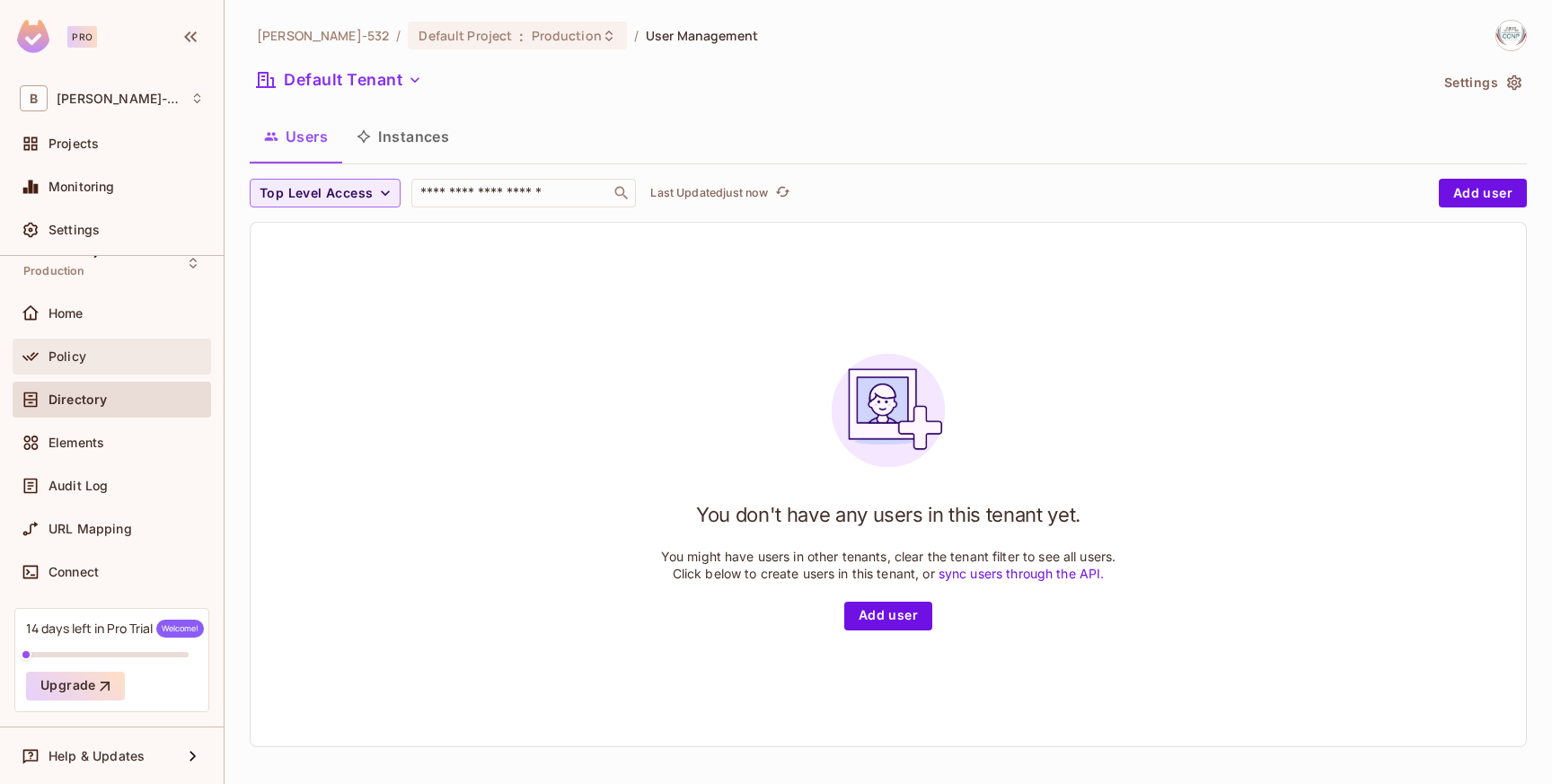
click at [103, 356] on div "Policy" at bounding box center [127, 356] width 155 height 14
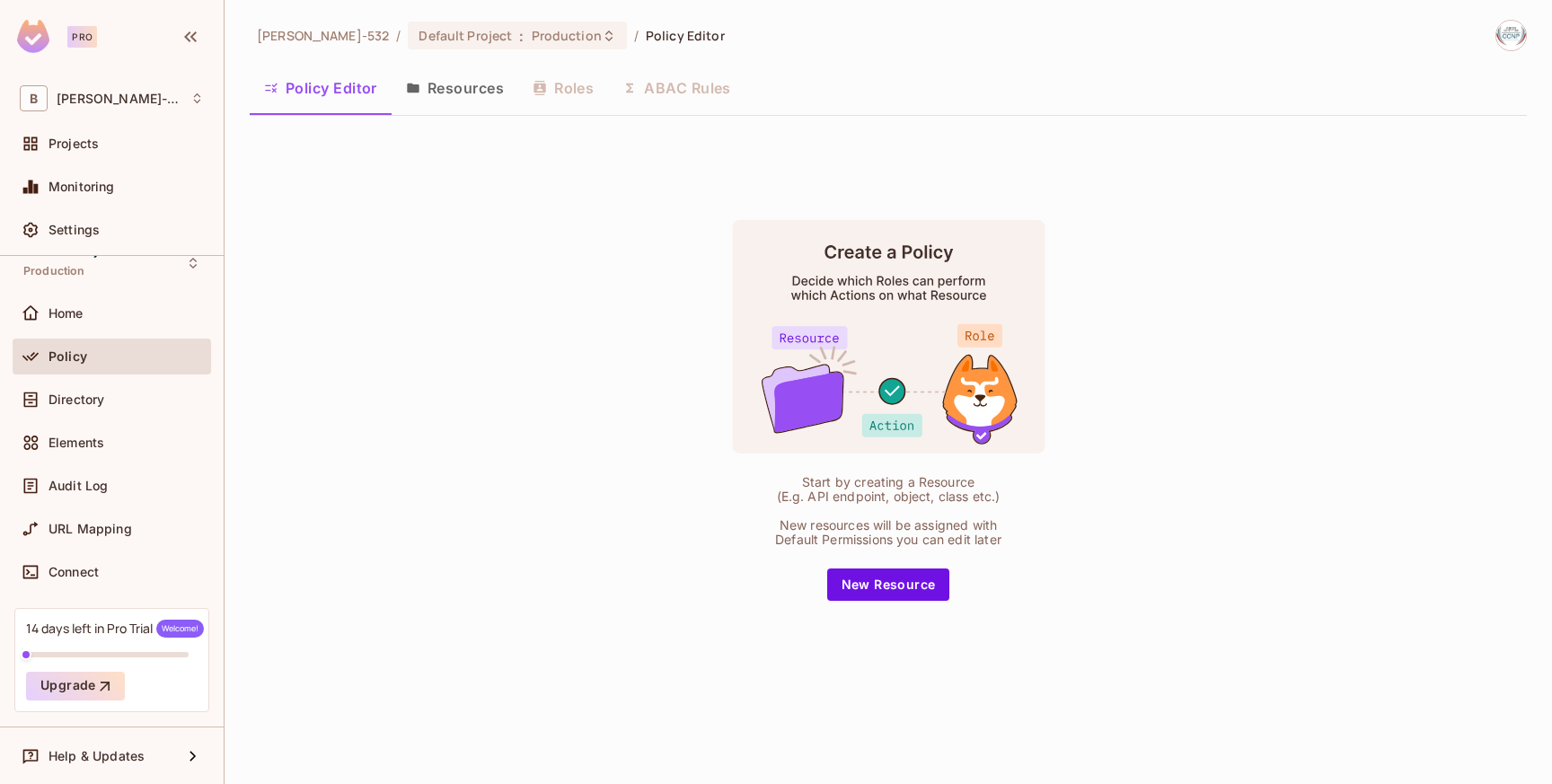
click at [456, 92] on button "Resources" at bounding box center [454, 87] width 127 height 45
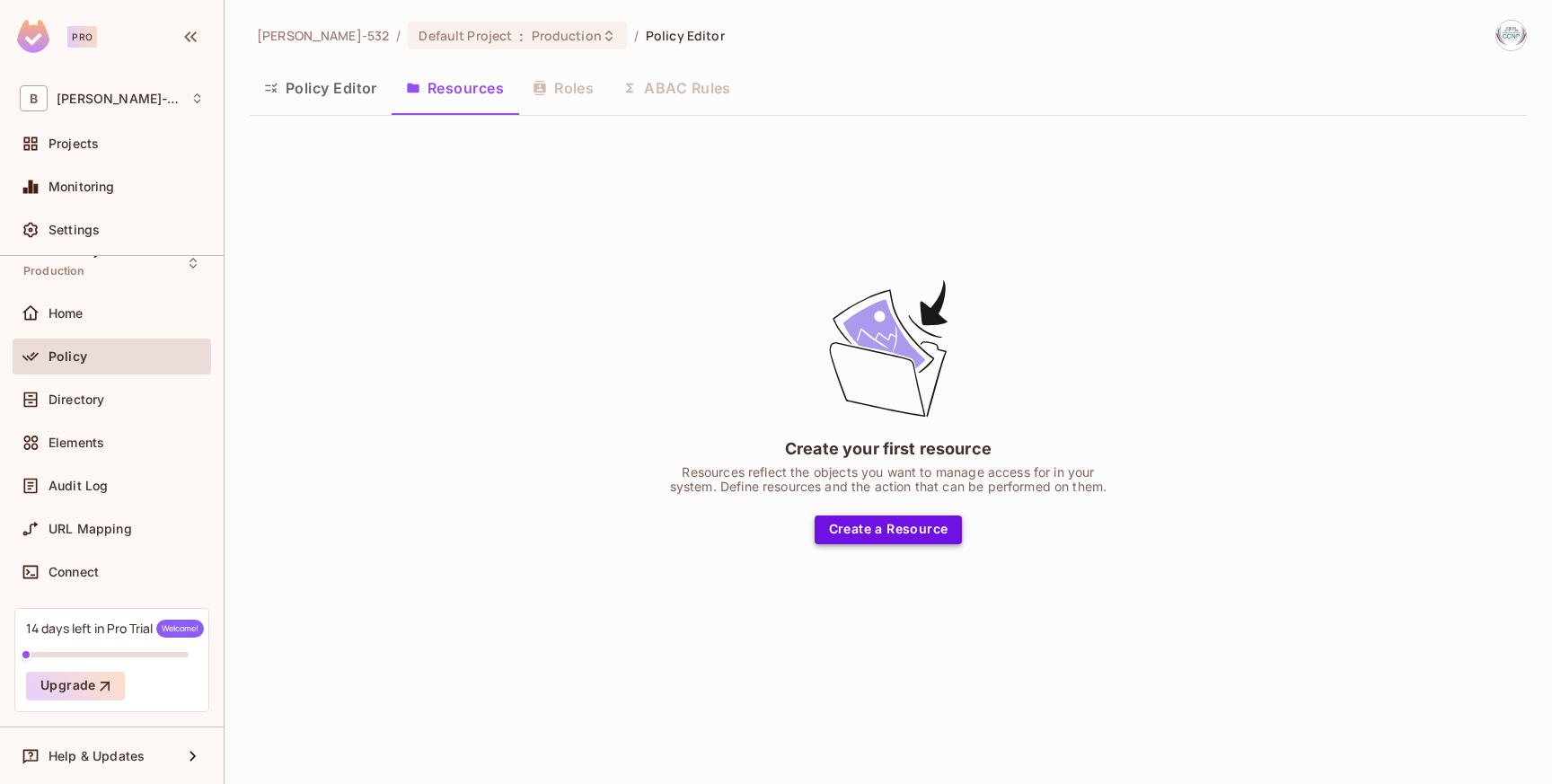
click at [888, 529] on button "Create a Resource" at bounding box center [889, 530] width 149 height 29
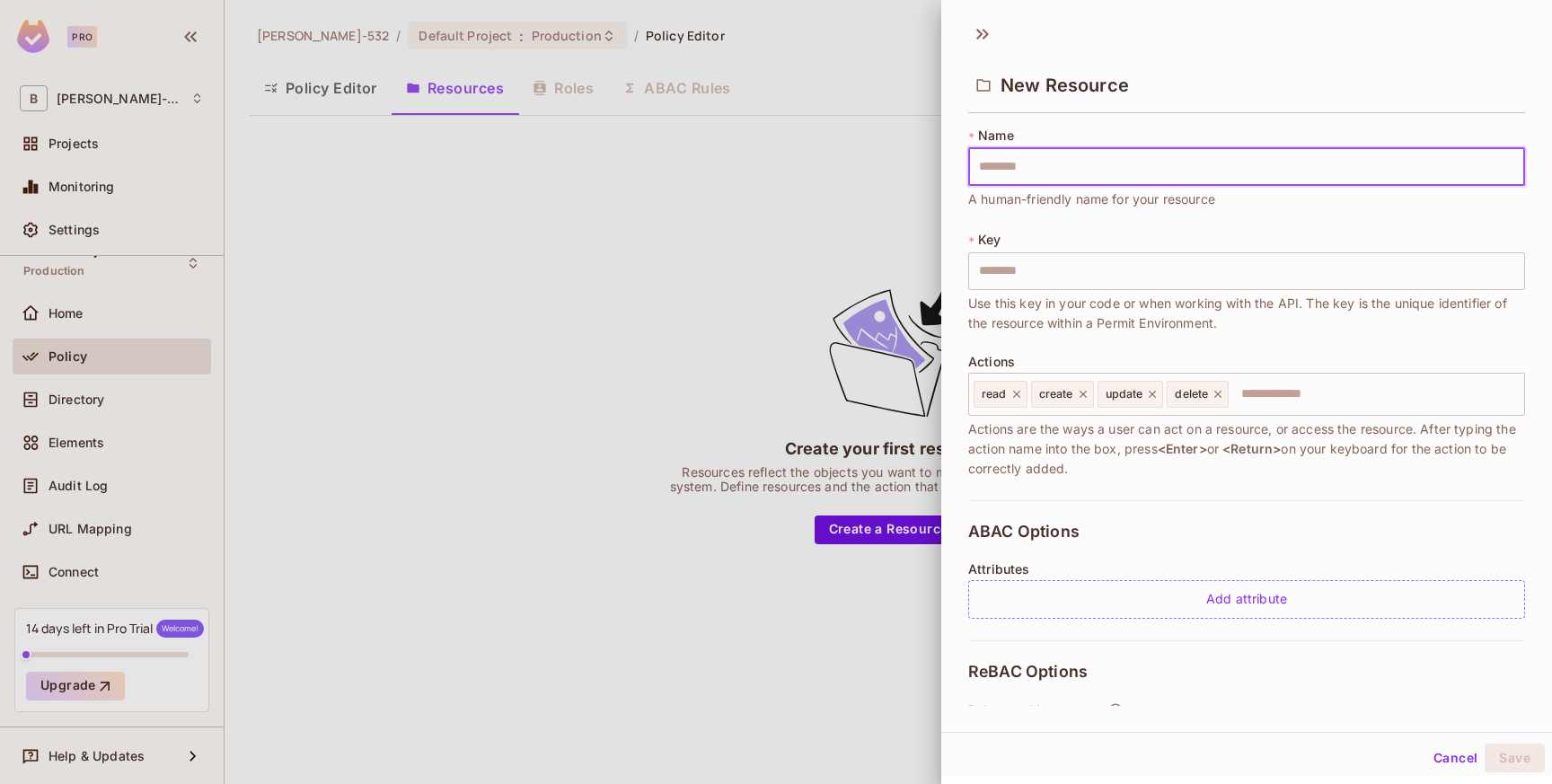
click at [453, 163] on div at bounding box center [776, 392] width 1552 height 784
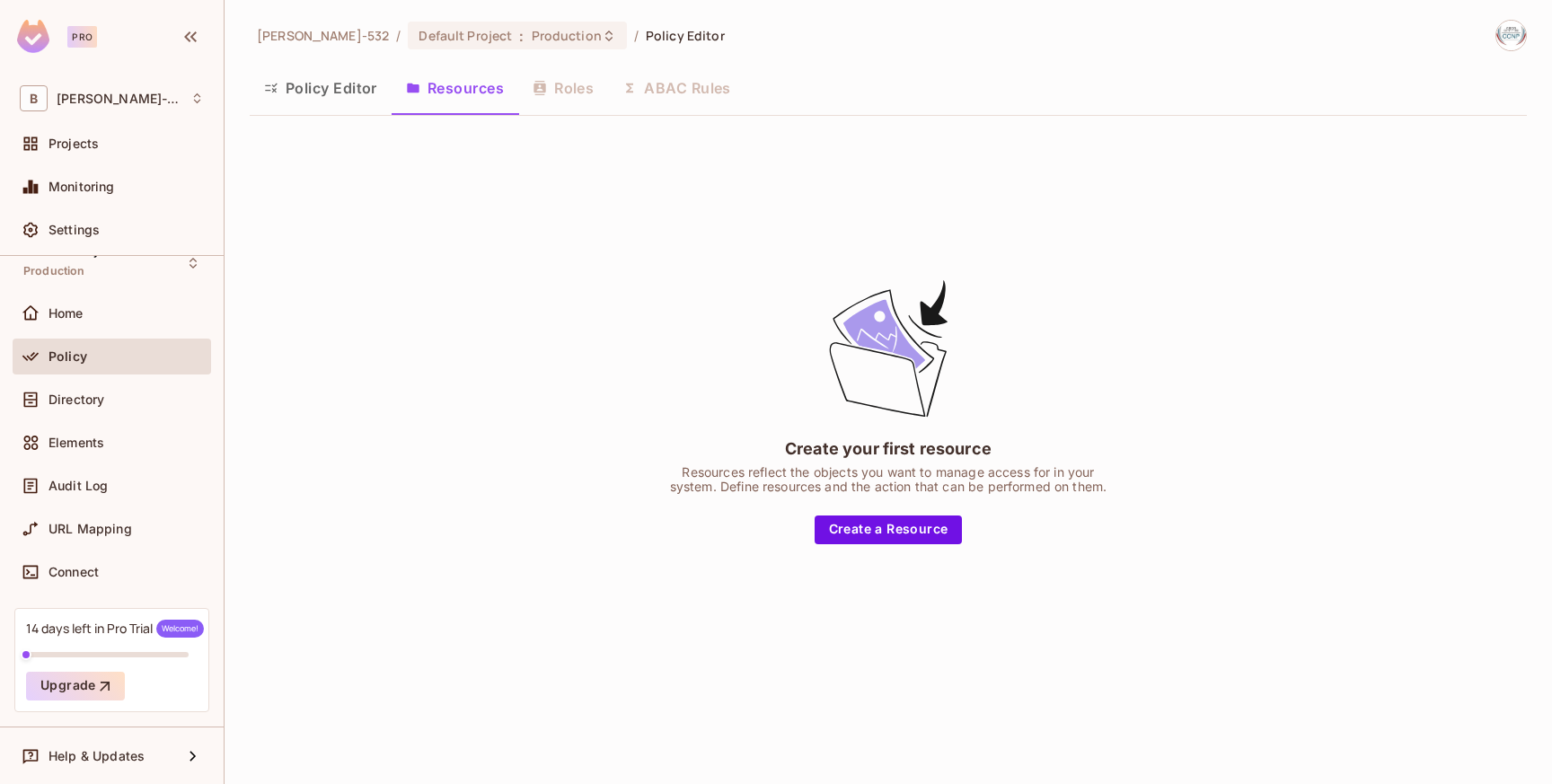
click at [365, 102] on button "Policy Editor" at bounding box center [320, 87] width 142 height 45
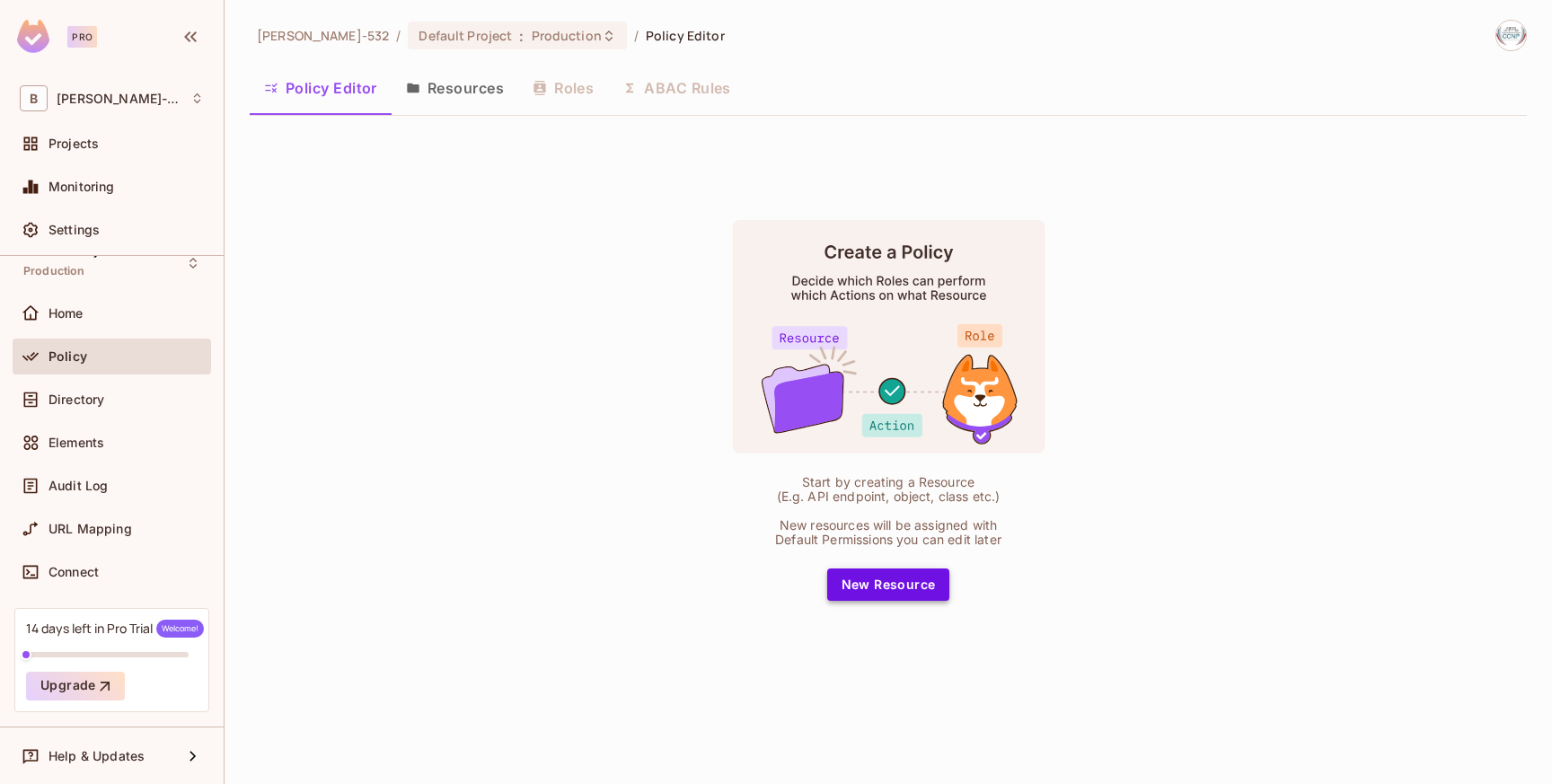
click at [910, 588] on button "New Resource" at bounding box center [889, 585] width 123 height 33
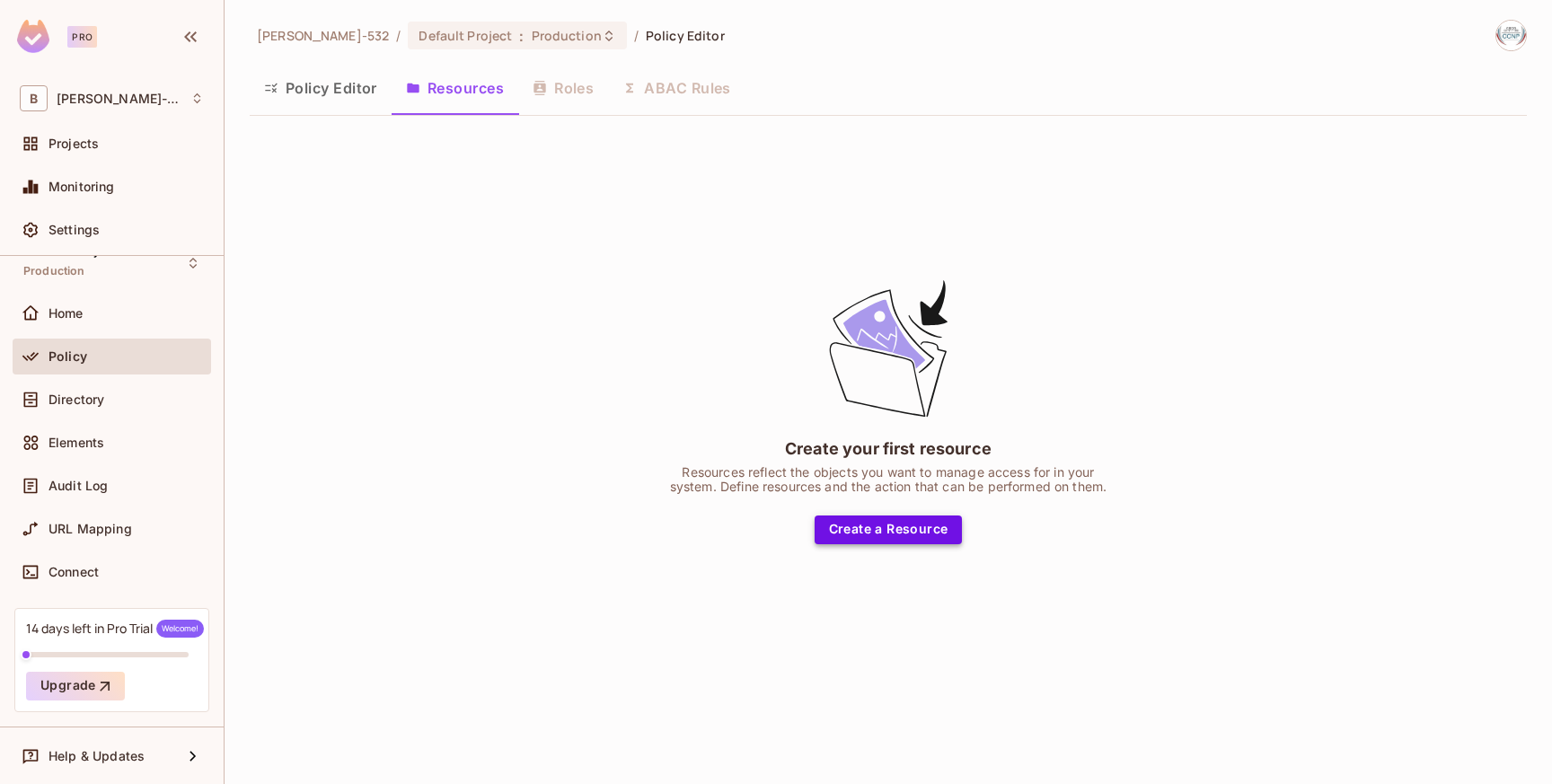
click at [871, 529] on button "Create a Resource" at bounding box center [889, 530] width 149 height 29
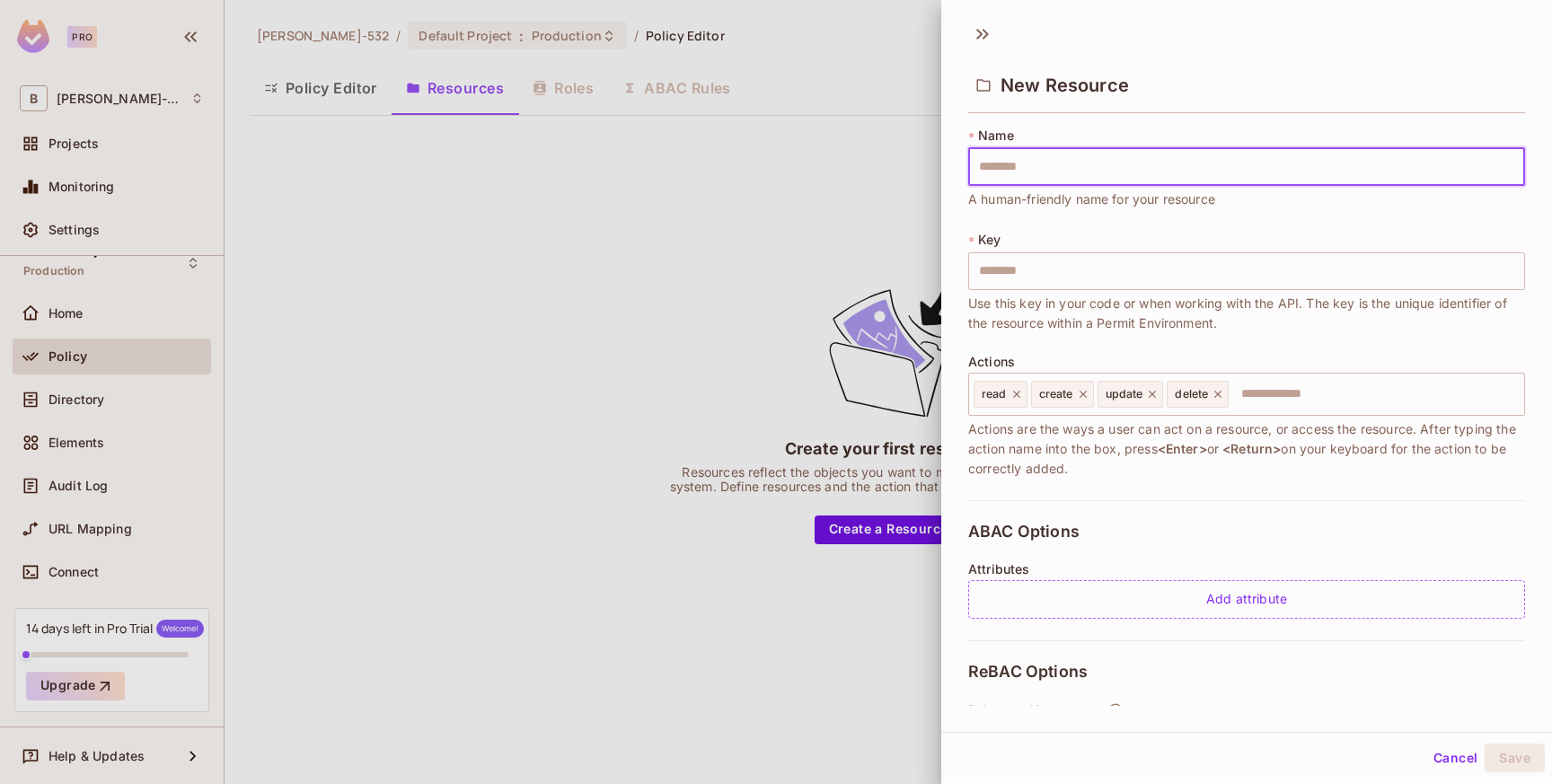
type input "*"
type input "**"
type input "***"
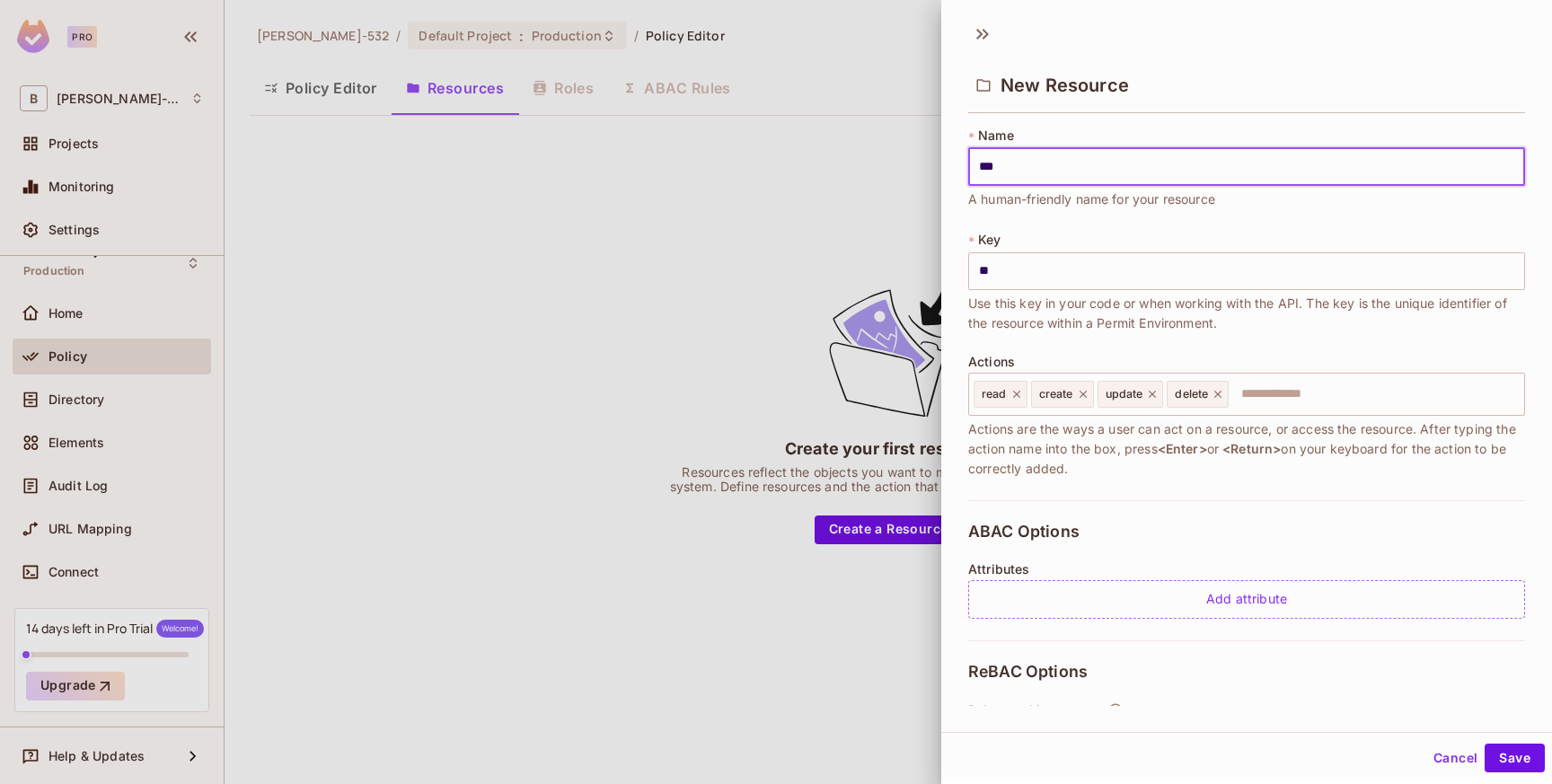
type input "***"
drag, startPoint x: 1062, startPoint y: 171, endPoint x: 878, endPoint y: 158, distance: 184.5
click at [878, 158] on div "New Resource * Name *** ​ A human-friendly name for your resource * Key *** ​ U…" at bounding box center [776, 392] width 1552 height 784
type input "*"
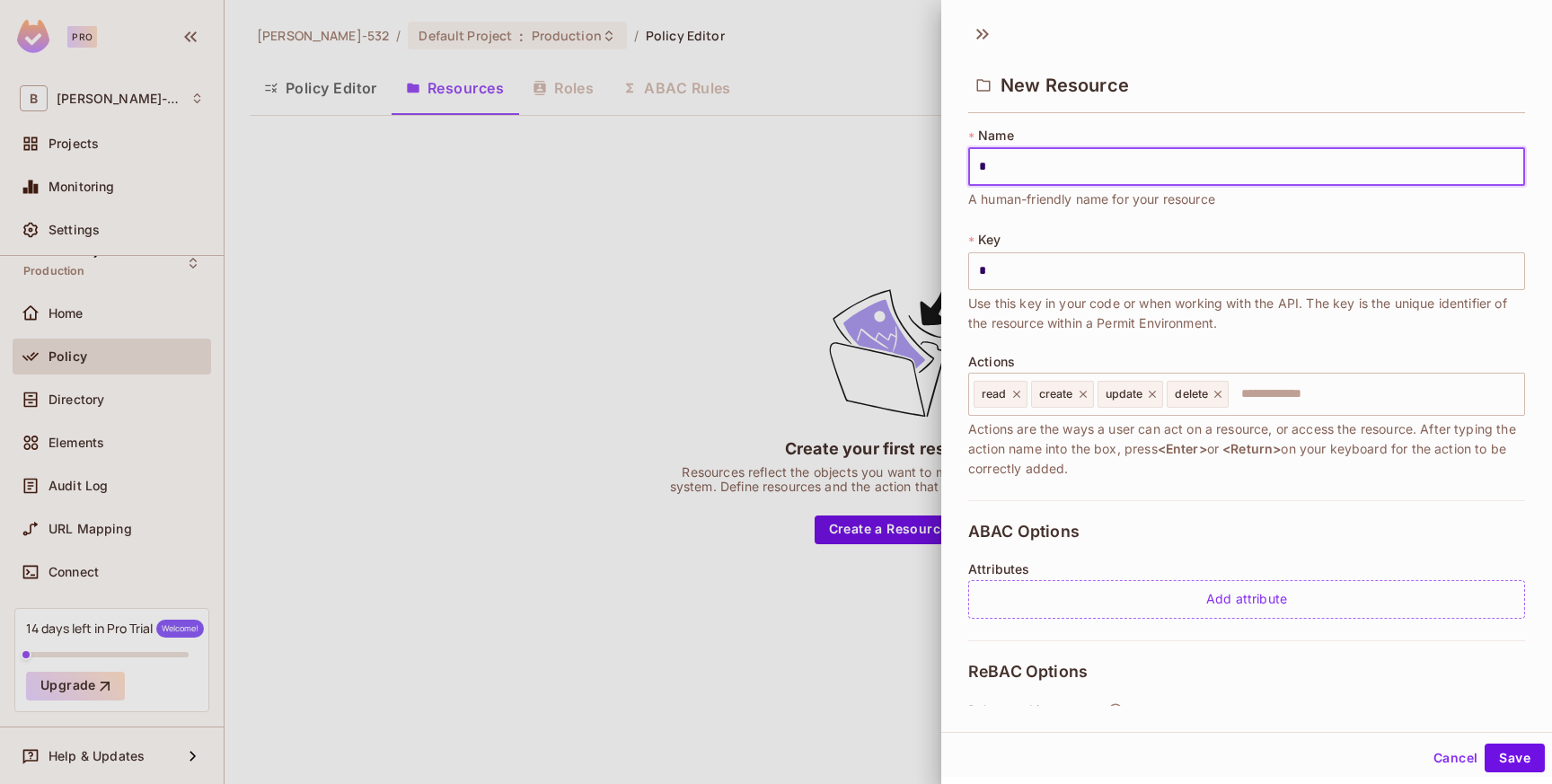
type input "**"
type input "***"
type input "****"
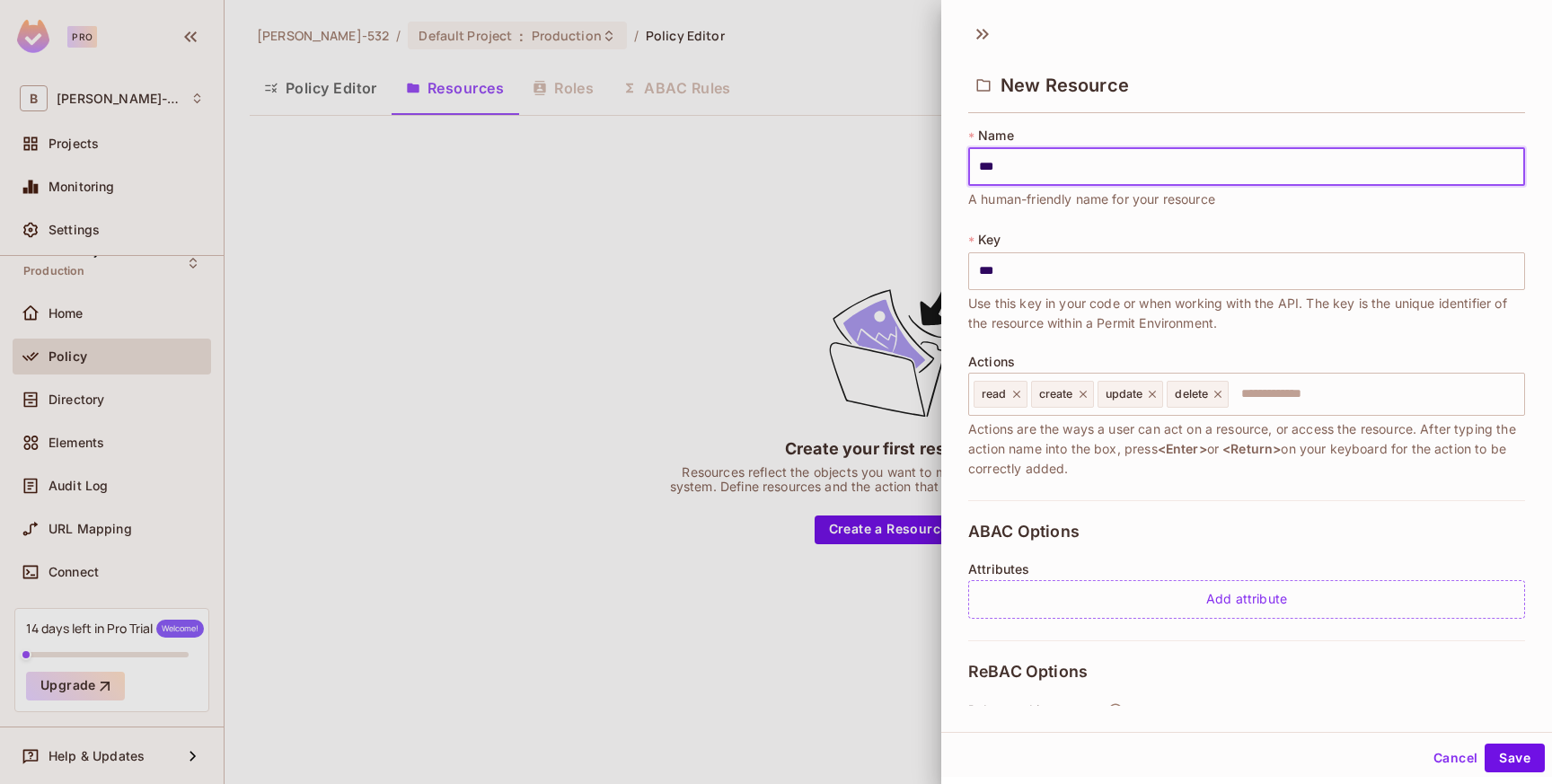
type input "****"
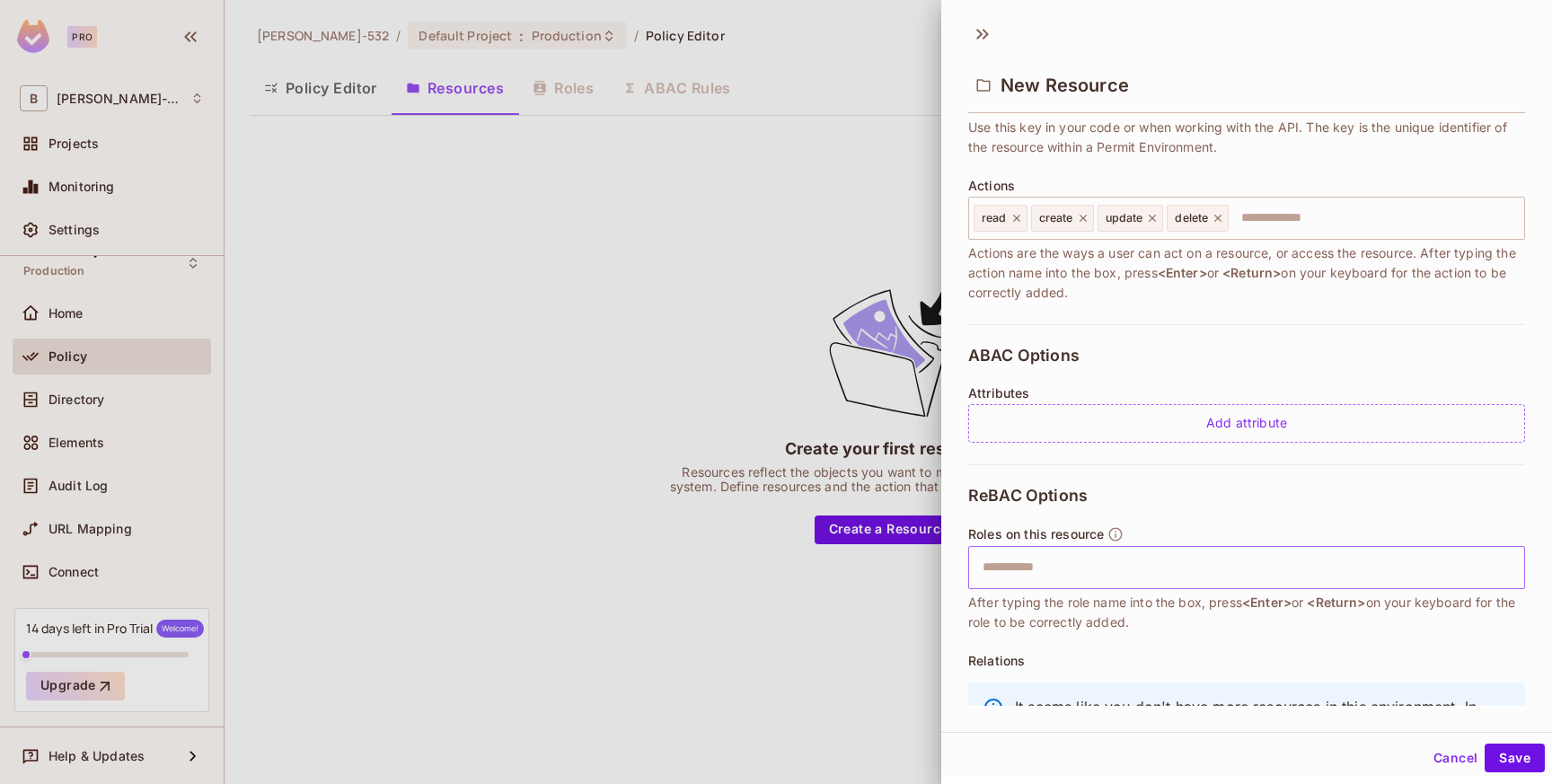
scroll to position [273, 0]
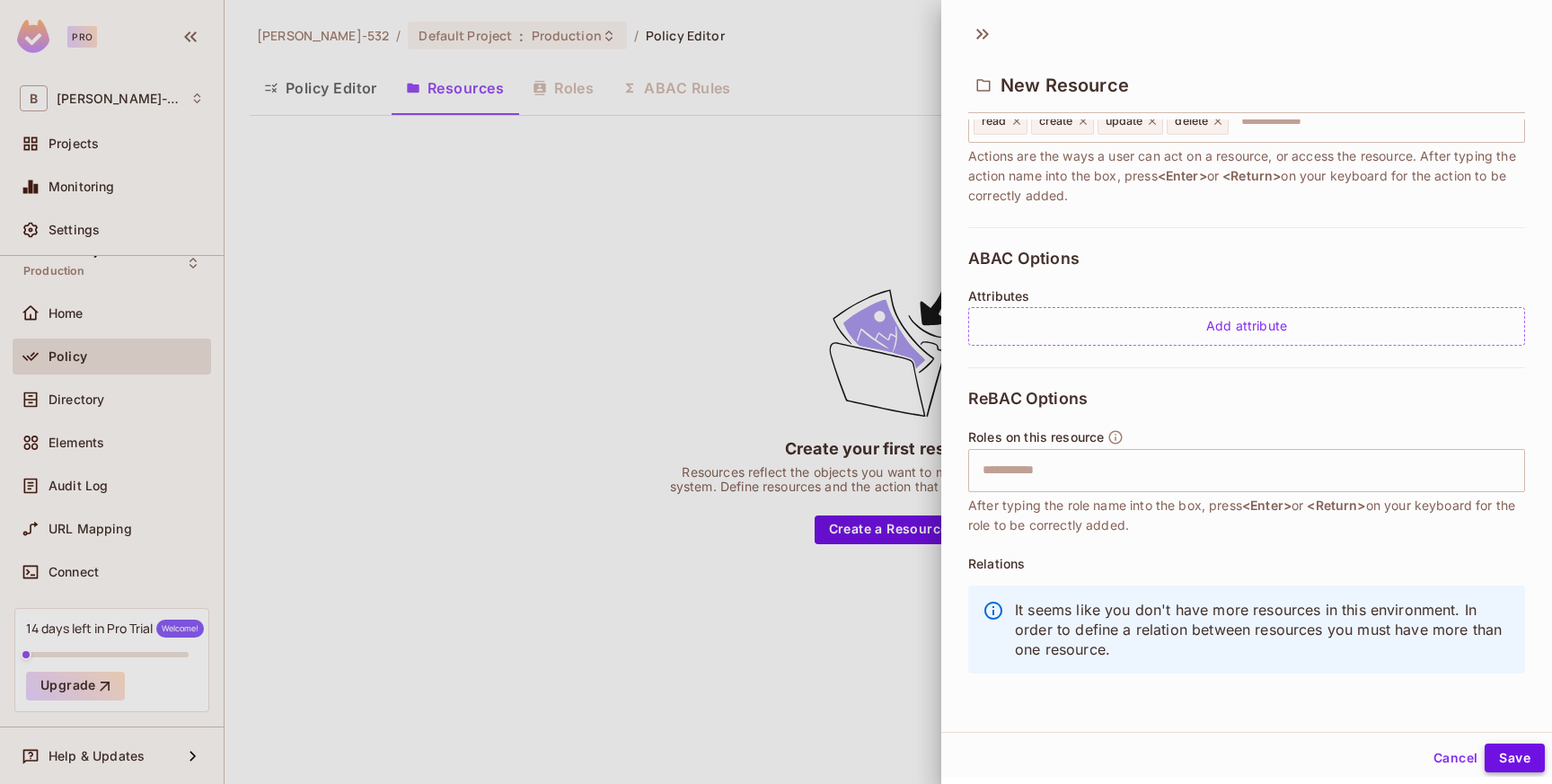
type input "****"
click at [1499, 761] on button "Save" at bounding box center [1514, 758] width 60 height 29
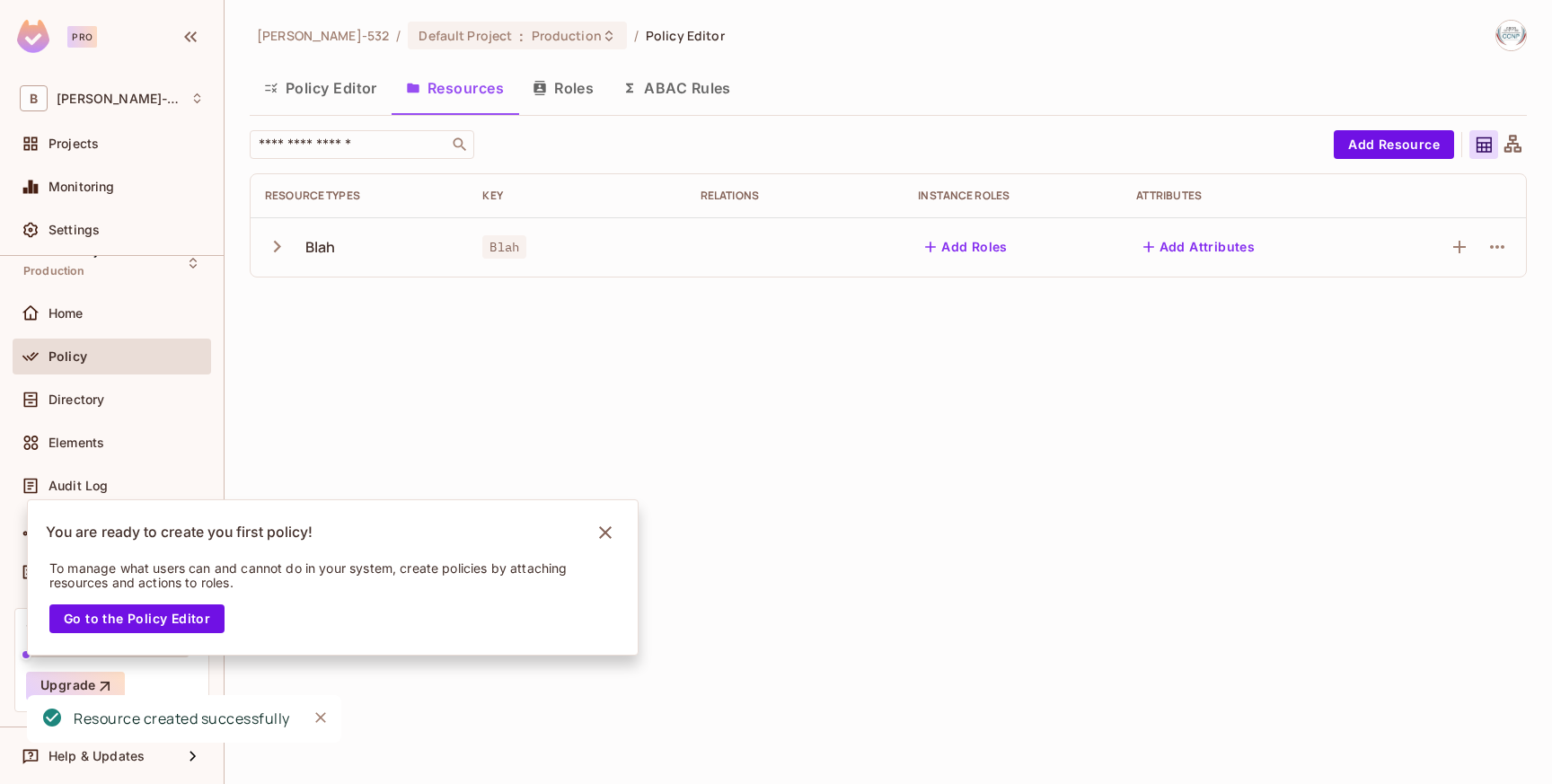
click at [454, 404] on div "Brian-532 / Default Project : Production / Policy Editor Policy Editor Resource…" at bounding box center [888, 392] width 1327 height 784
click at [265, 236] on icon "button" at bounding box center [276, 245] width 24 height 24
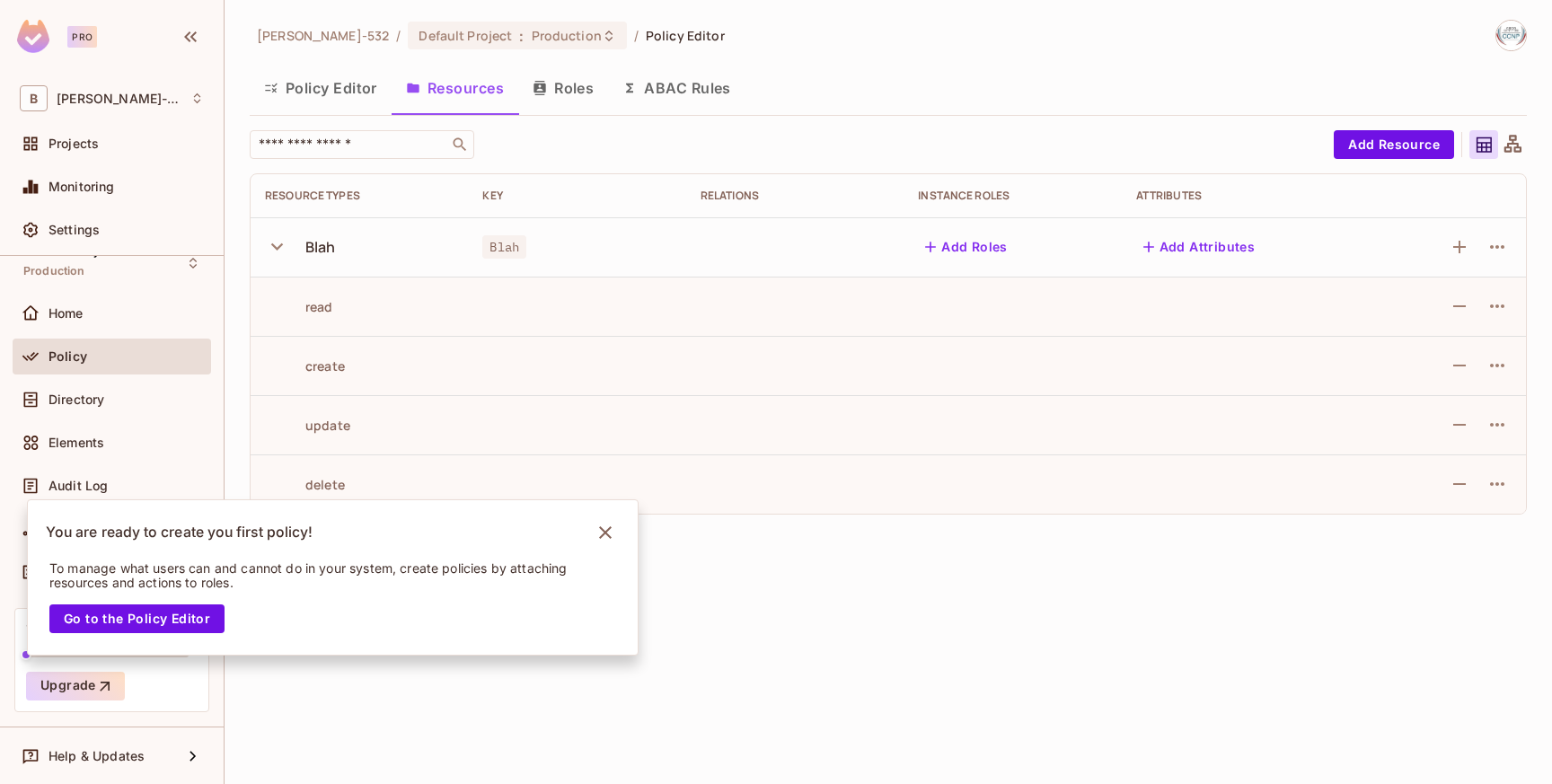
click at [561, 96] on button "Roles" at bounding box center [563, 87] width 90 height 45
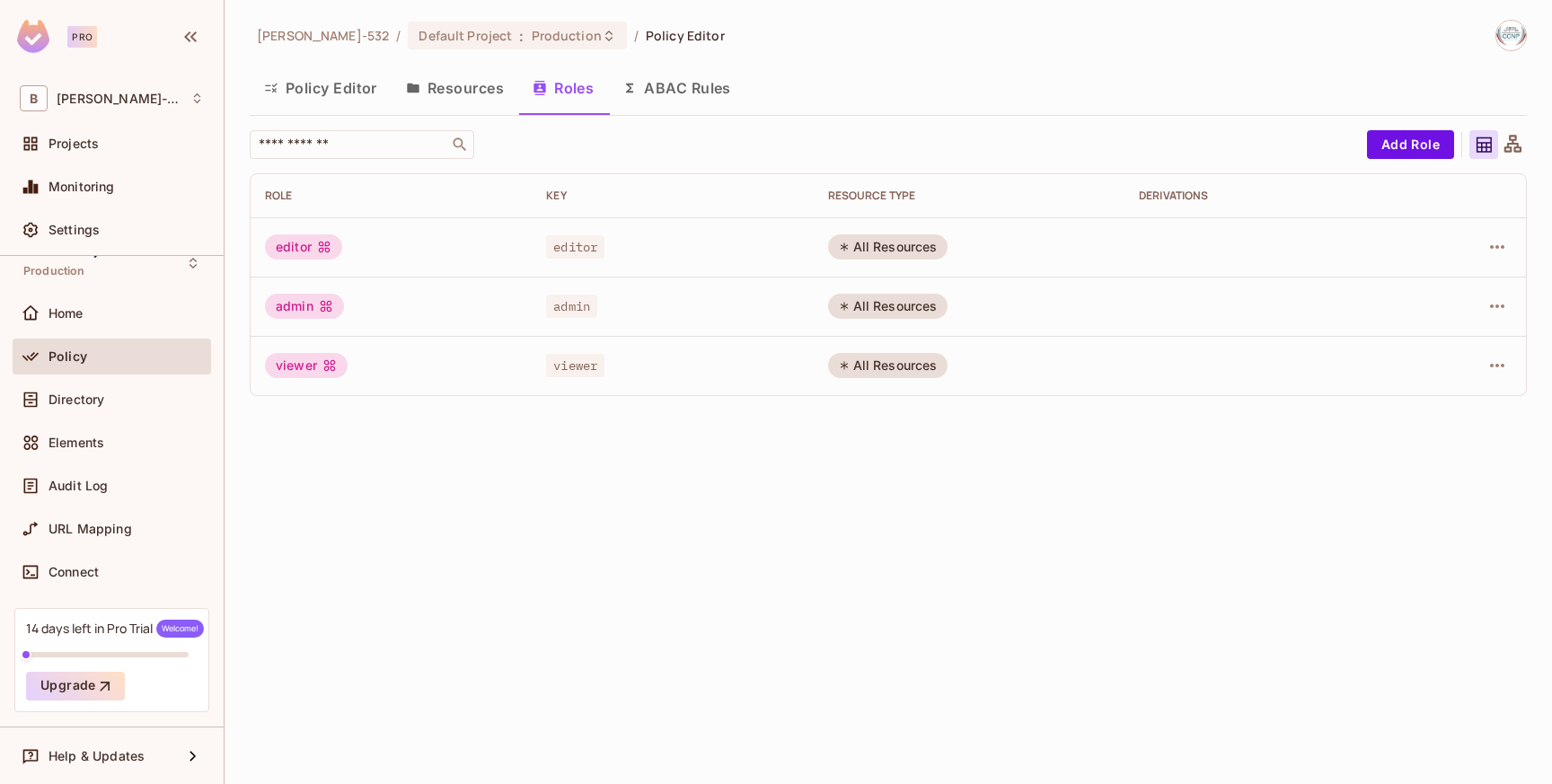
click at [307, 91] on button "Policy Editor" at bounding box center [320, 87] width 142 height 45
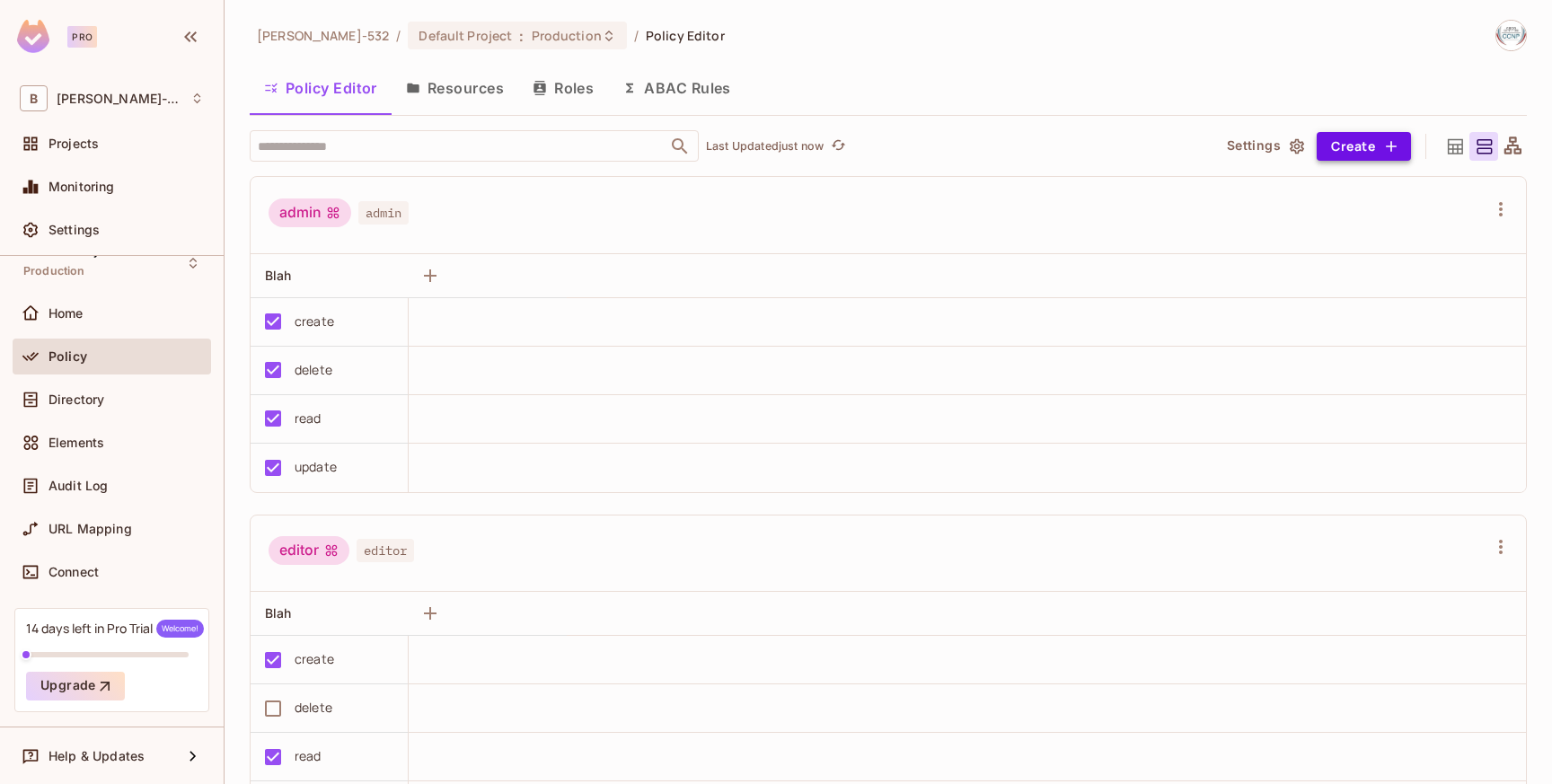
click at [1387, 149] on button "Create" at bounding box center [1363, 147] width 94 height 29
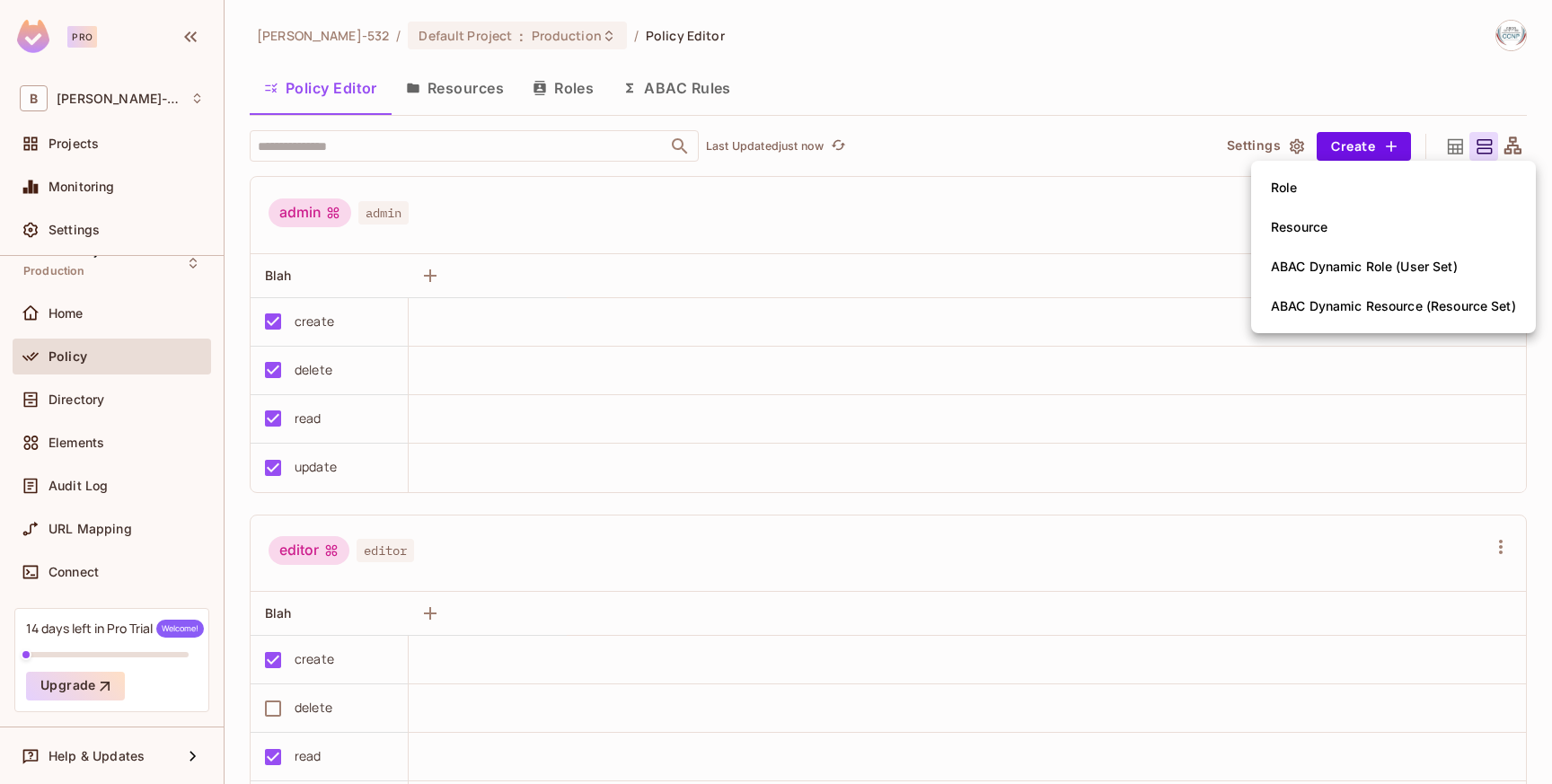
click at [1380, 148] on div at bounding box center [776, 392] width 1552 height 784
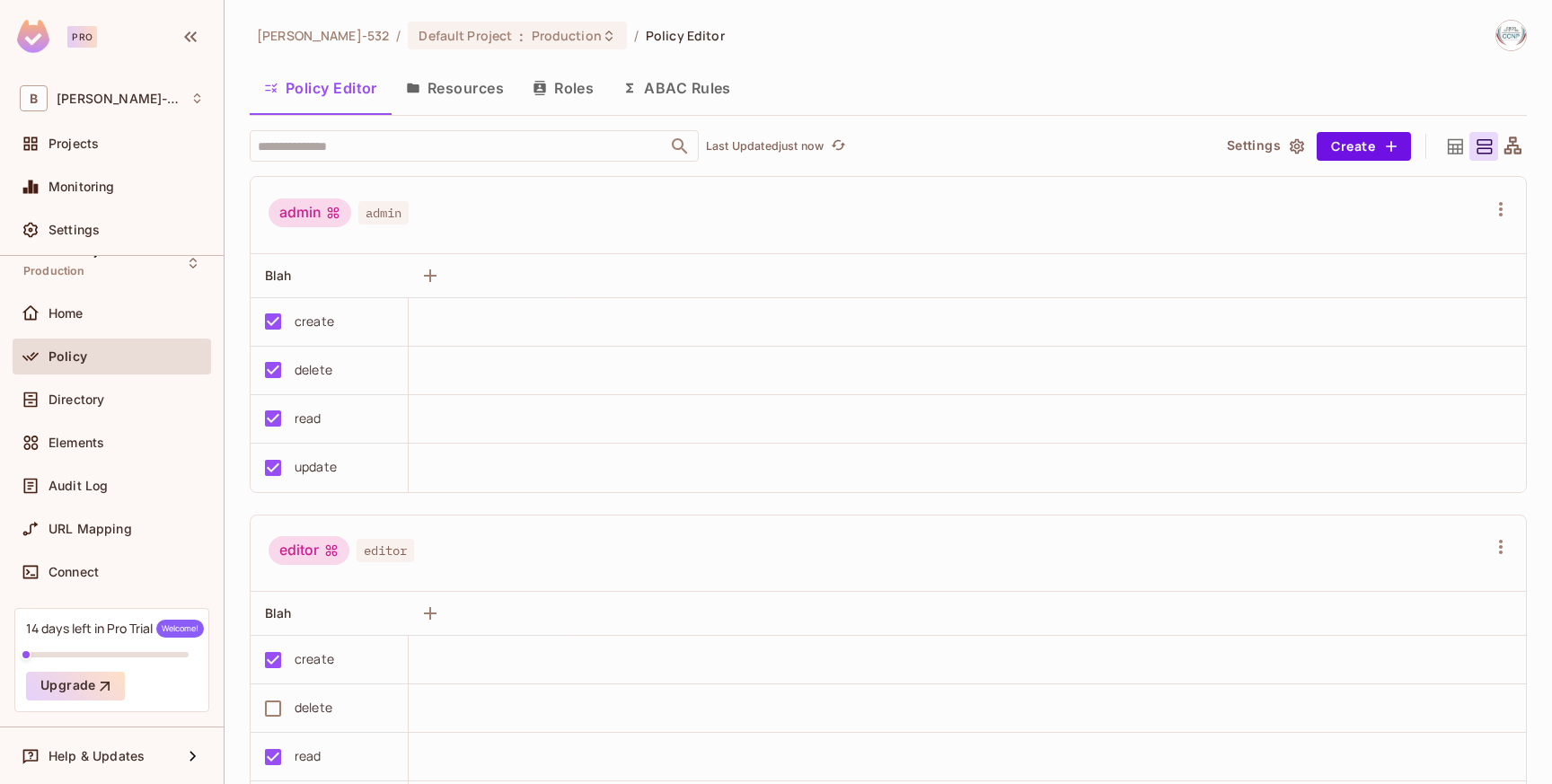
click at [1287, 146] on icon "button" at bounding box center [1296, 146] width 18 height 18
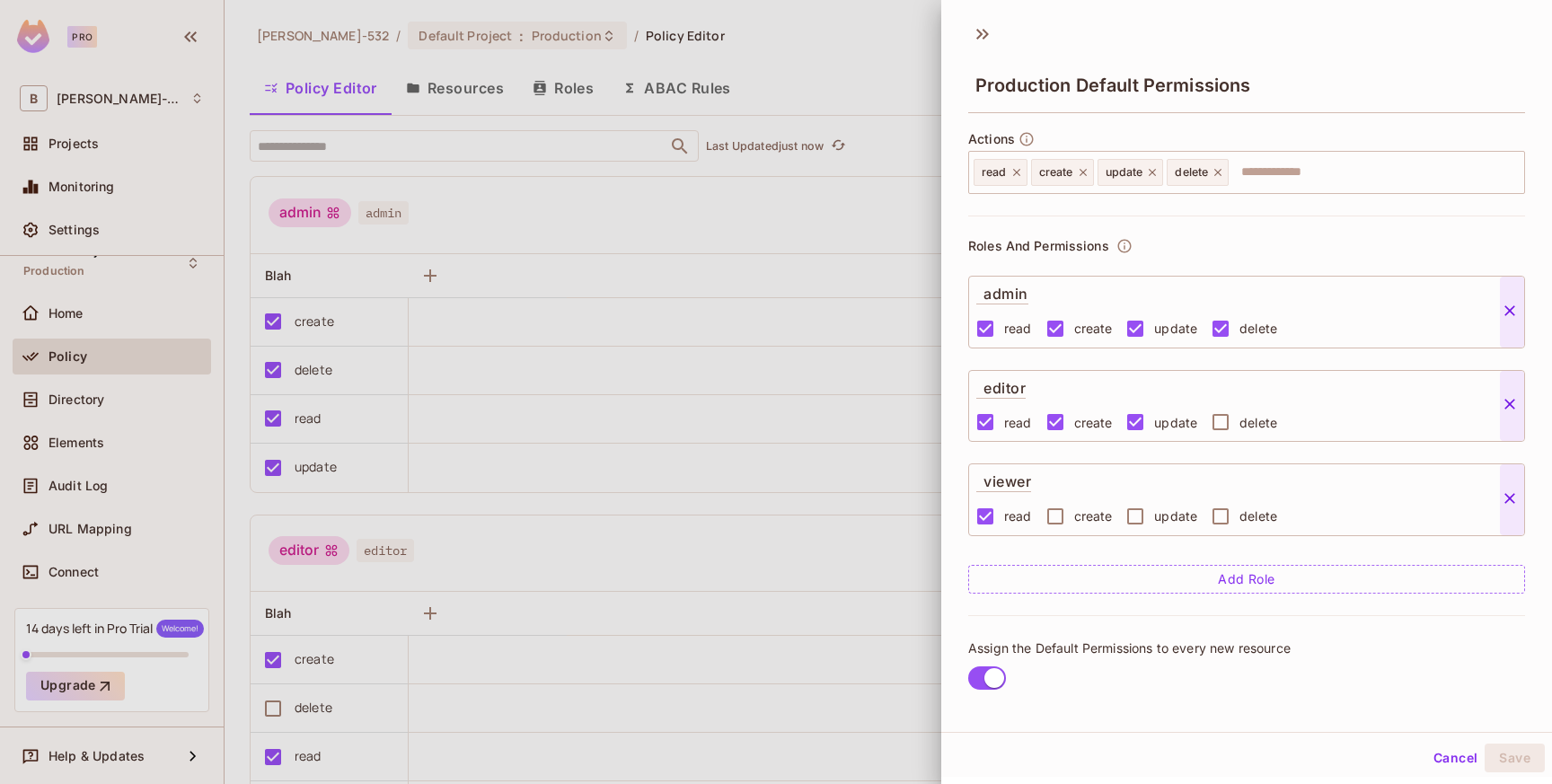
click at [976, 41] on icon at bounding box center [983, 35] width 29 height 29
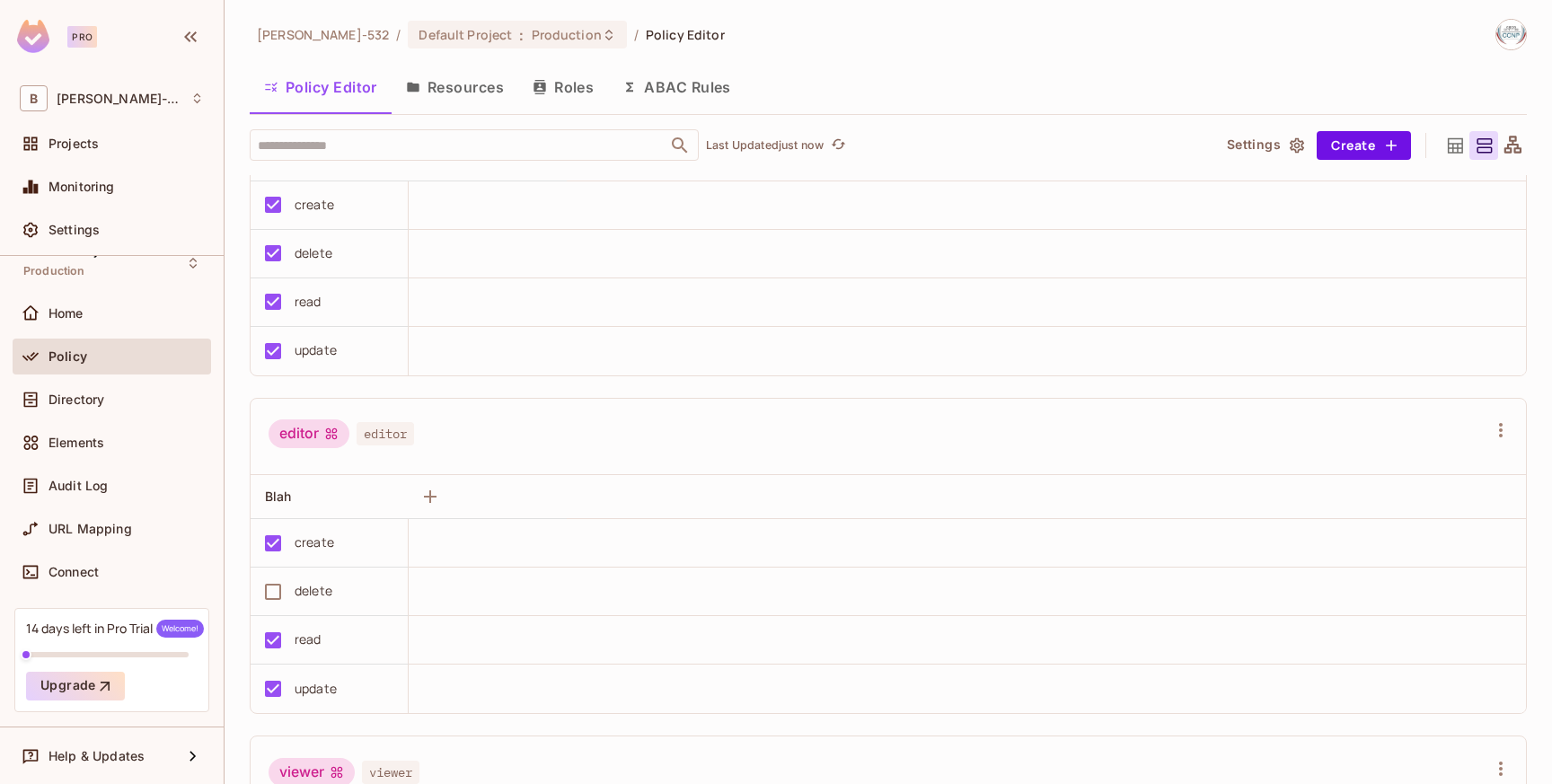
scroll to position [23, 0]
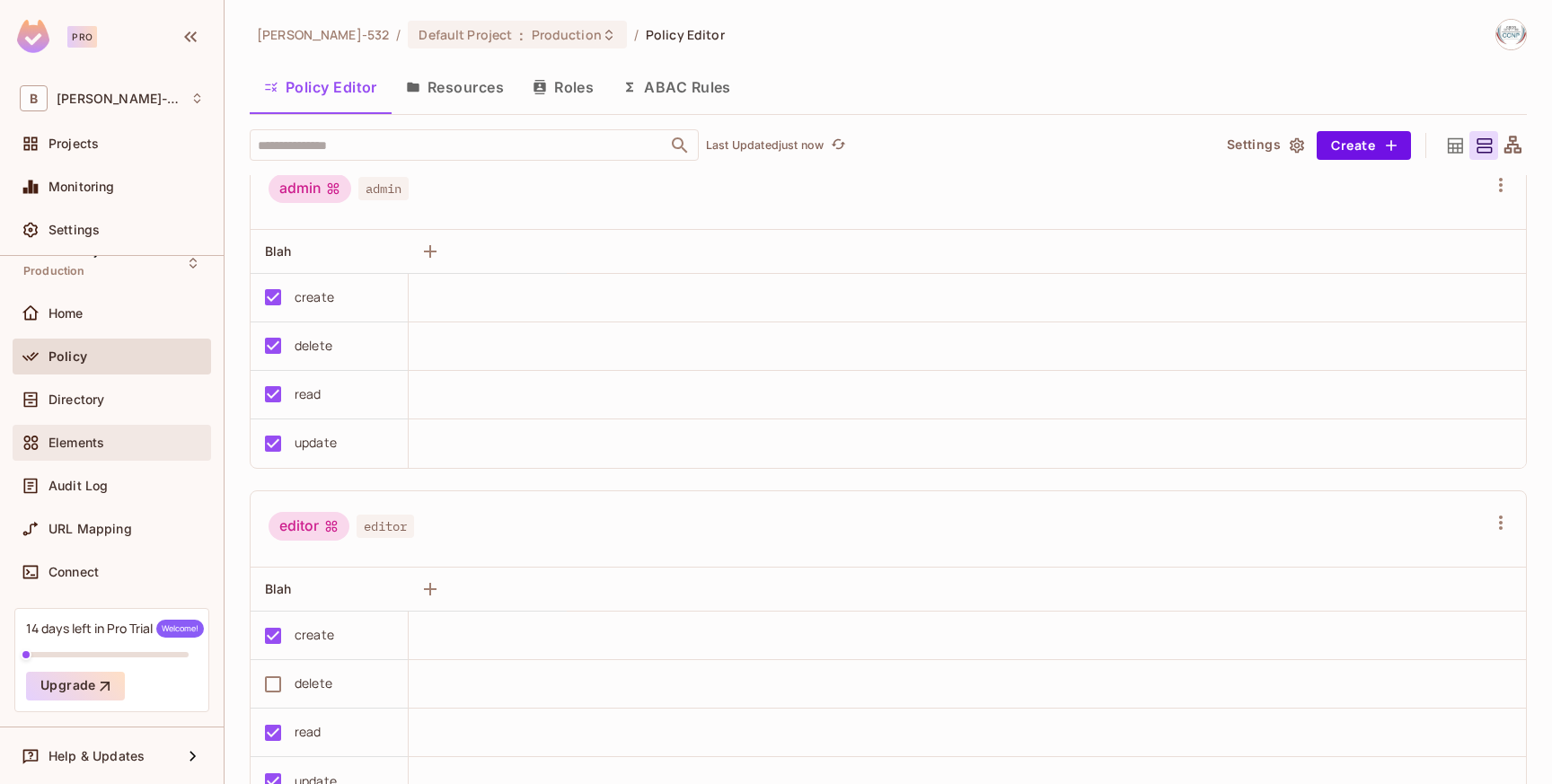
click at [113, 439] on div "Elements" at bounding box center [127, 442] width 155 height 14
